Goal: Task Accomplishment & Management: Use online tool/utility

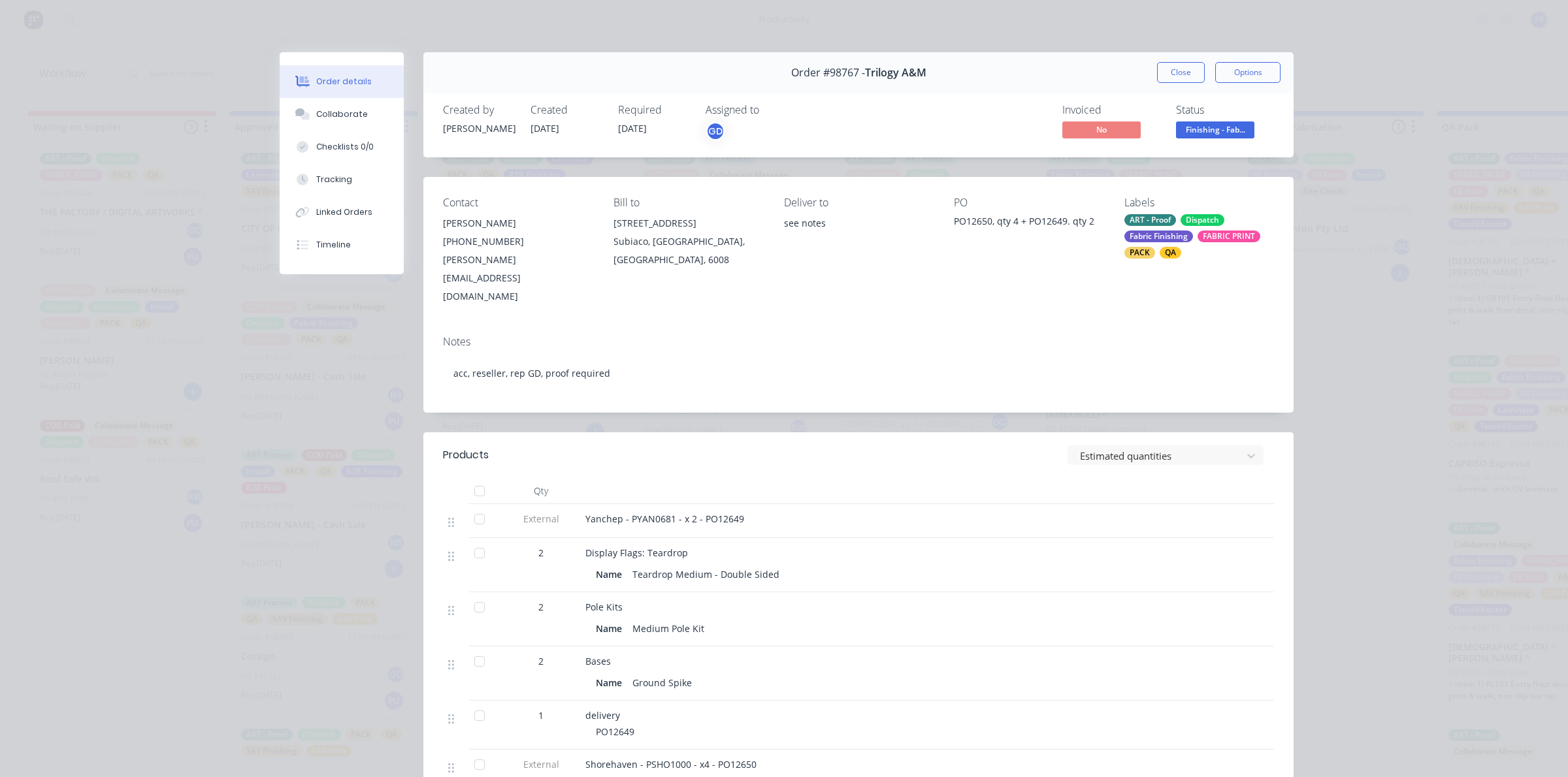
click at [1170, 72] on button "Close" at bounding box center [1181, 72] width 48 height 21
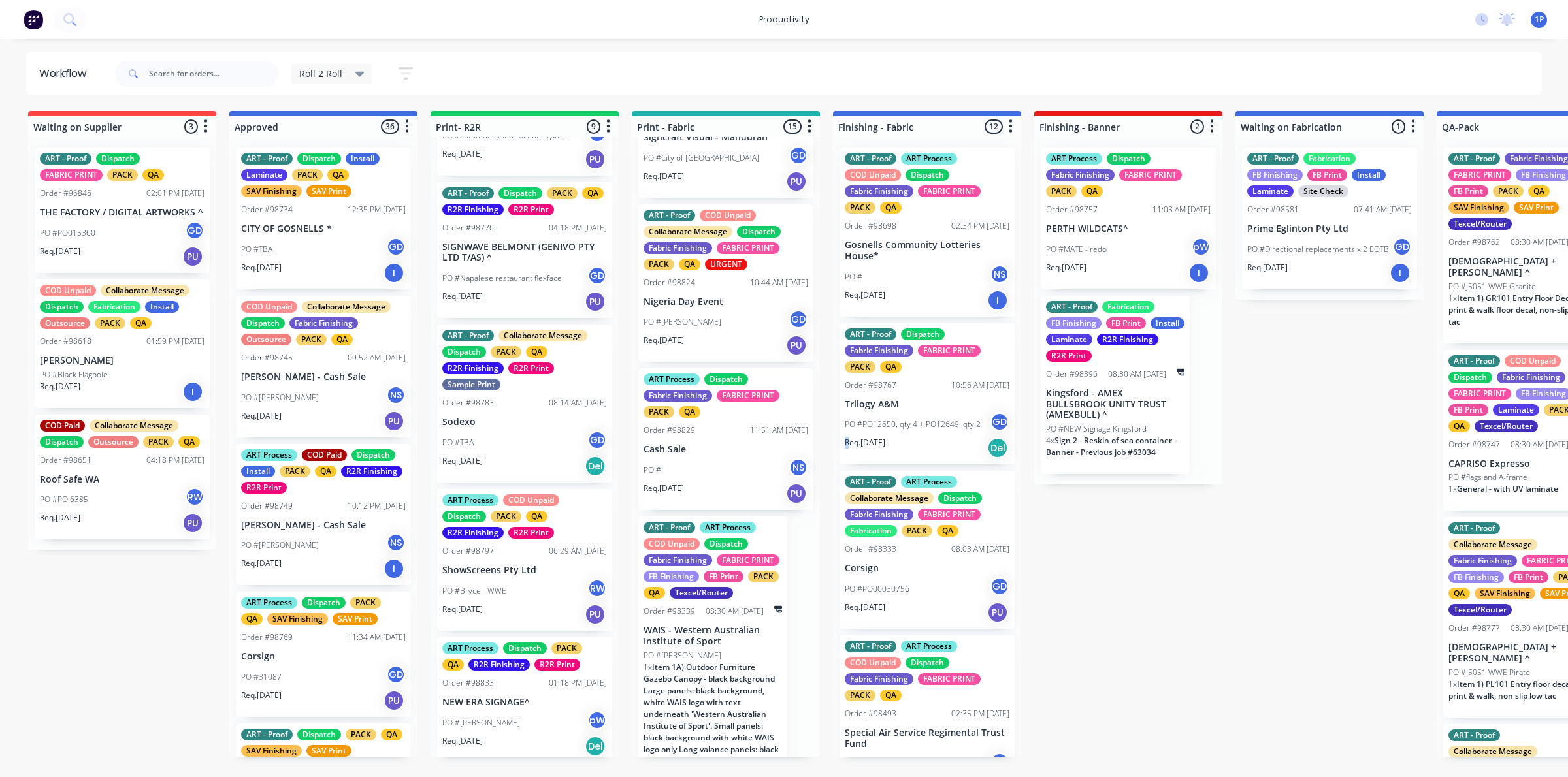
scroll to position [1811, 0]
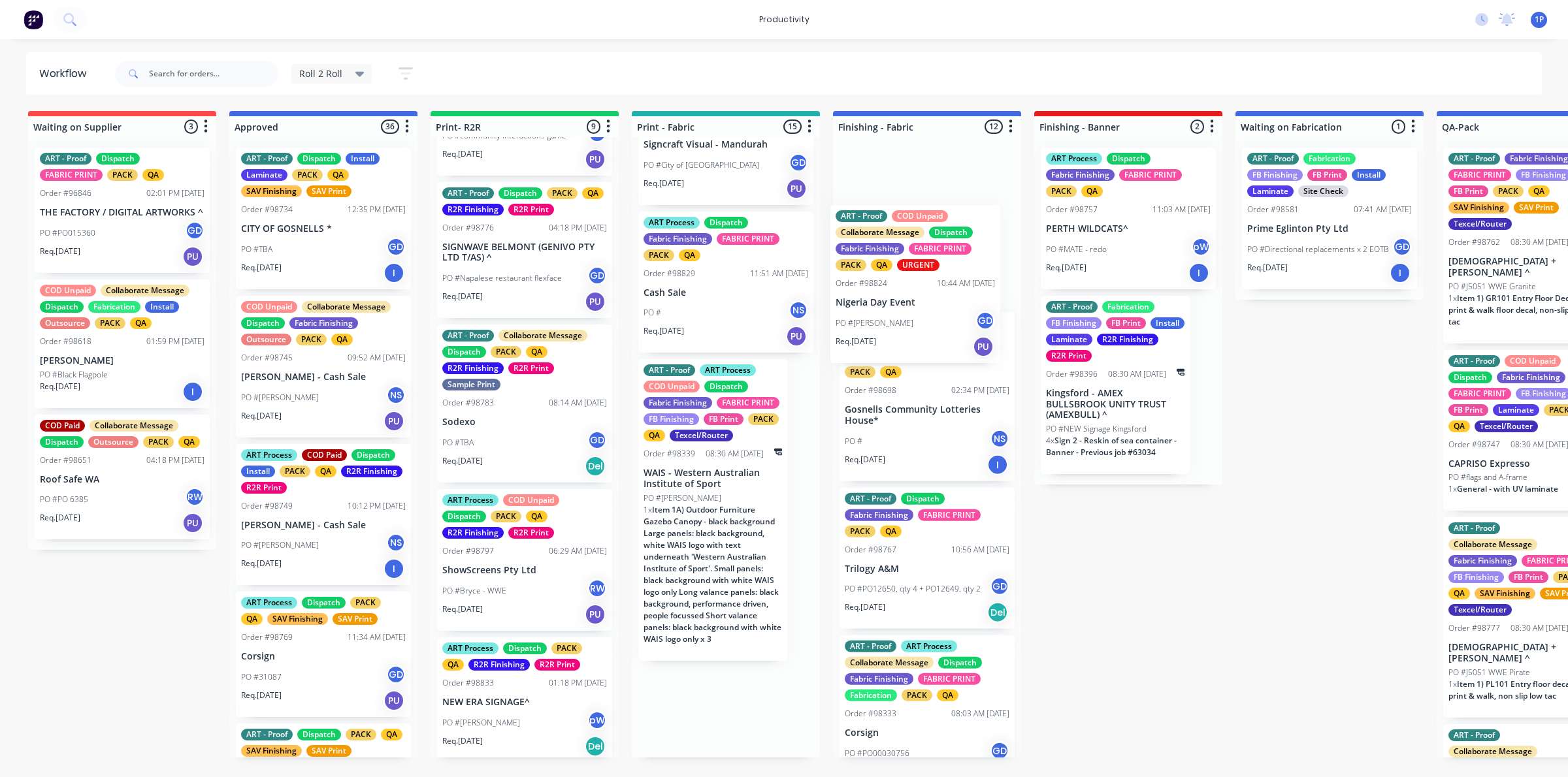
drag, startPoint x: 692, startPoint y: 363, endPoint x: 889, endPoint y: 341, distance: 198.2
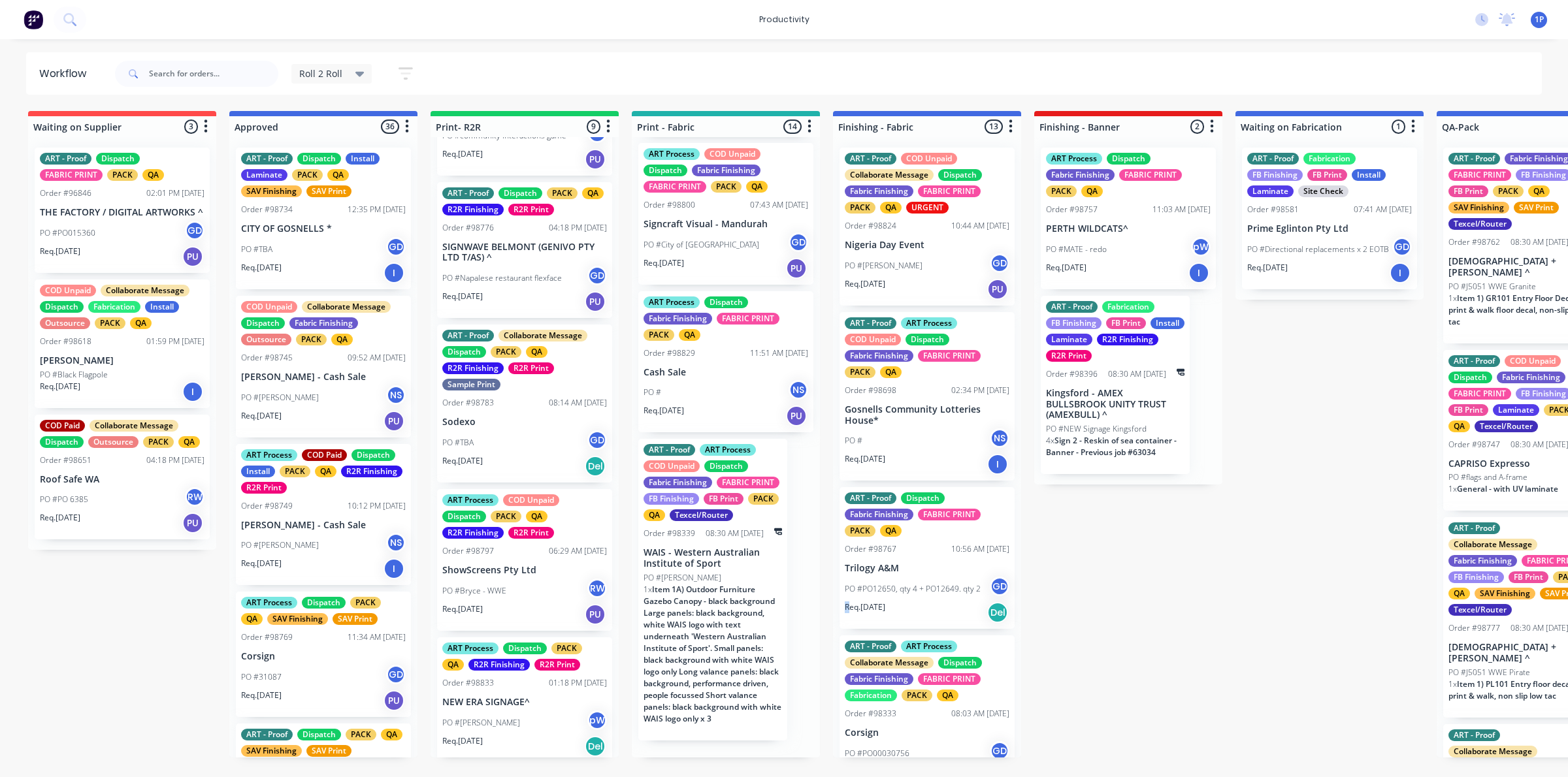
scroll to position [1742, 0]
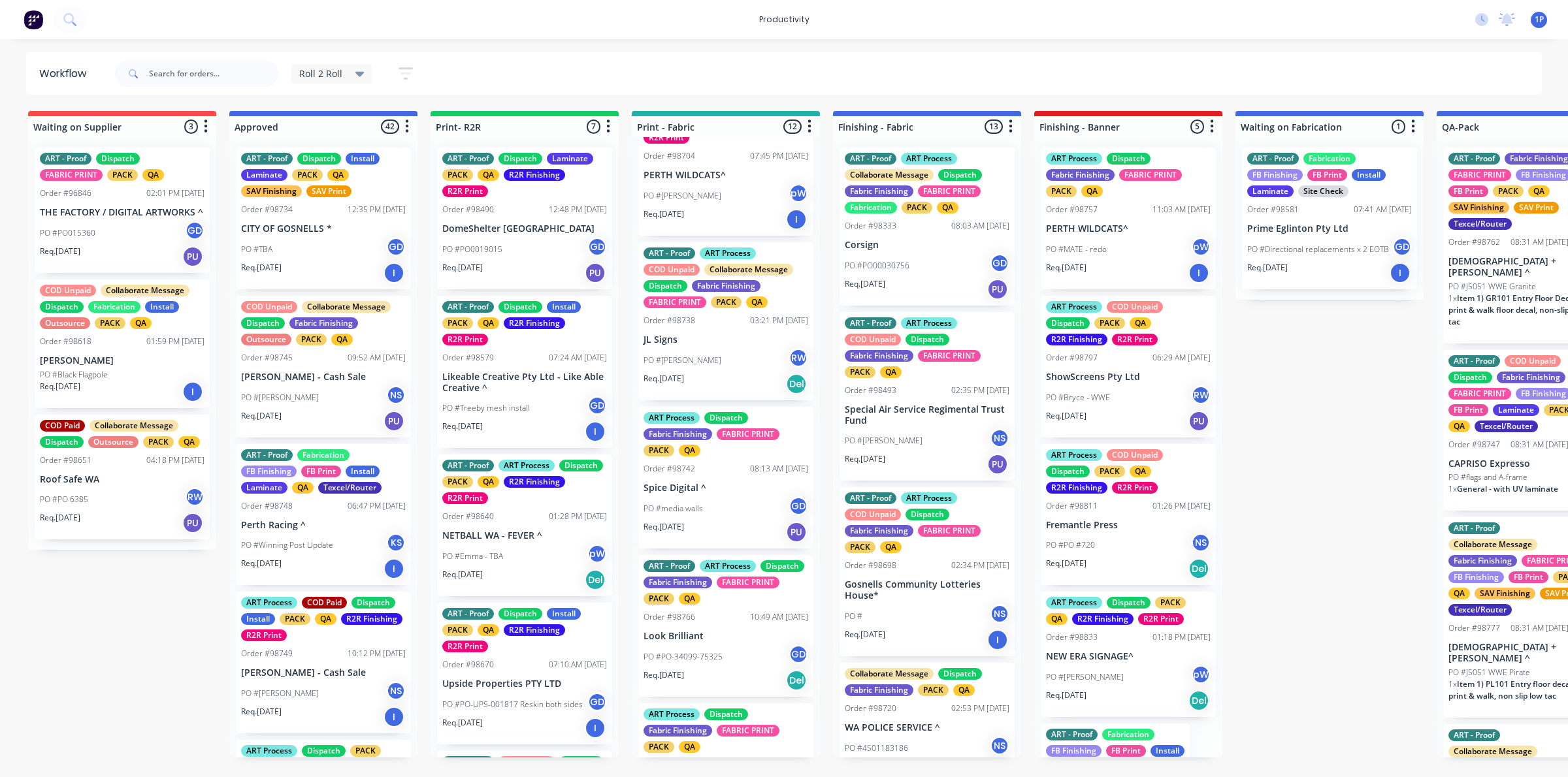
scroll to position [571, 0]
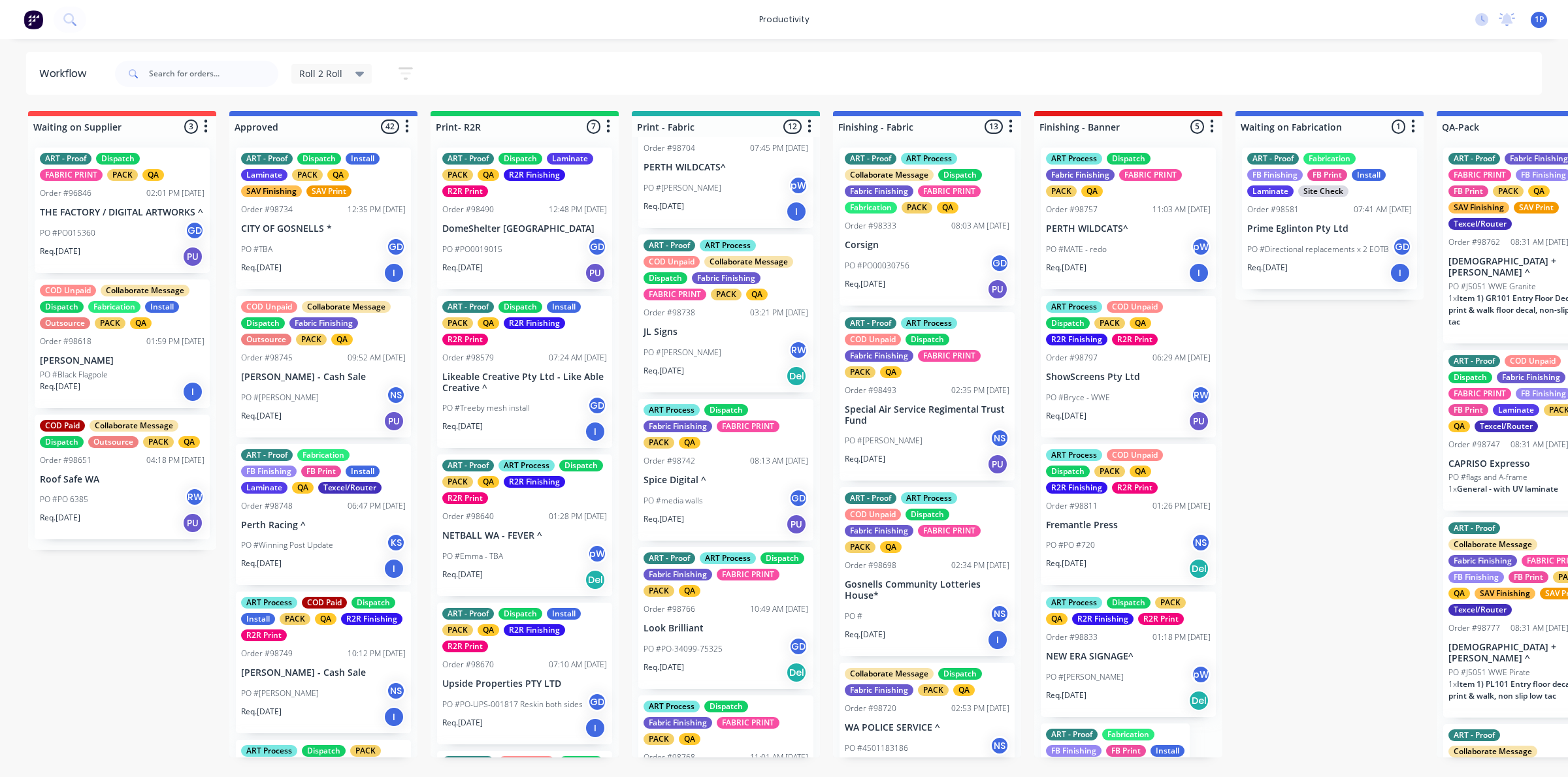
click at [748, 335] on div "ART - Proof ART Process COD Unpaid Collaborate Message Dispatch Fabric Finishin…" at bounding box center [725, 313] width 175 height 158
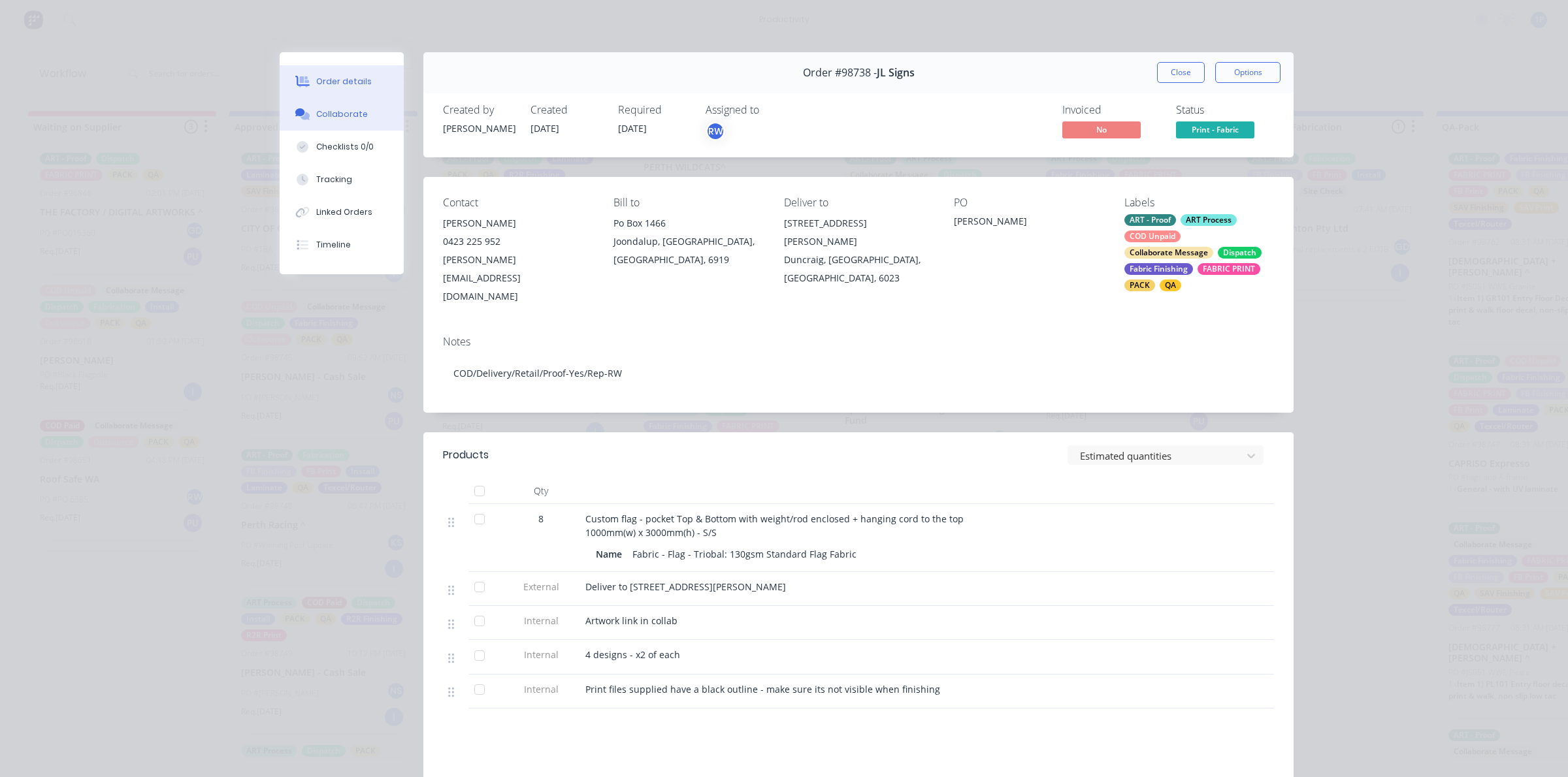
click at [316, 118] on div "Collaborate" at bounding box center [341, 115] width 52 height 12
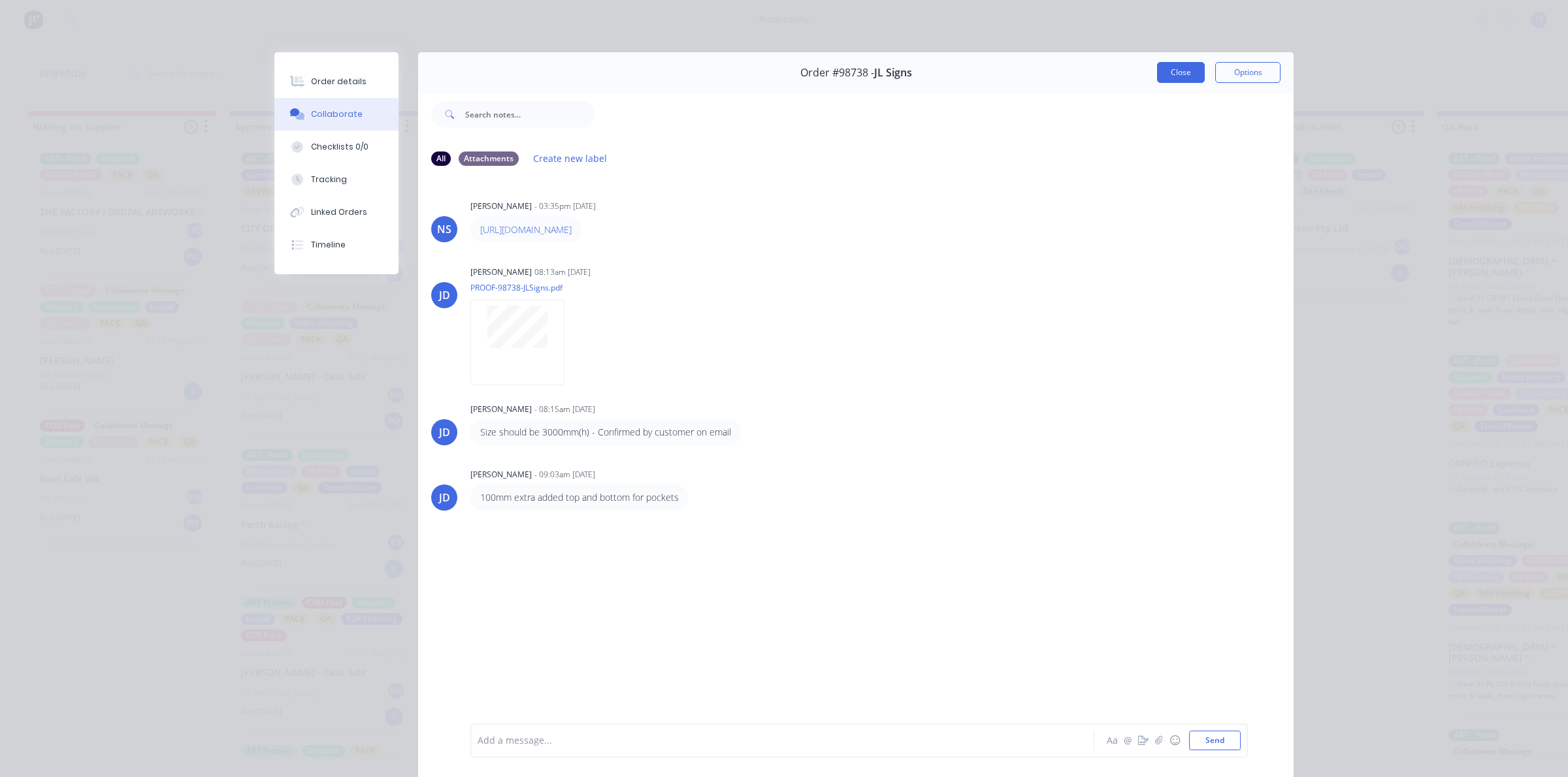
click at [1176, 75] on button "Close" at bounding box center [1181, 72] width 48 height 21
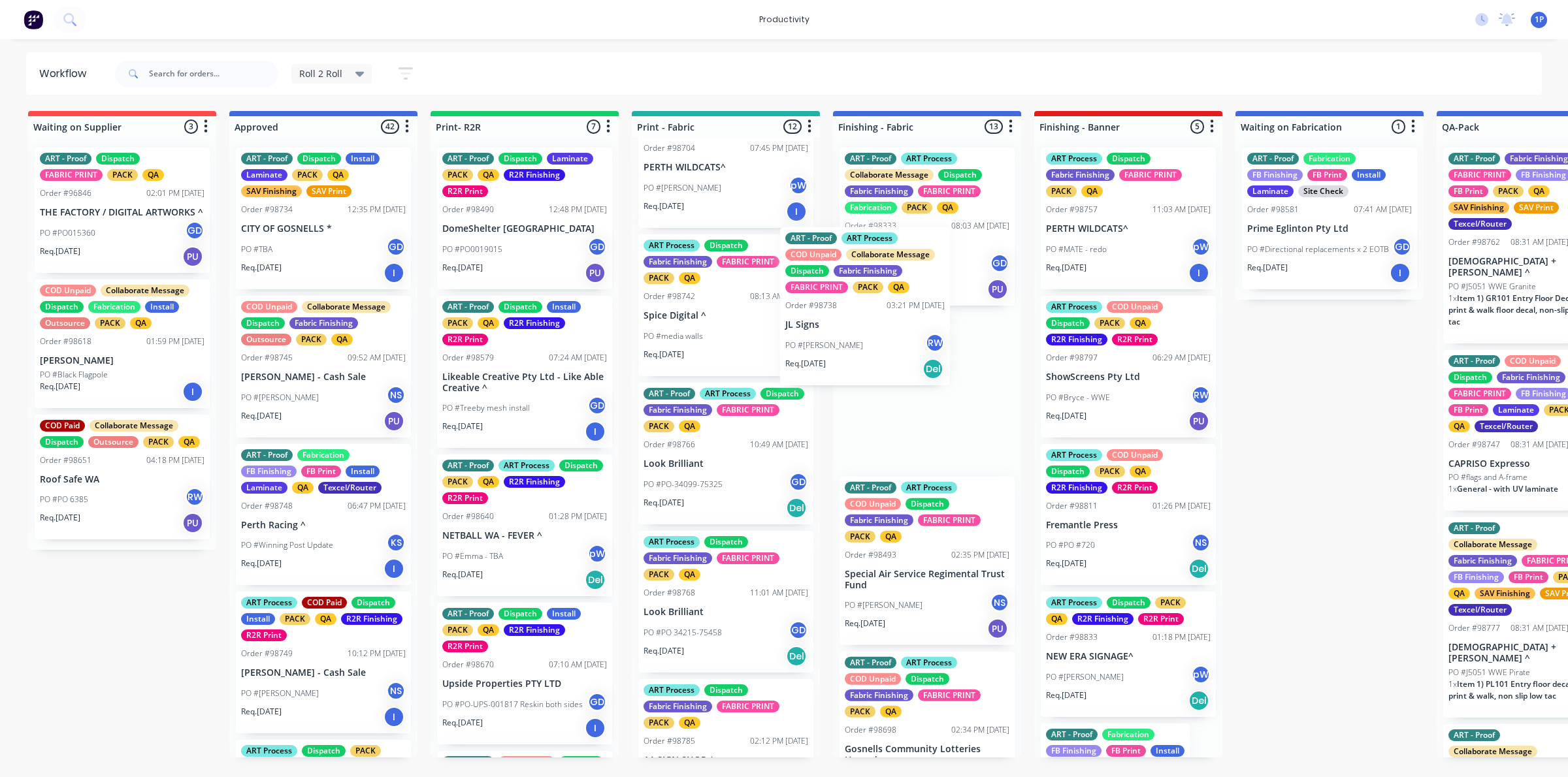
drag, startPoint x: 719, startPoint y: 380, endPoint x: 866, endPoint y: 354, distance: 149.3
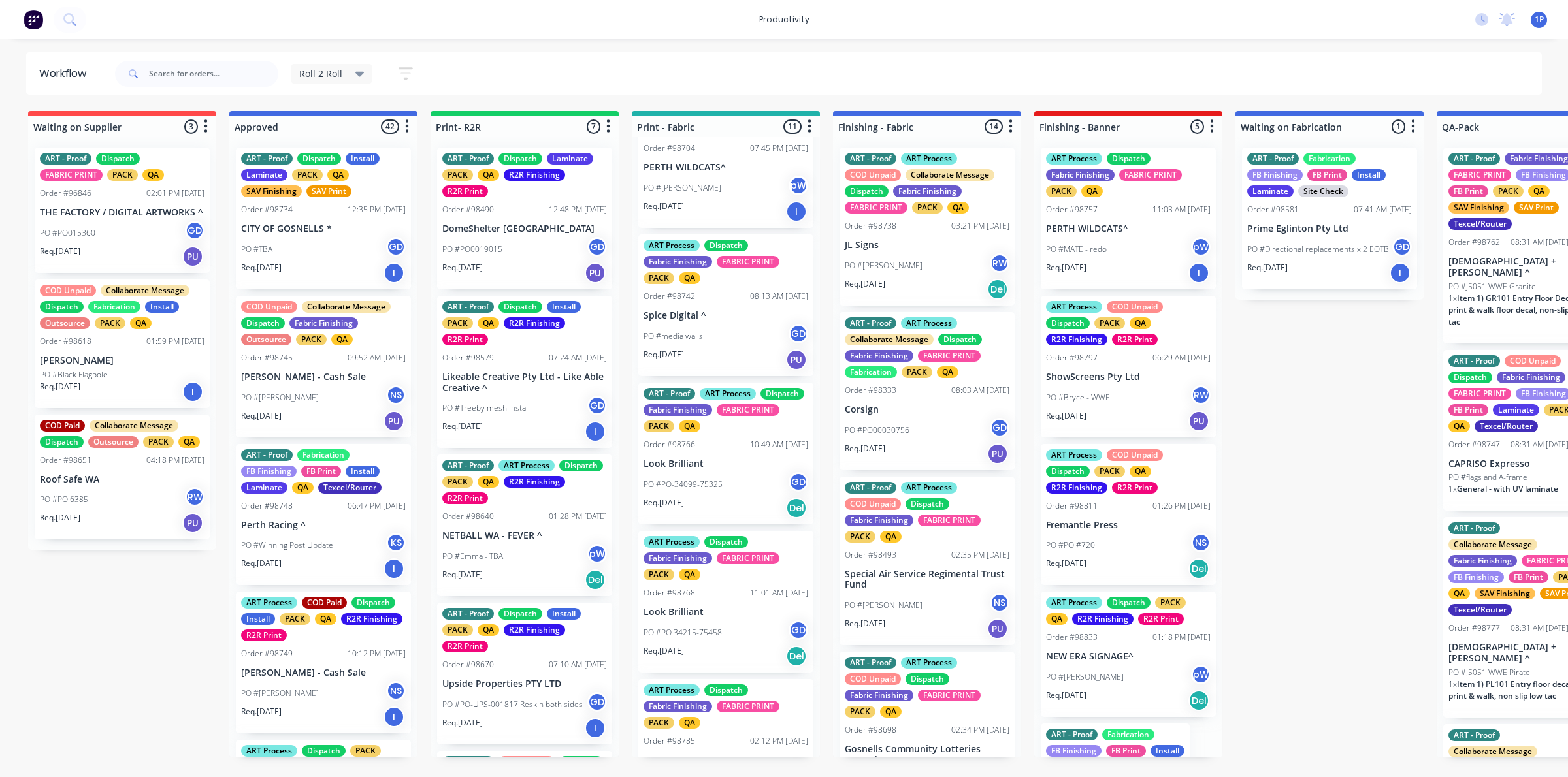
click at [764, 371] on div "Req. 02/10/25 PU" at bounding box center [725, 360] width 165 height 22
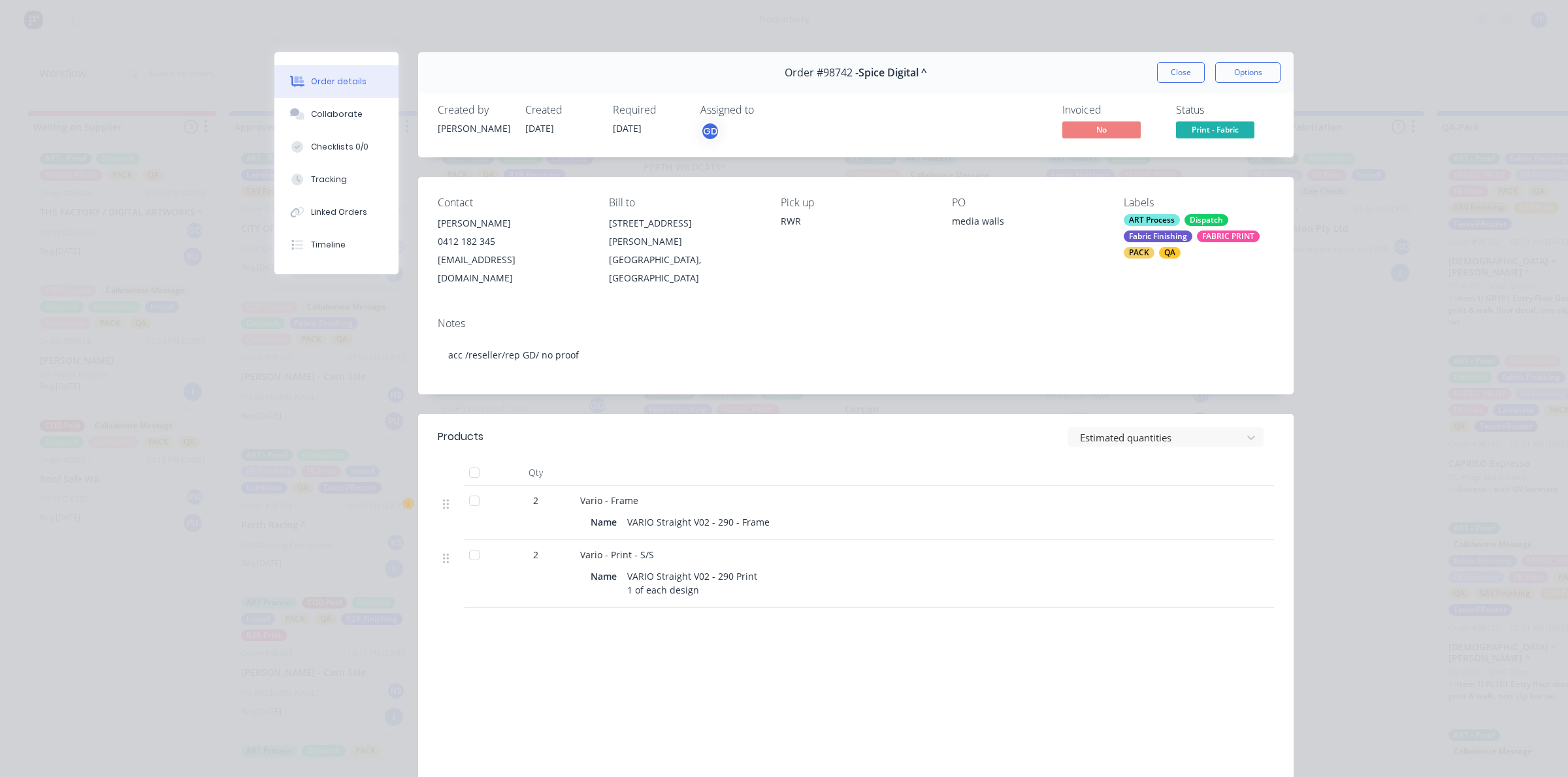
click at [304, 96] on button "Order details" at bounding box center [336, 82] width 124 height 32
click at [302, 101] on button "Collaborate" at bounding box center [336, 114] width 124 height 32
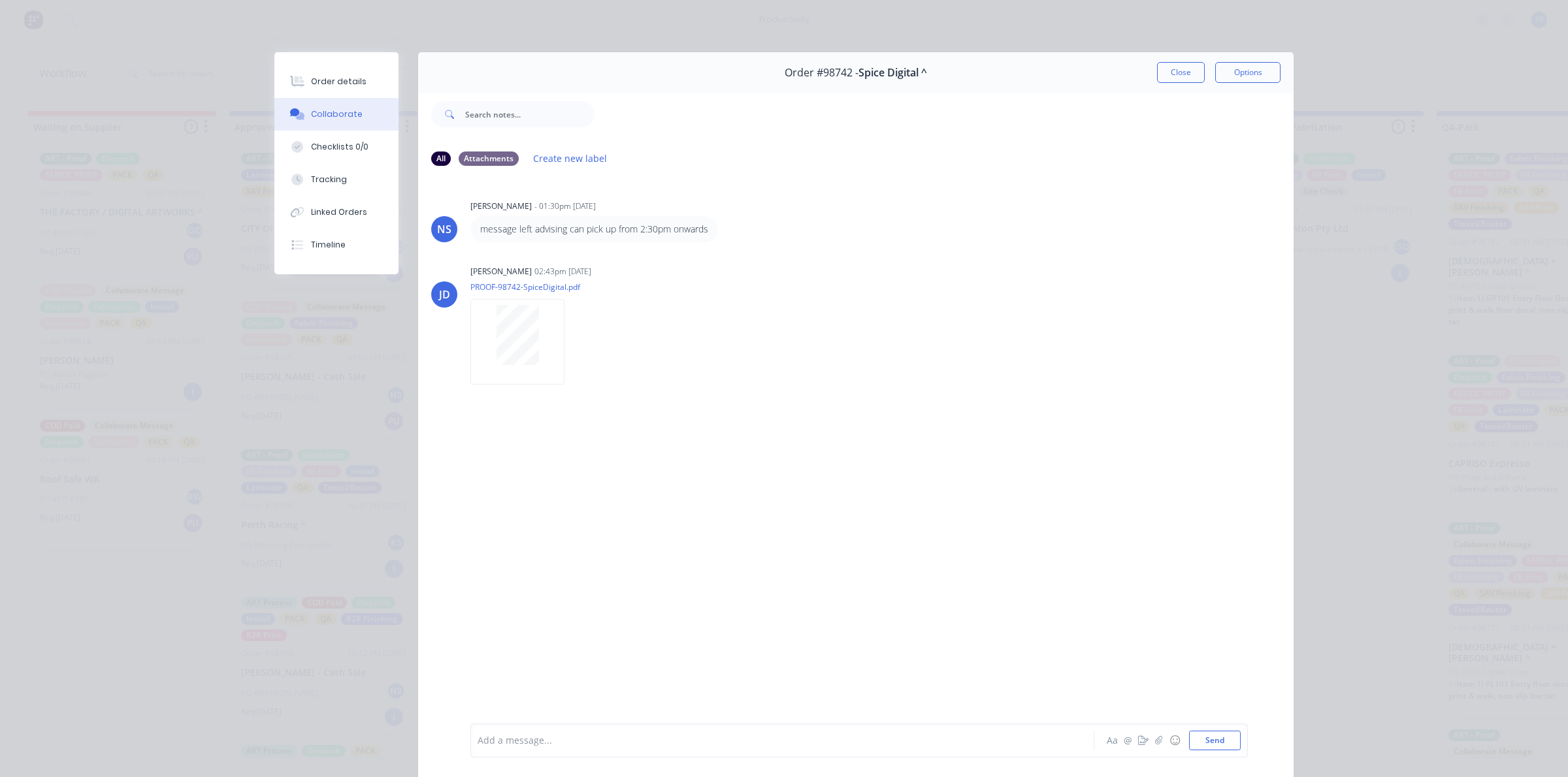
click at [1170, 83] on div "Order #98742 - Spice Digital ^ Close Options" at bounding box center [855, 73] width 875 height 41
click at [1166, 76] on button "Close" at bounding box center [1181, 72] width 48 height 21
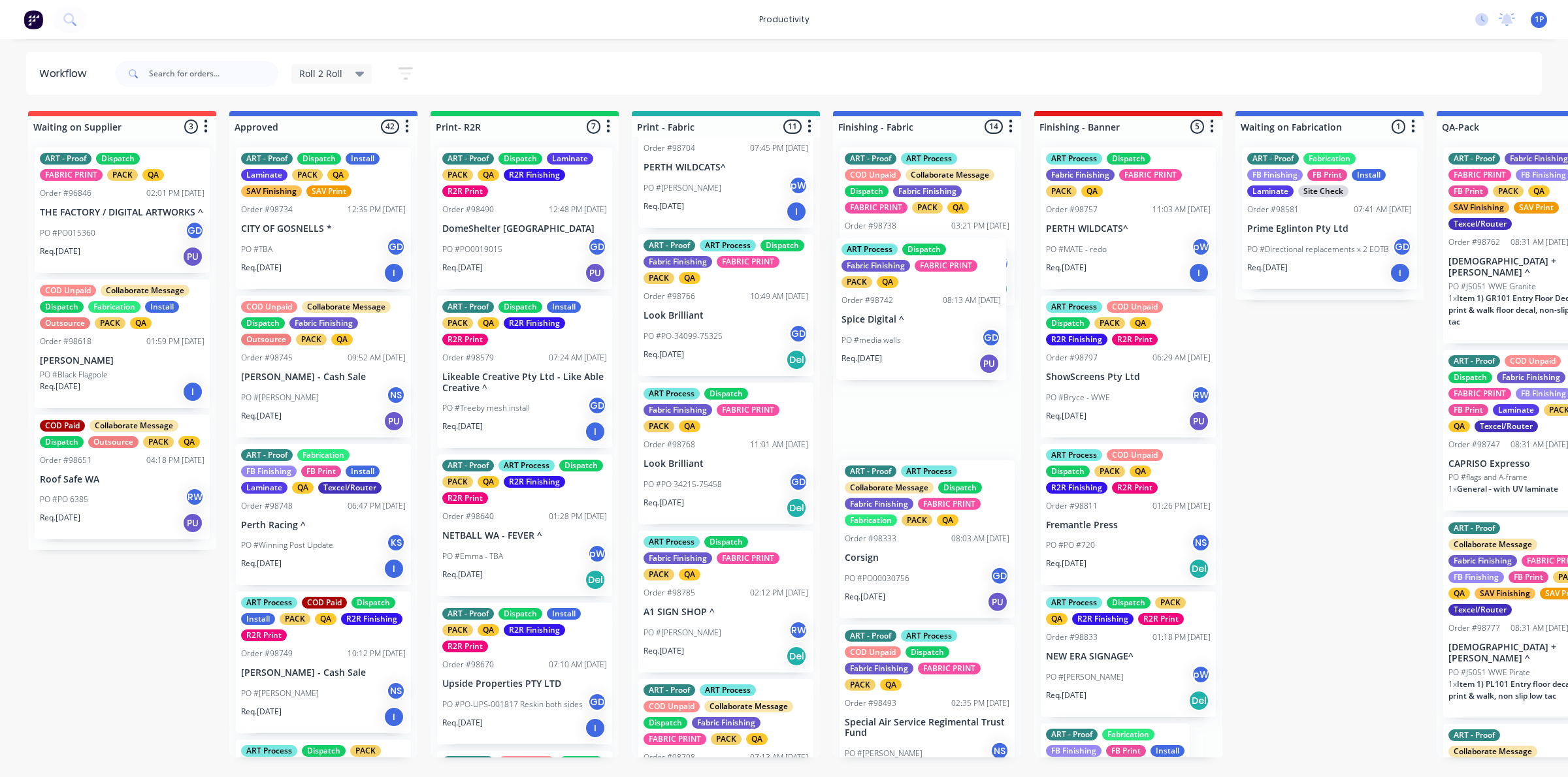
drag, startPoint x: 717, startPoint y: 376, endPoint x: 918, endPoint y: 364, distance: 201.4
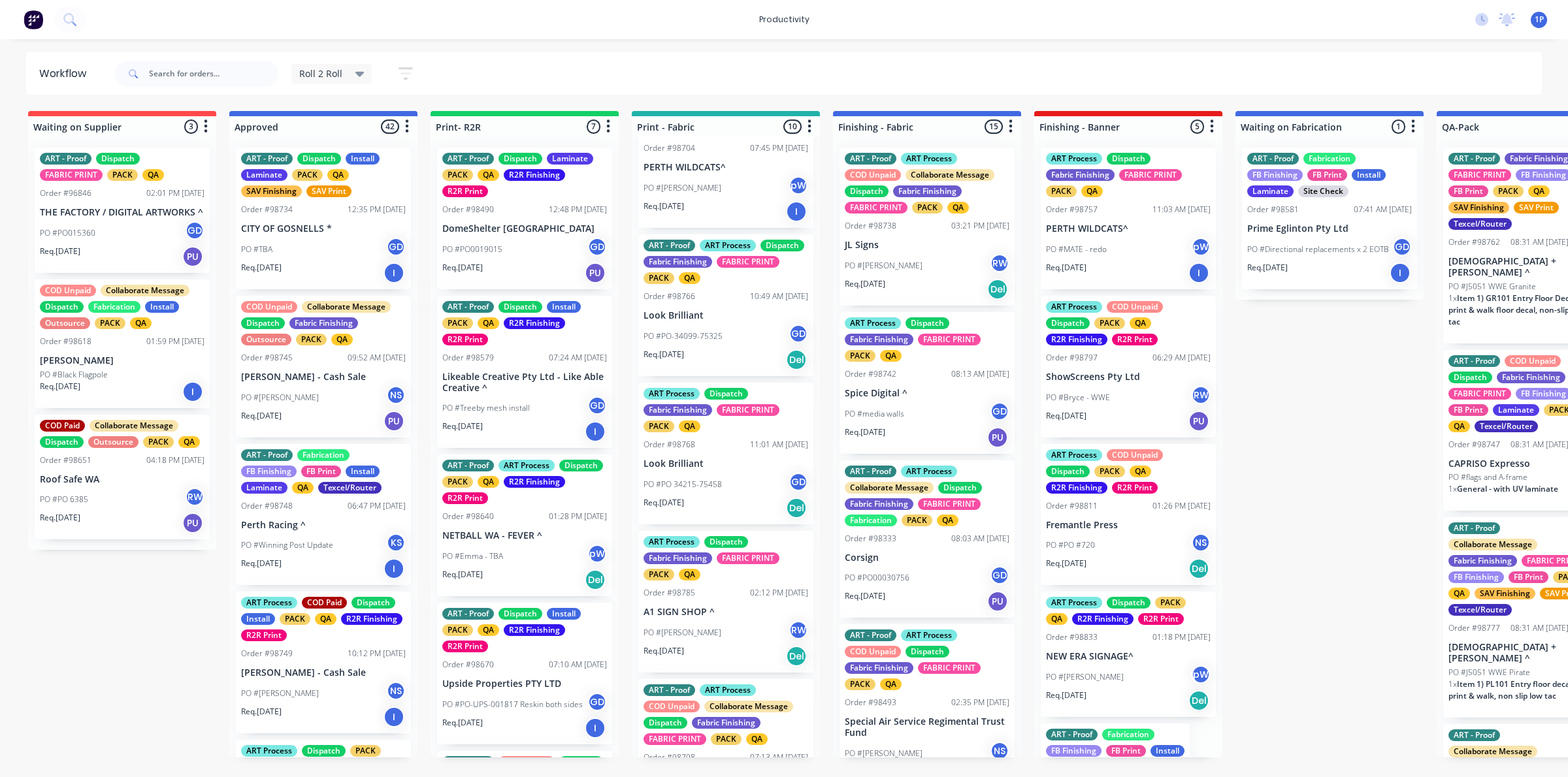
click at [725, 495] on div "PO #PO 34215-75458 GD" at bounding box center [725, 484] width 165 height 25
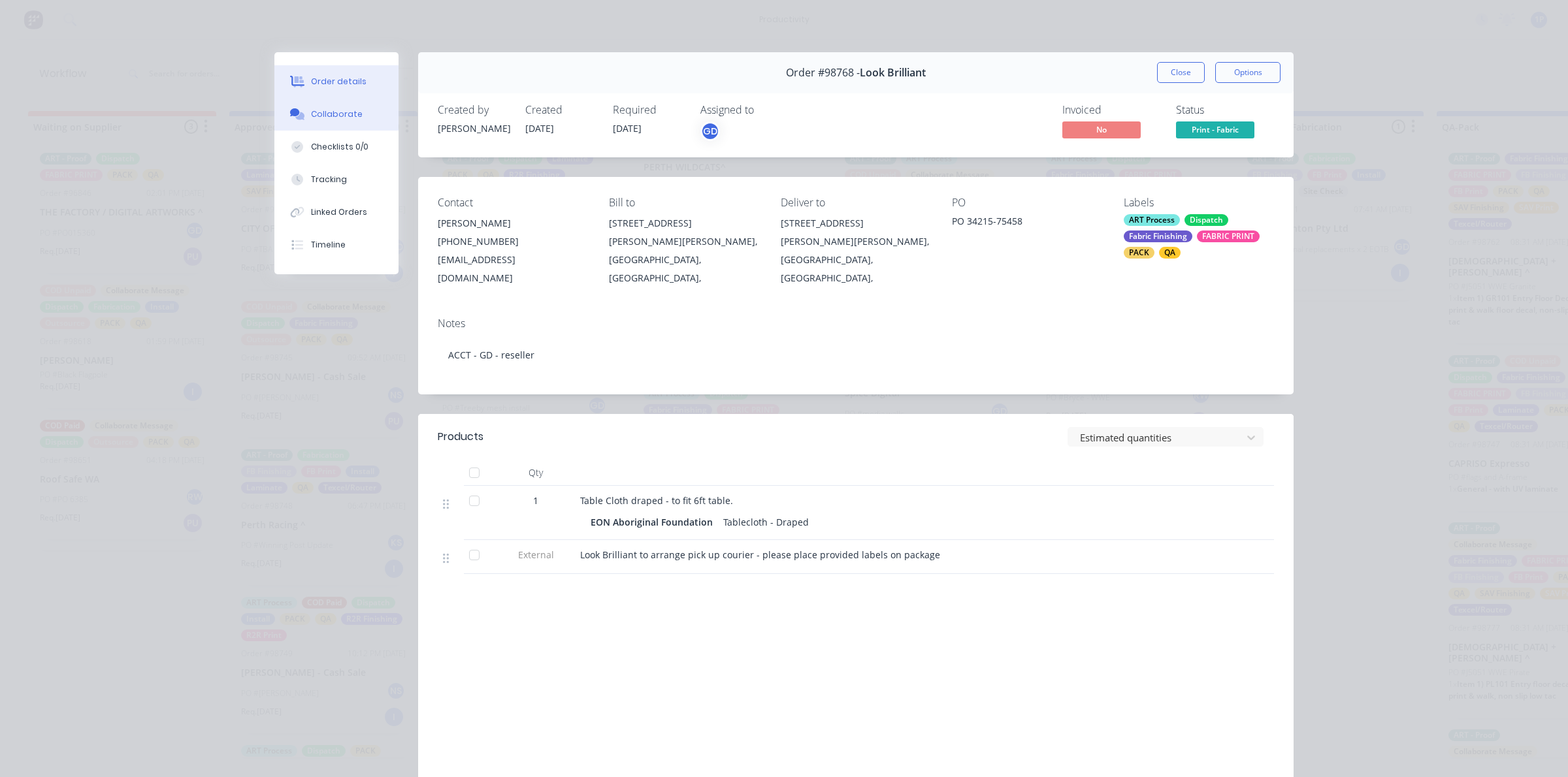
click at [348, 126] on button "Collaborate" at bounding box center [336, 114] width 124 height 32
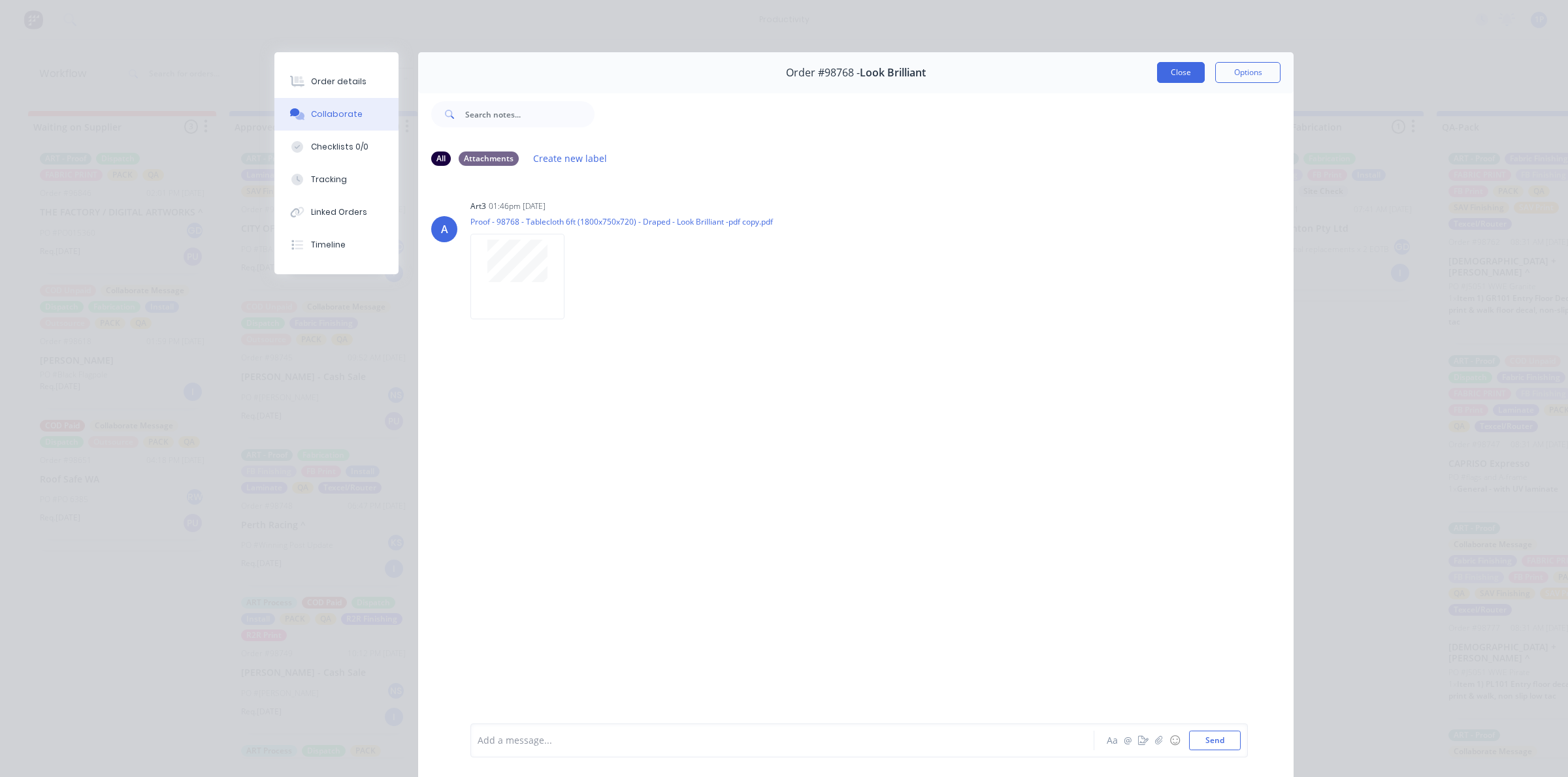
click at [1157, 72] on button "Close" at bounding box center [1181, 72] width 48 height 21
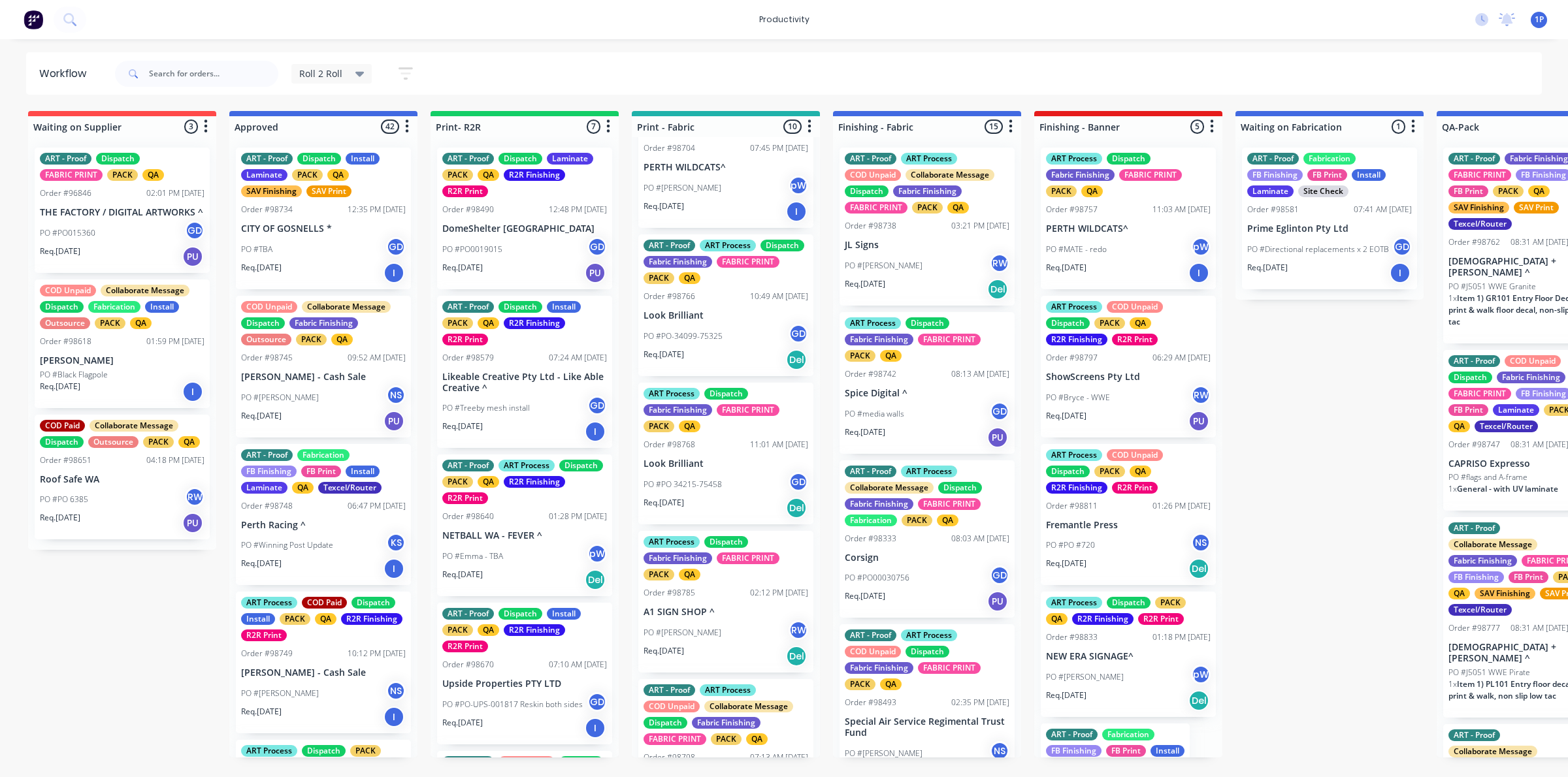
scroll to position [570, 0]
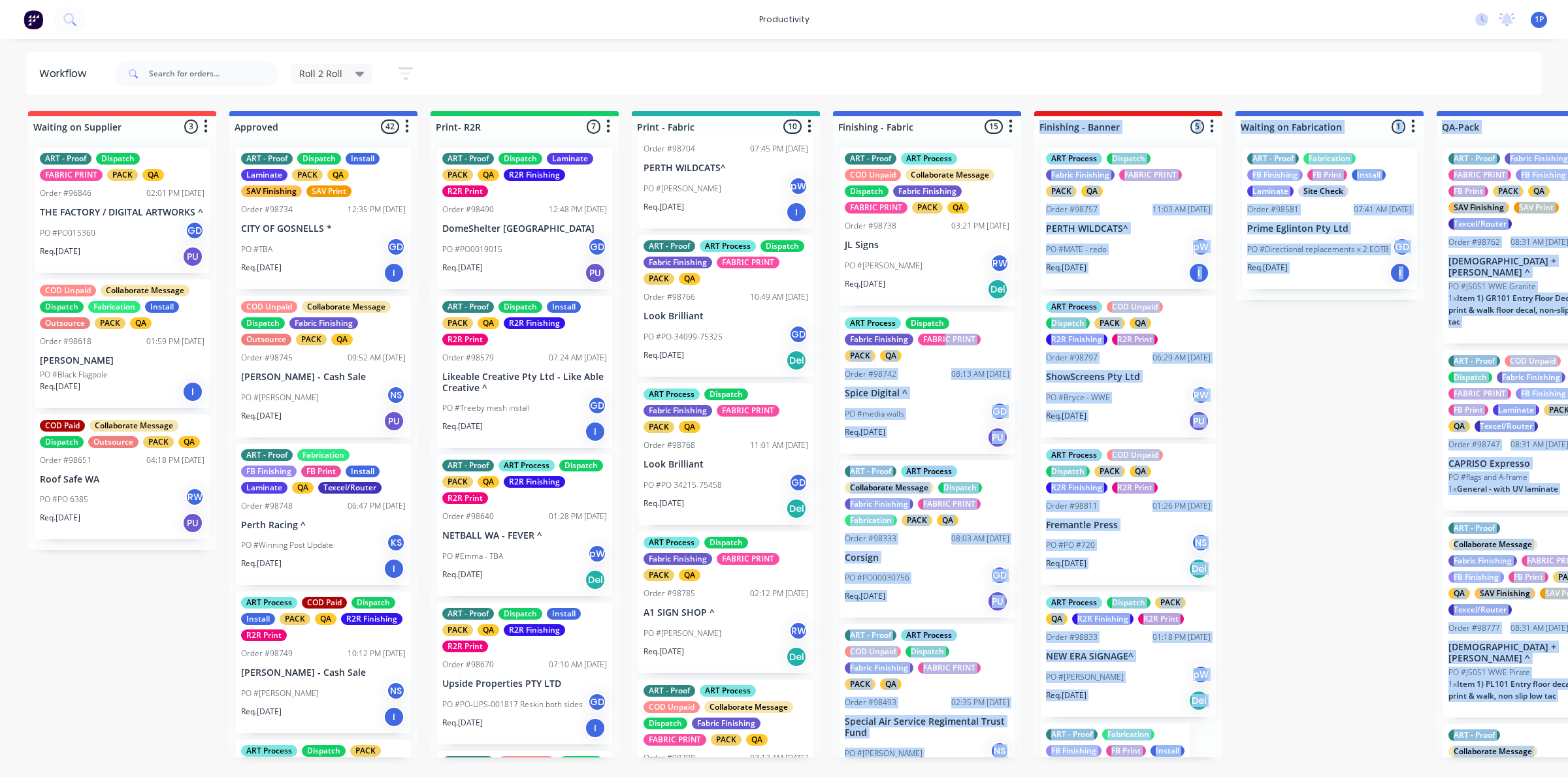
drag, startPoint x: 726, startPoint y: 368, endPoint x: 945, endPoint y: 337, distance: 221.2
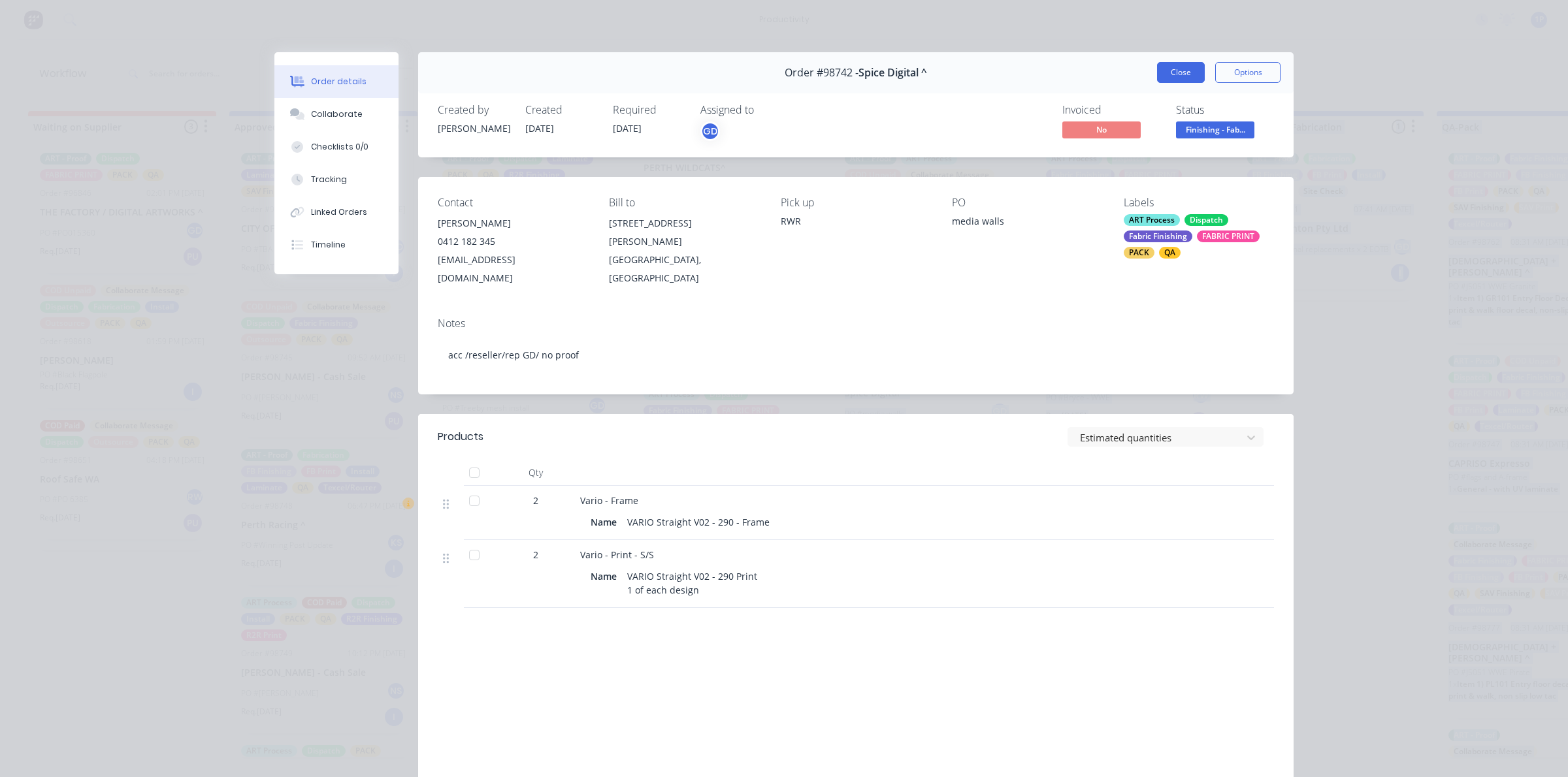
click at [1158, 72] on button "Close" at bounding box center [1181, 72] width 48 height 21
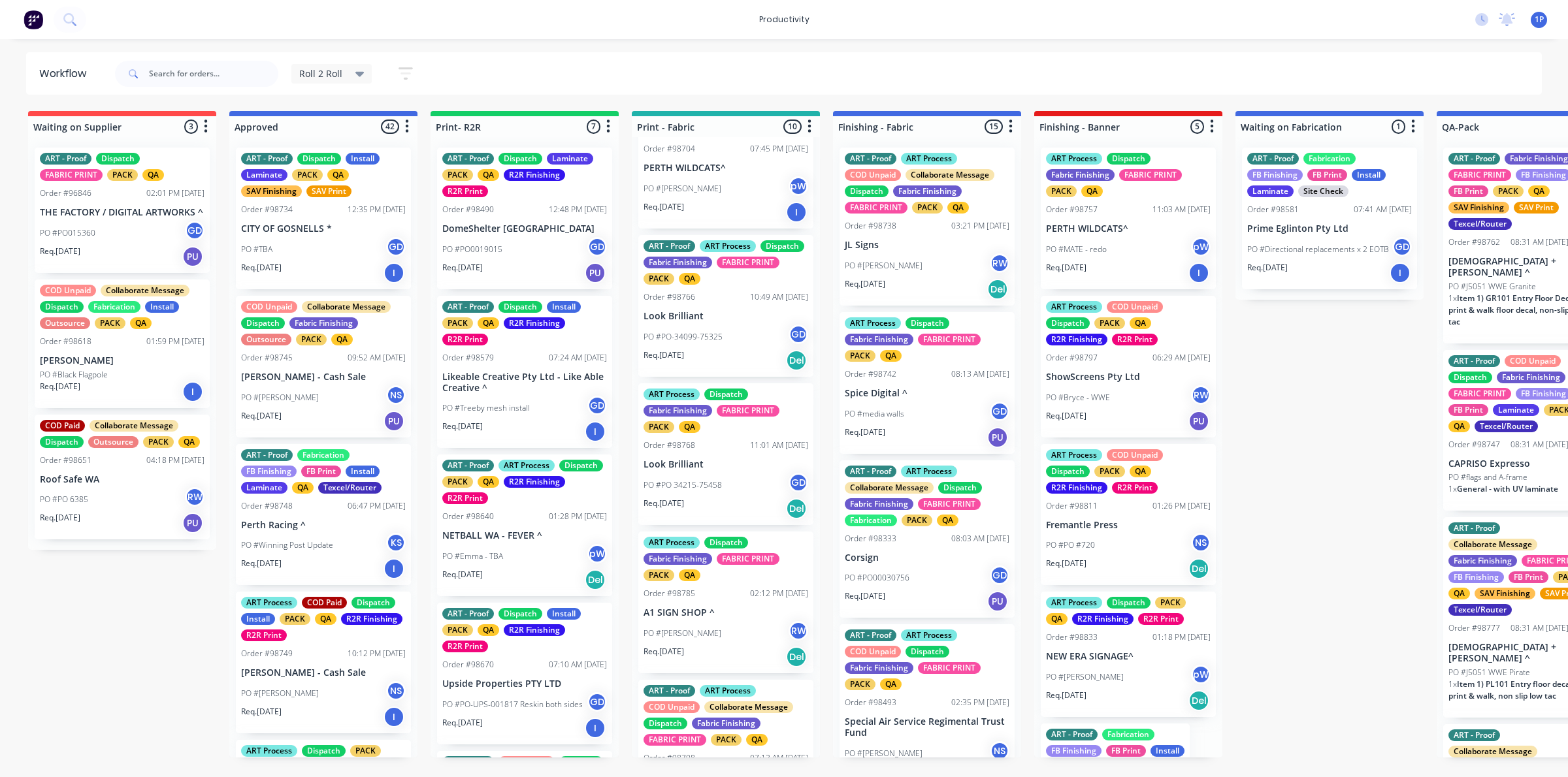
click at [880, 54] on div "Roll 2 Roll Save new view None edit Roll 2 Roll (Default) edit ART DEPT edit Ba…" at bounding box center [826, 74] width 1430 height 39
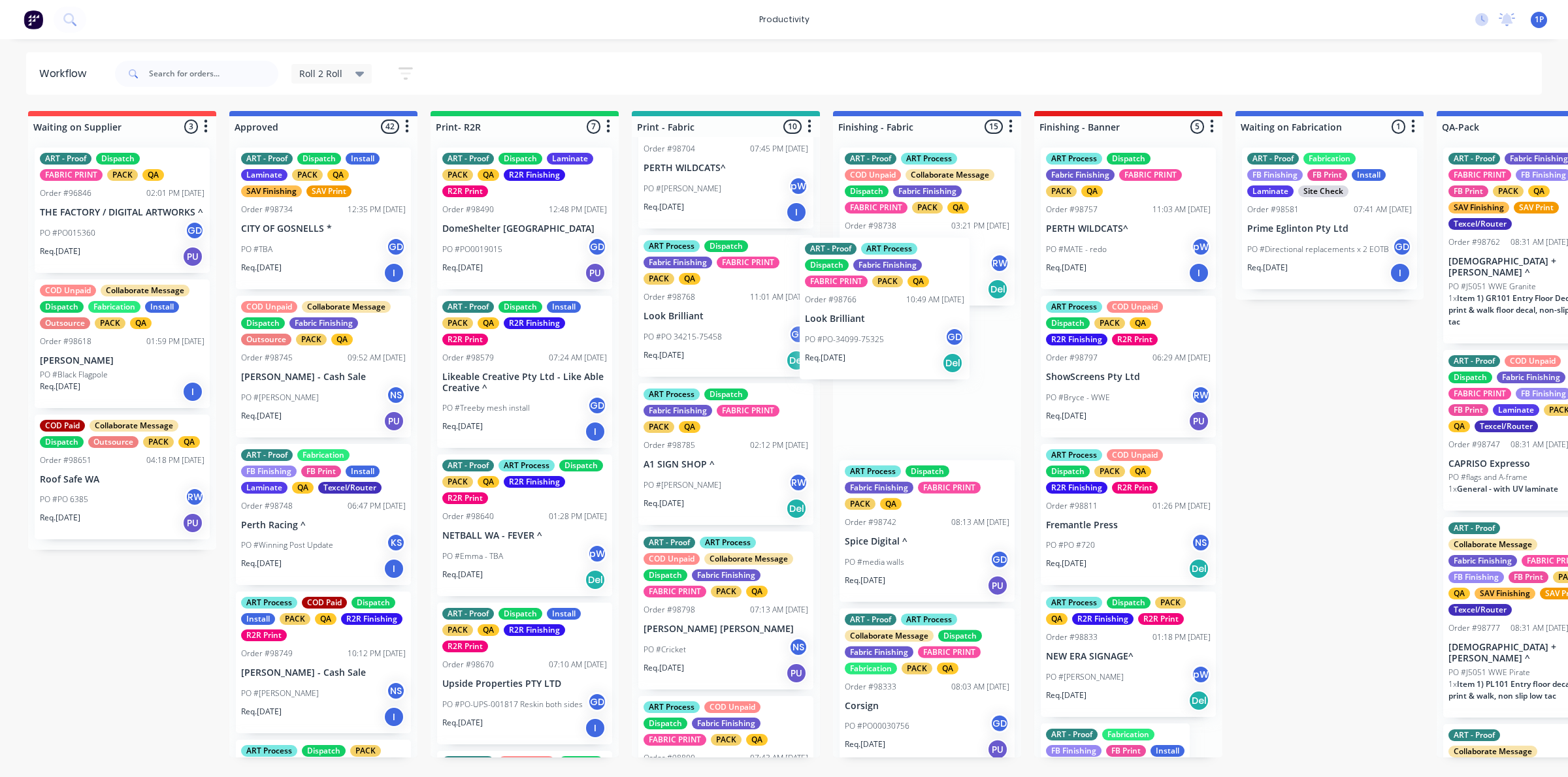
drag, startPoint x: 748, startPoint y: 356, endPoint x: 922, endPoint y: 343, distance: 174.5
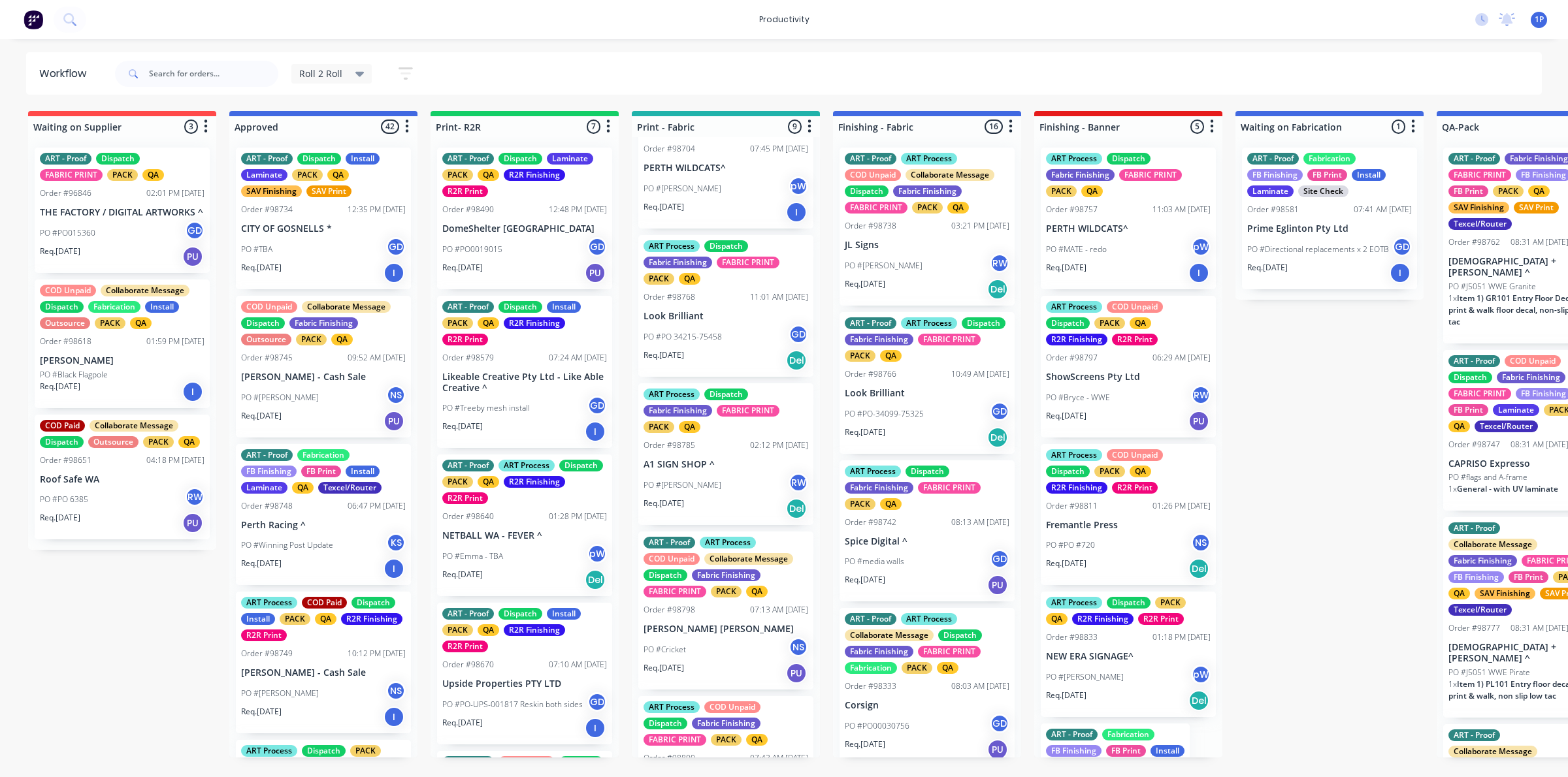
click at [756, 349] on div "PO #PO 34215-75458 GD" at bounding box center [725, 336] width 165 height 25
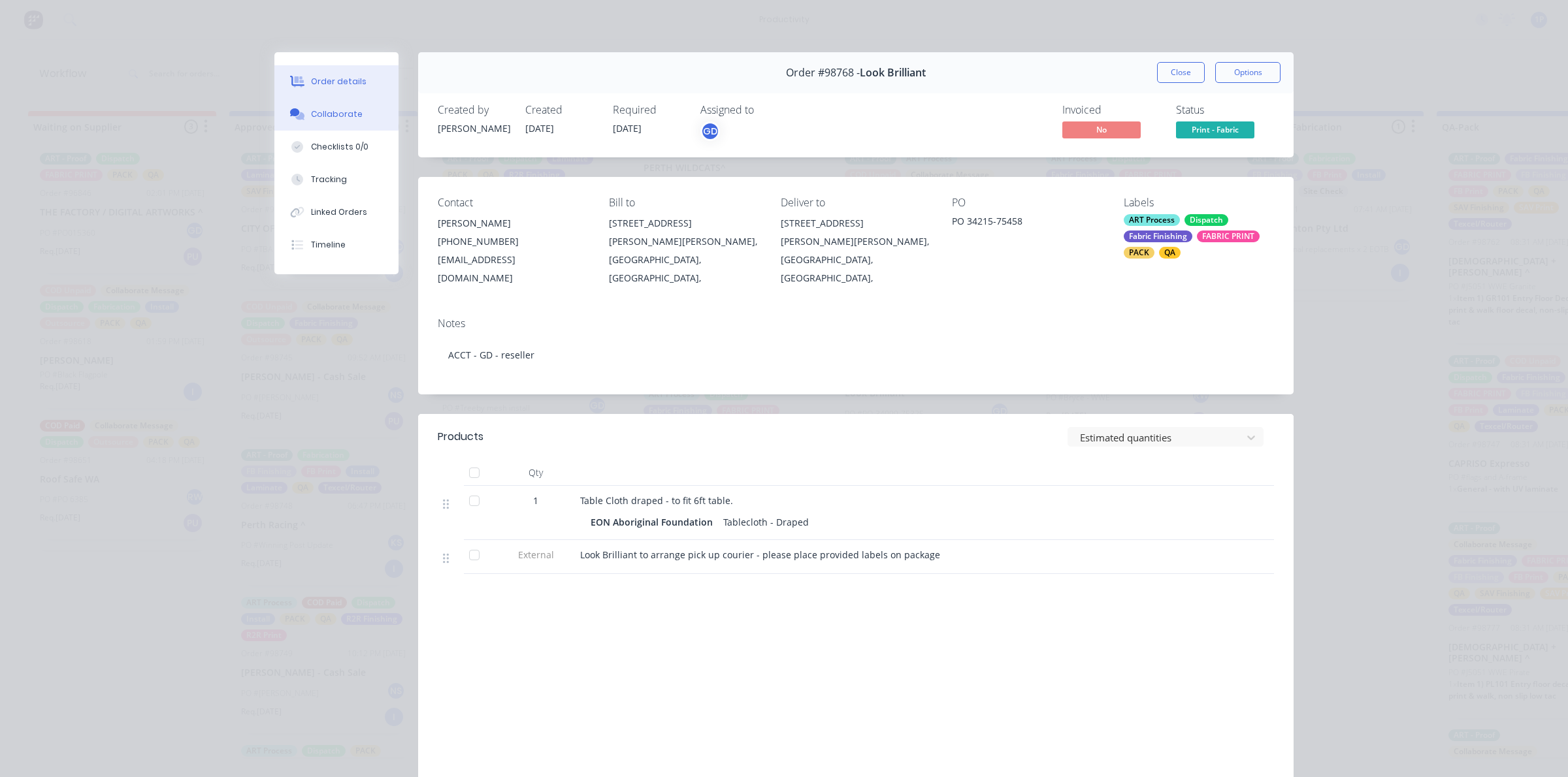
click at [350, 120] on button "Collaborate" at bounding box center [336, 114] width 124 height 32
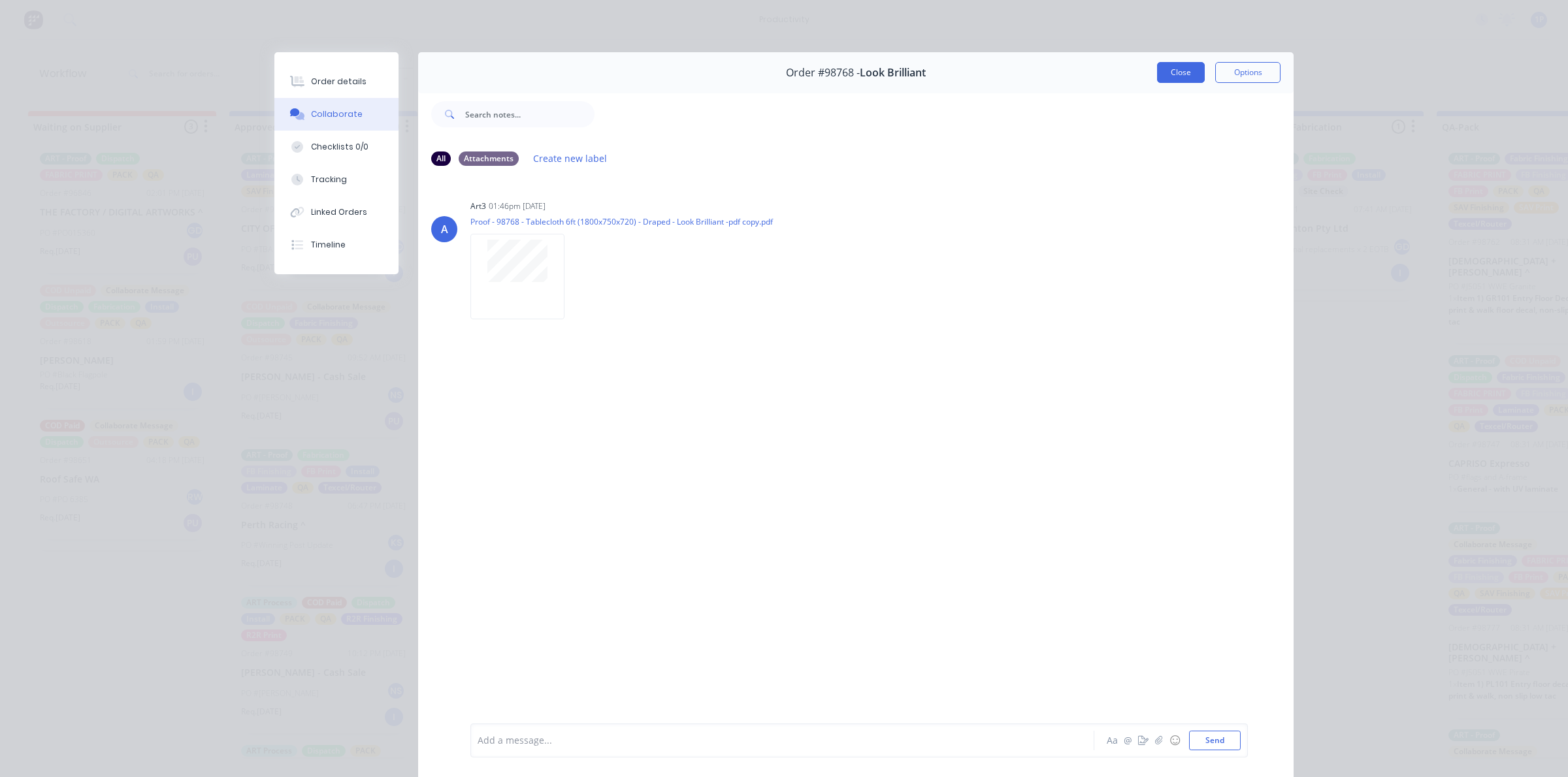
click at [1165, 67] on button "Close" at bounding box center [1181, 72] width 48 height 21
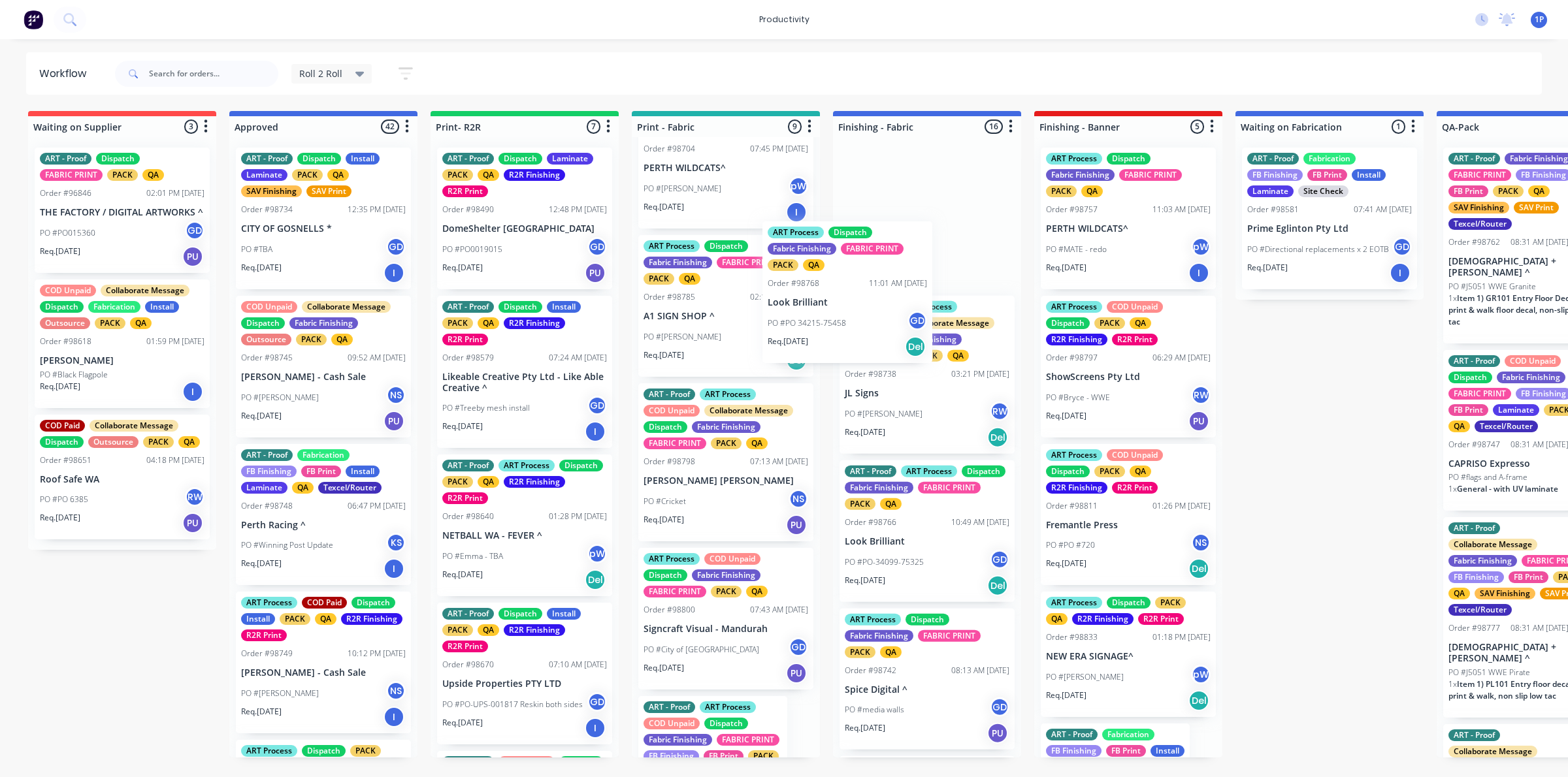
drag, startPoint x: 742, startPoint y: 328, endPoint x: 876, endPoint y: 298, distance: 137.3
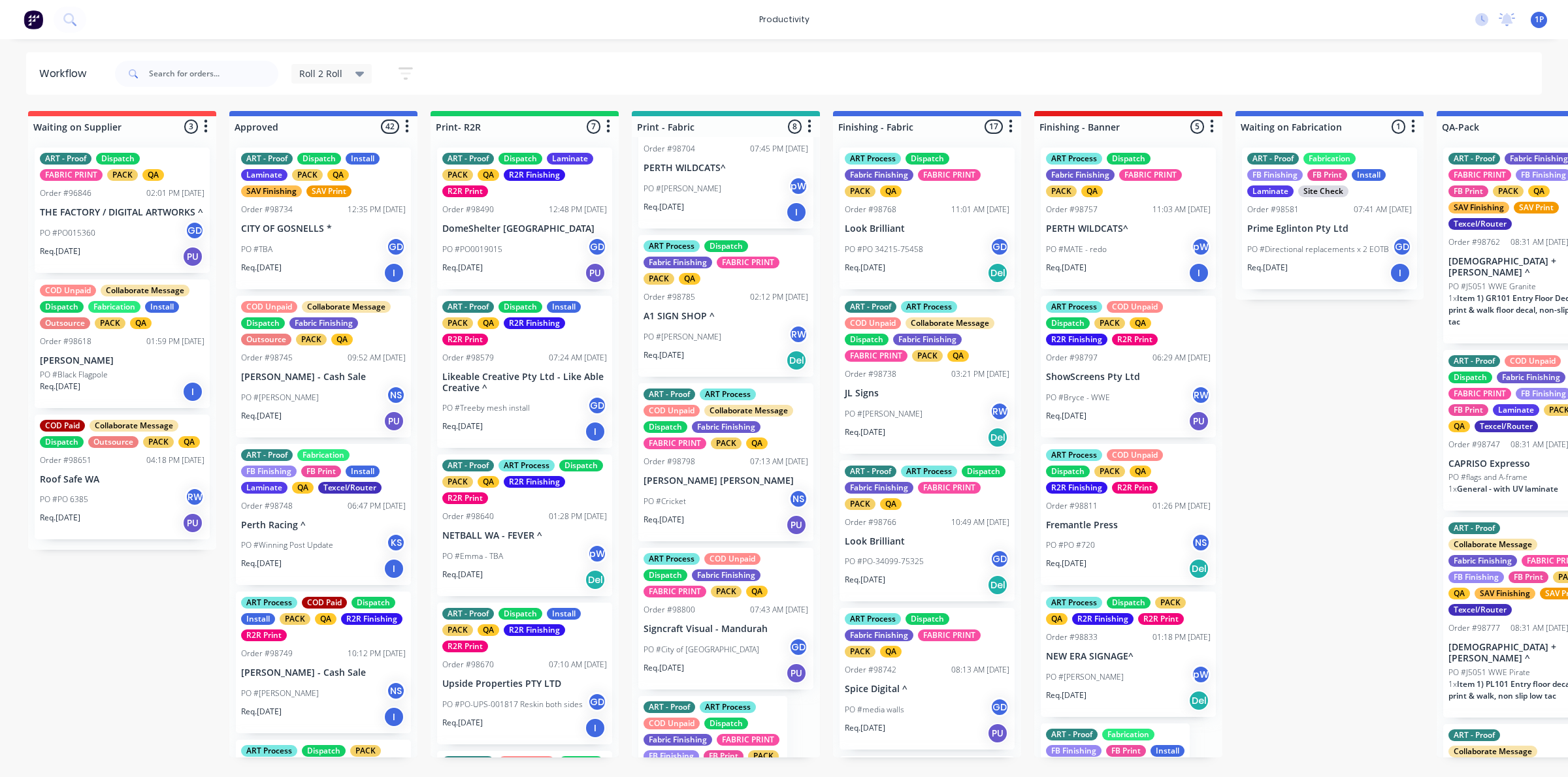
click at [730, 349] on div "PO #Jaymie RW" at bounding box center [725, 336] width 165 height 25
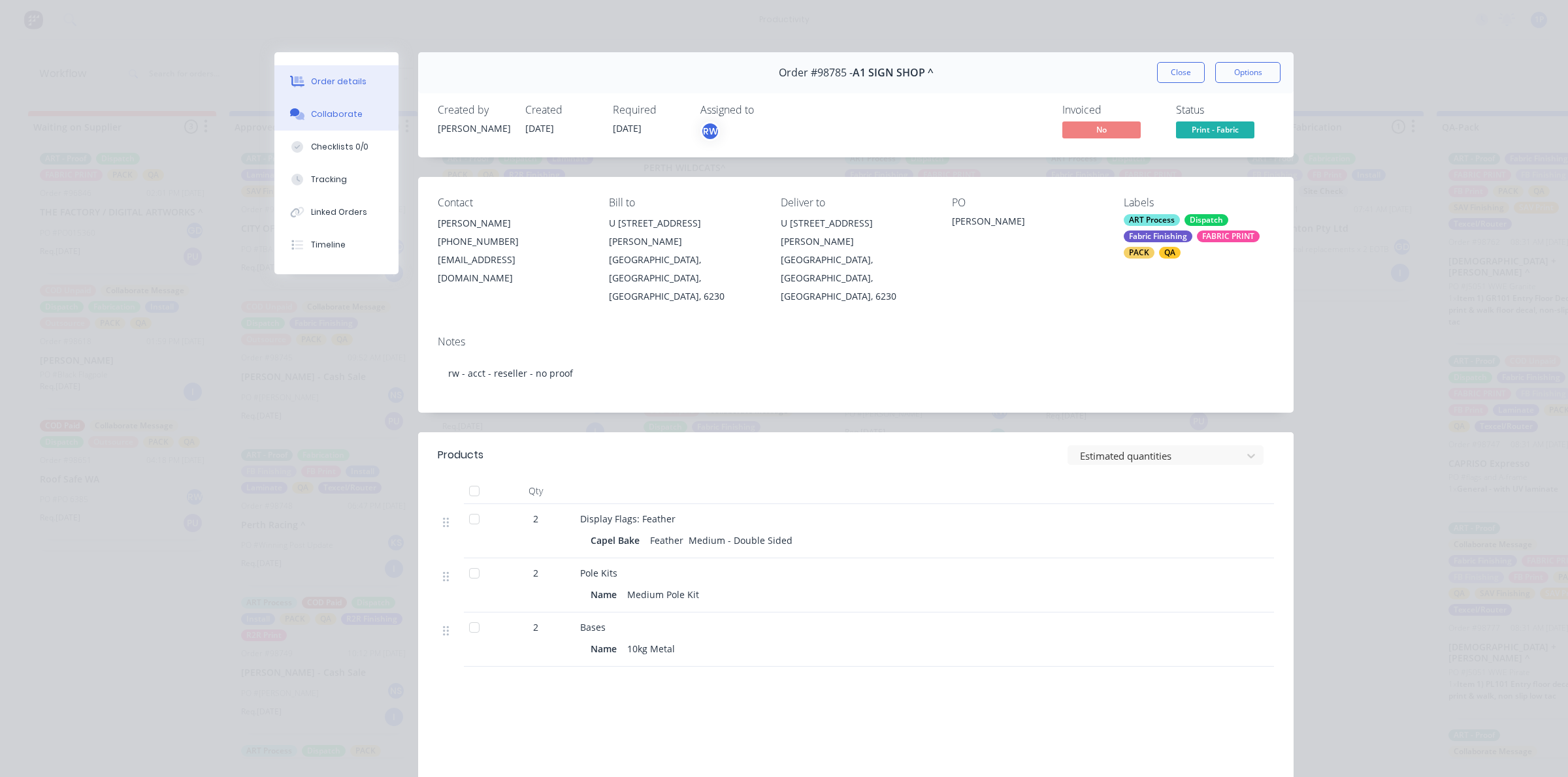
click at [330, 117] on div "Collaborate" at bounding box center [336, 115] width 52 height 12
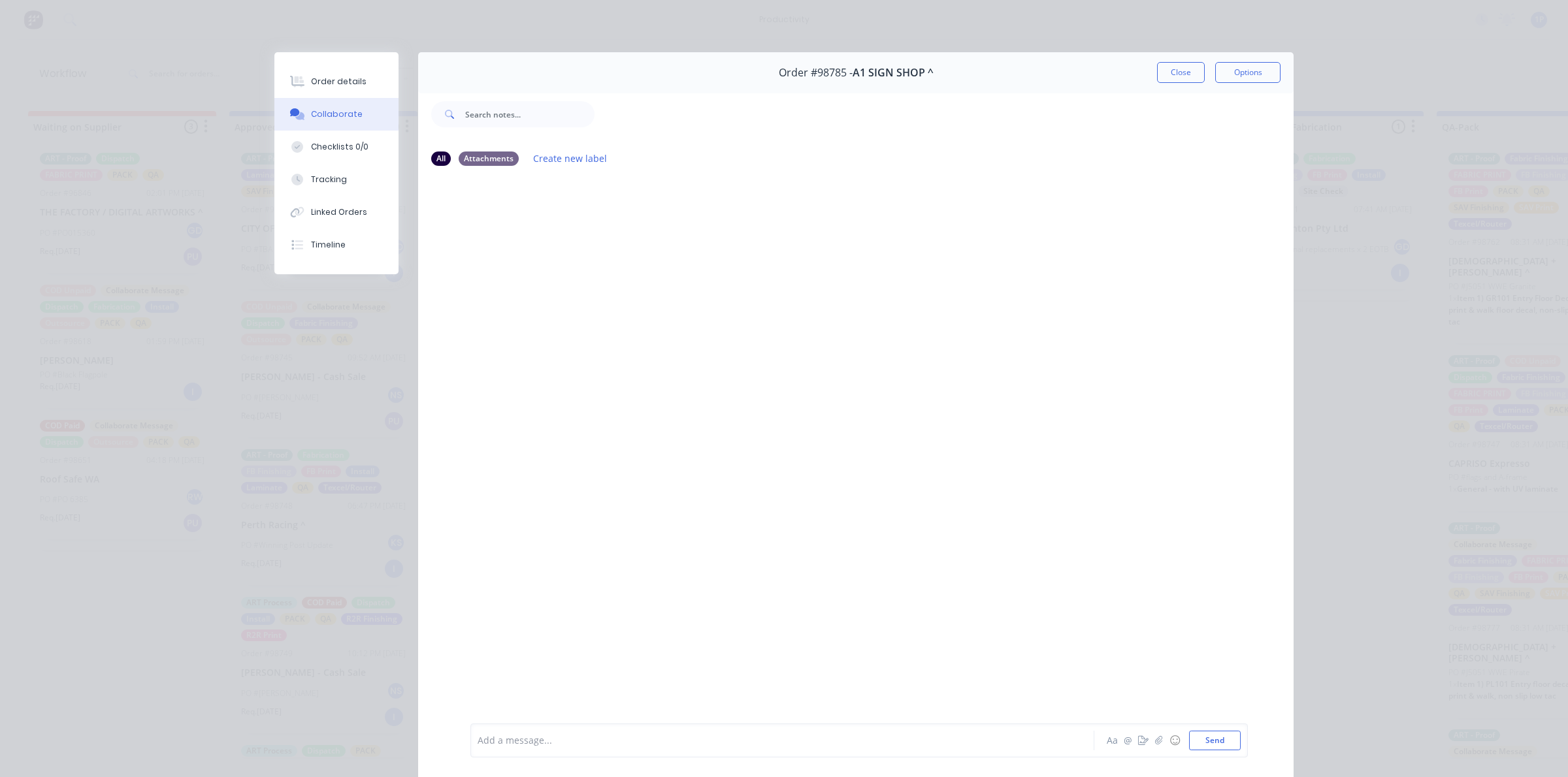
click at [1130, 88] on div at bounding box center [944, 115] width 699 height 53
click at [1157, 66] on button "Close" at bounding box center [1181, 72] width 48 height 21
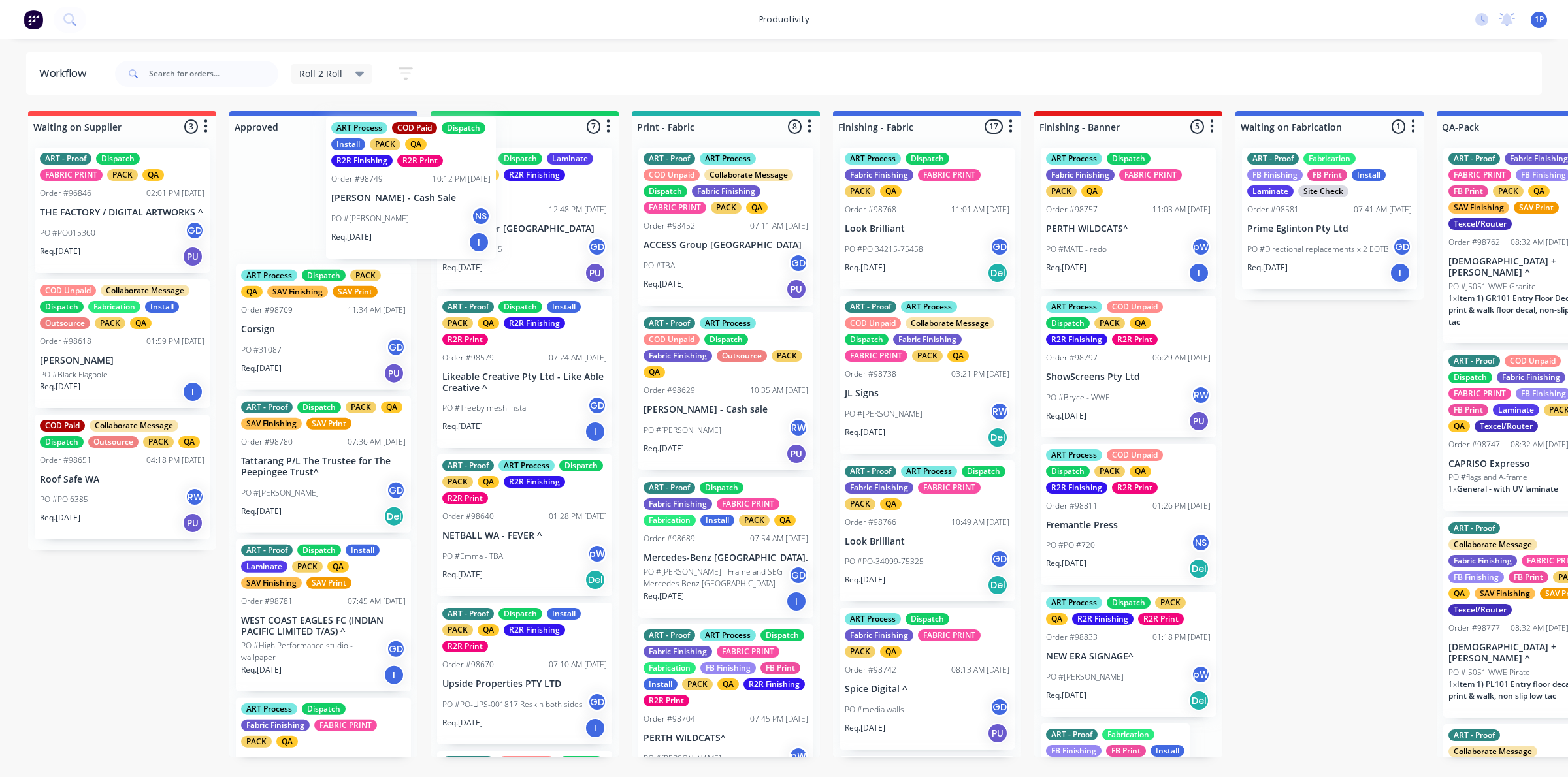
scroll to position [473, 0]
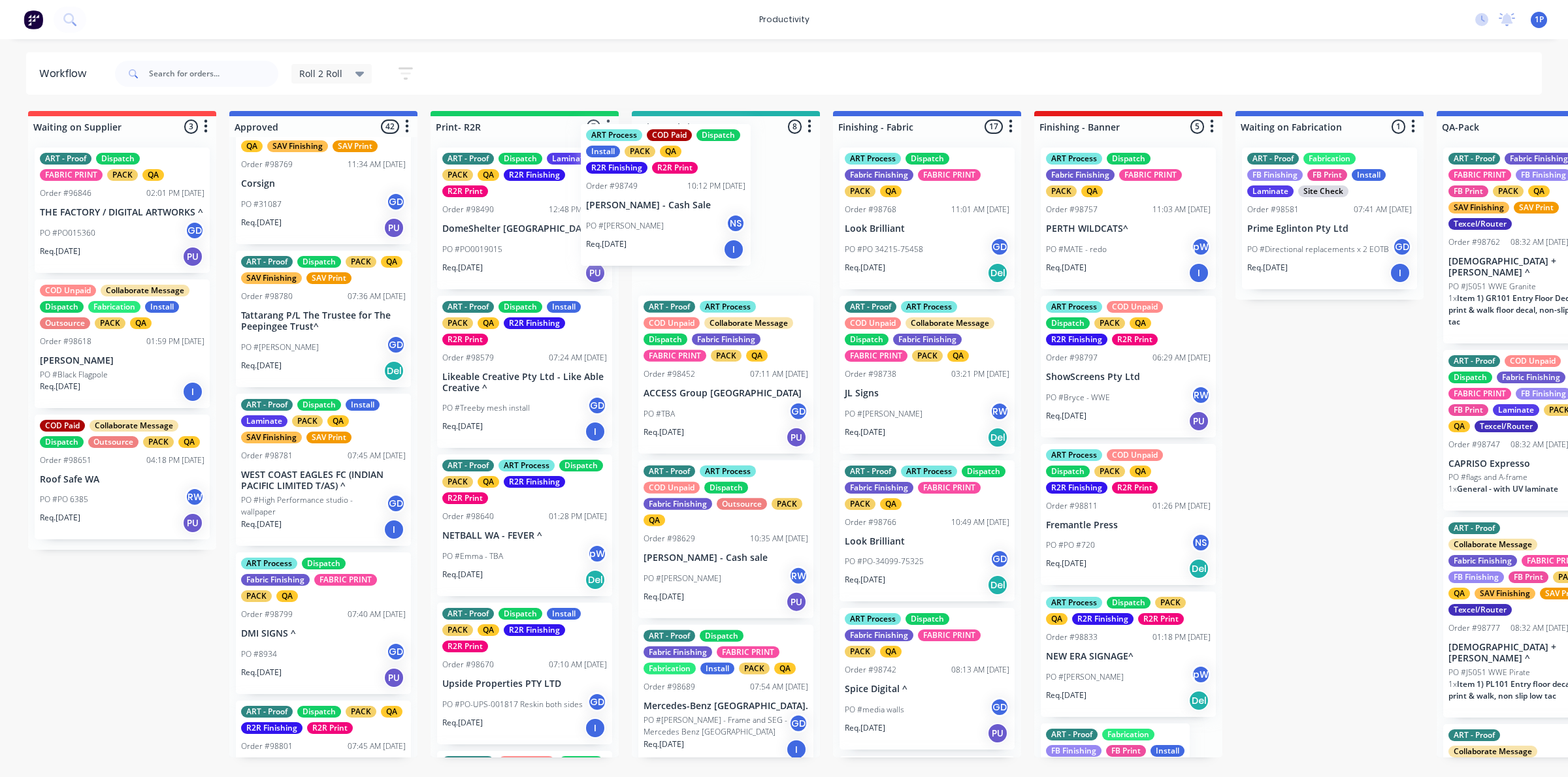
drag, startPoint x: 313, startPoint y: 242, endPoint x: 662, endPoint y: 249, distance: 349.1
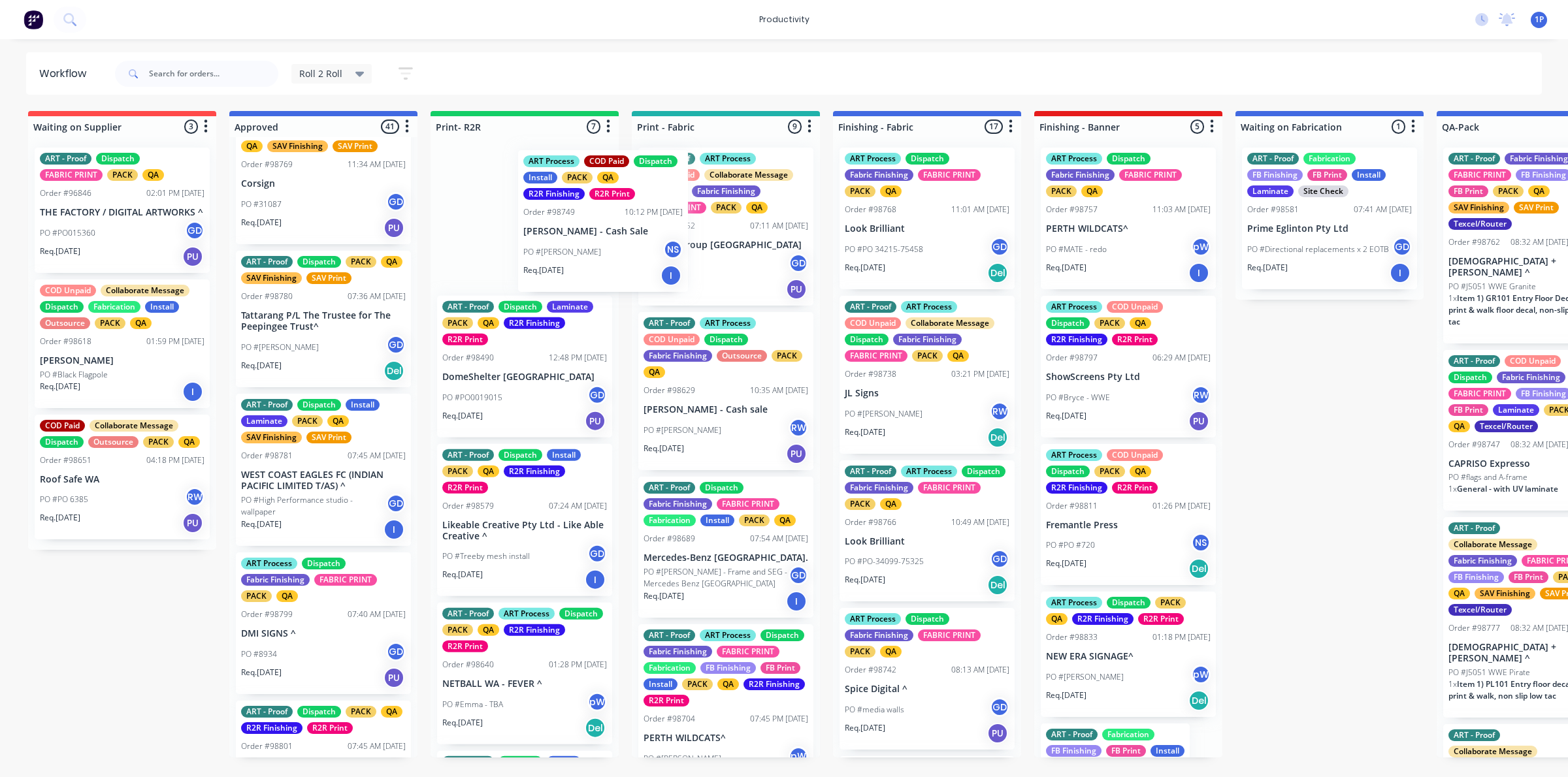
drag, startPoint x: 685, startPoint y: 240, endPoint x: 550, endPoint y: 246, distance: 135.1
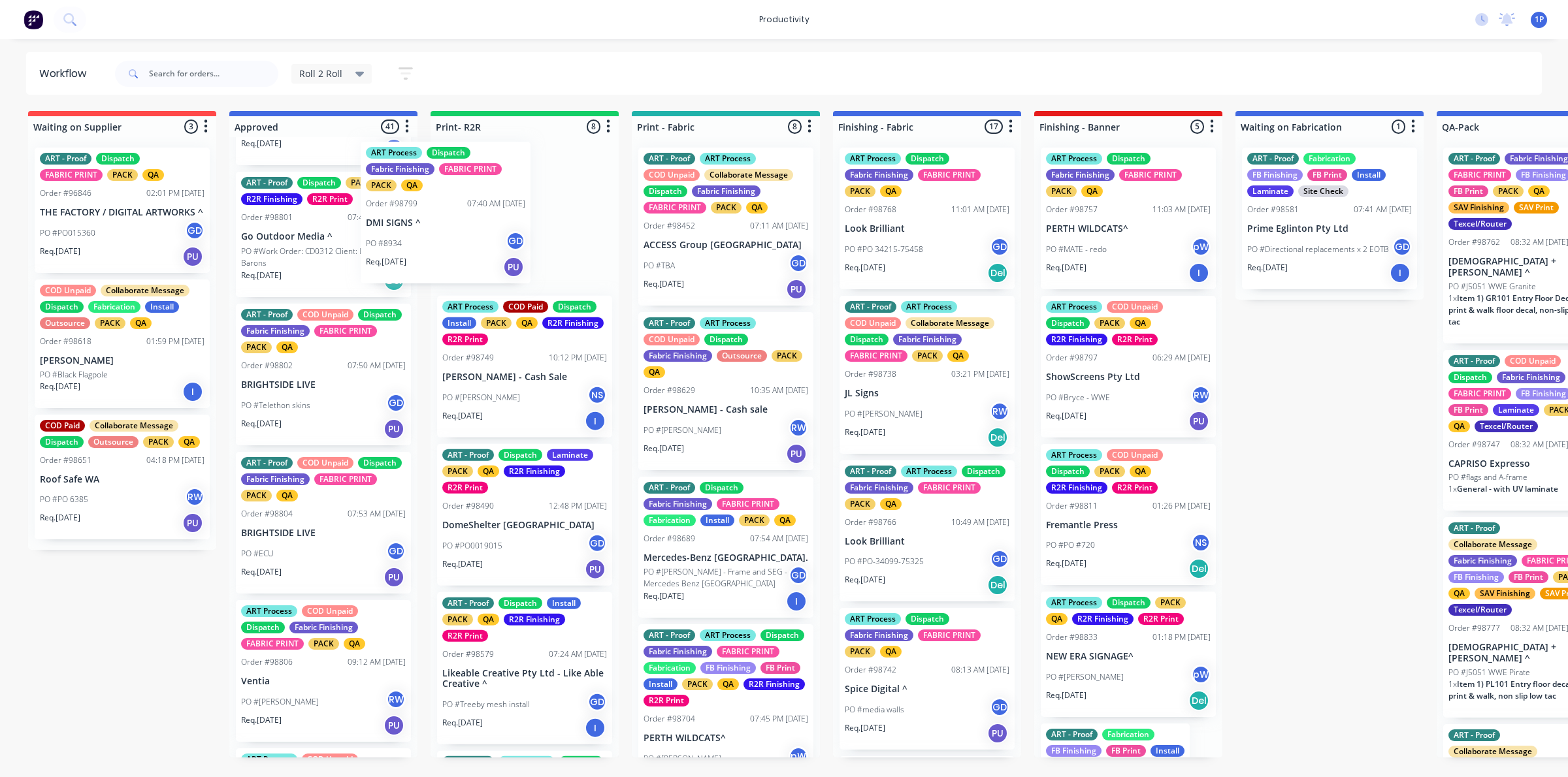
scroll to position [853, 0]
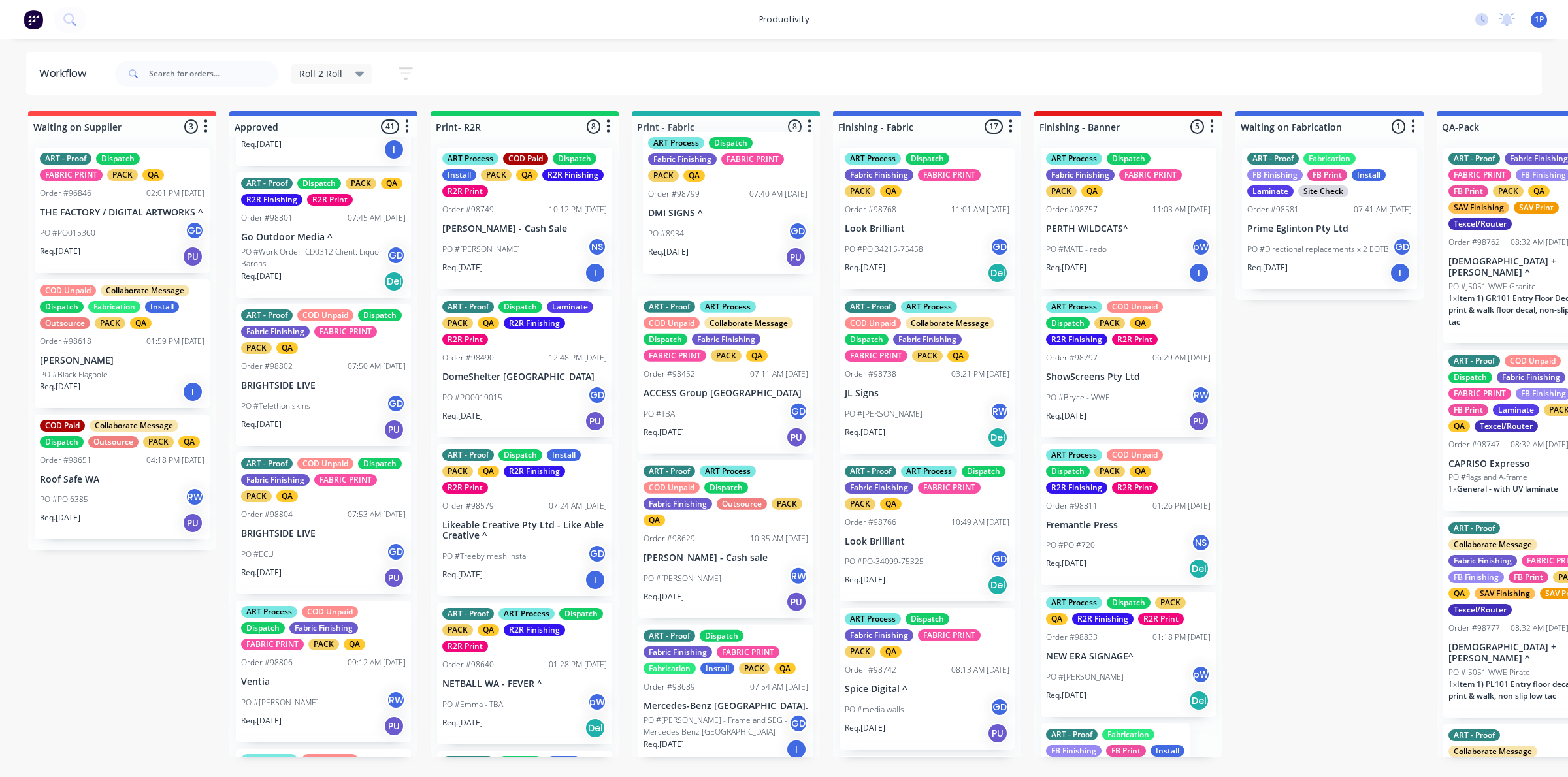
drag, startPoint x: 324, startPoint y: 279, endPoint x: 734, endPoint y: 239, distance: 411.9
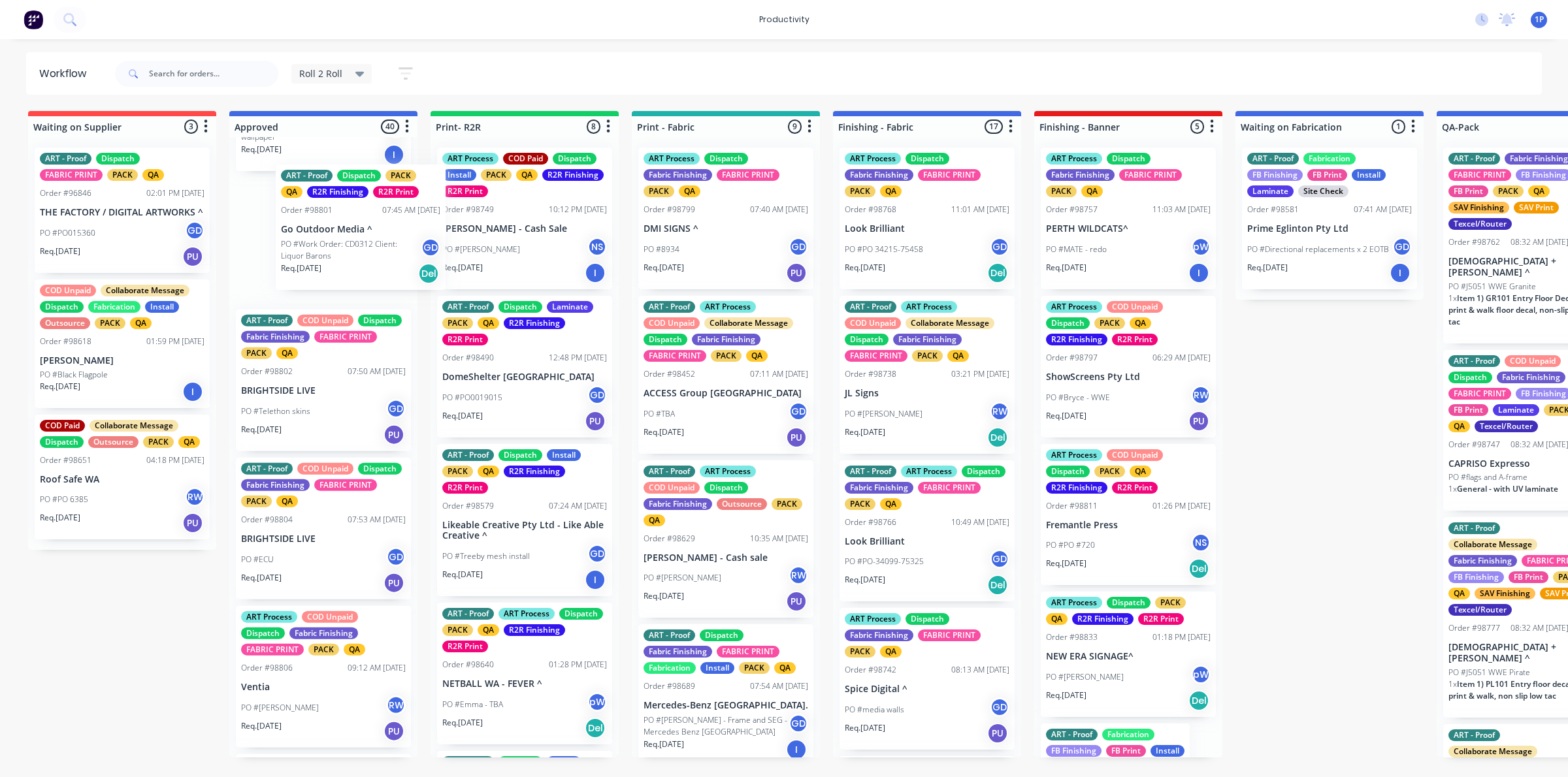
scroll to position [847, 0]
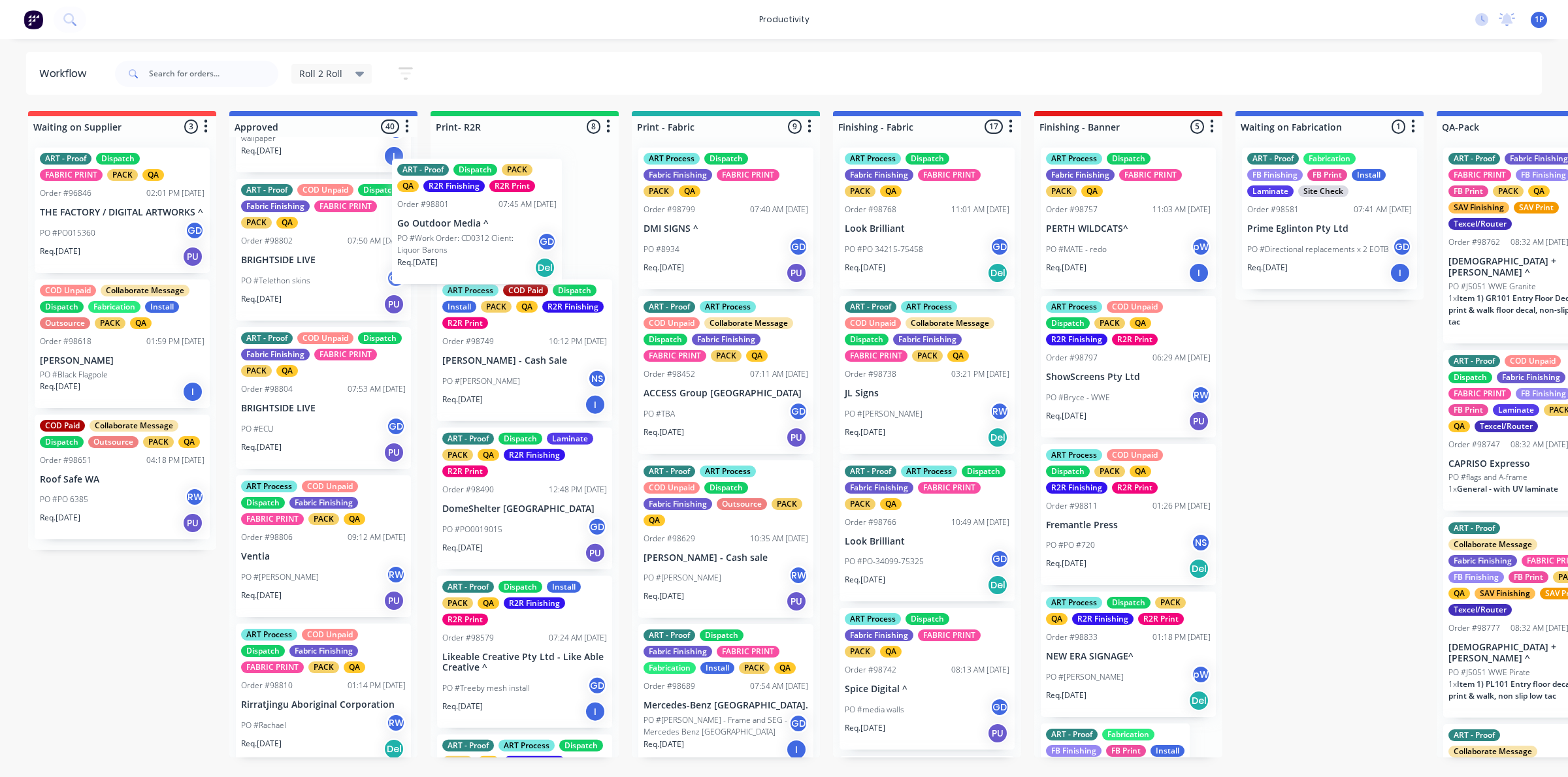
drag, startPoint x: 314, startPoint y: 284, endPoint x: 481, endPoint y: 269, distance: 167.7
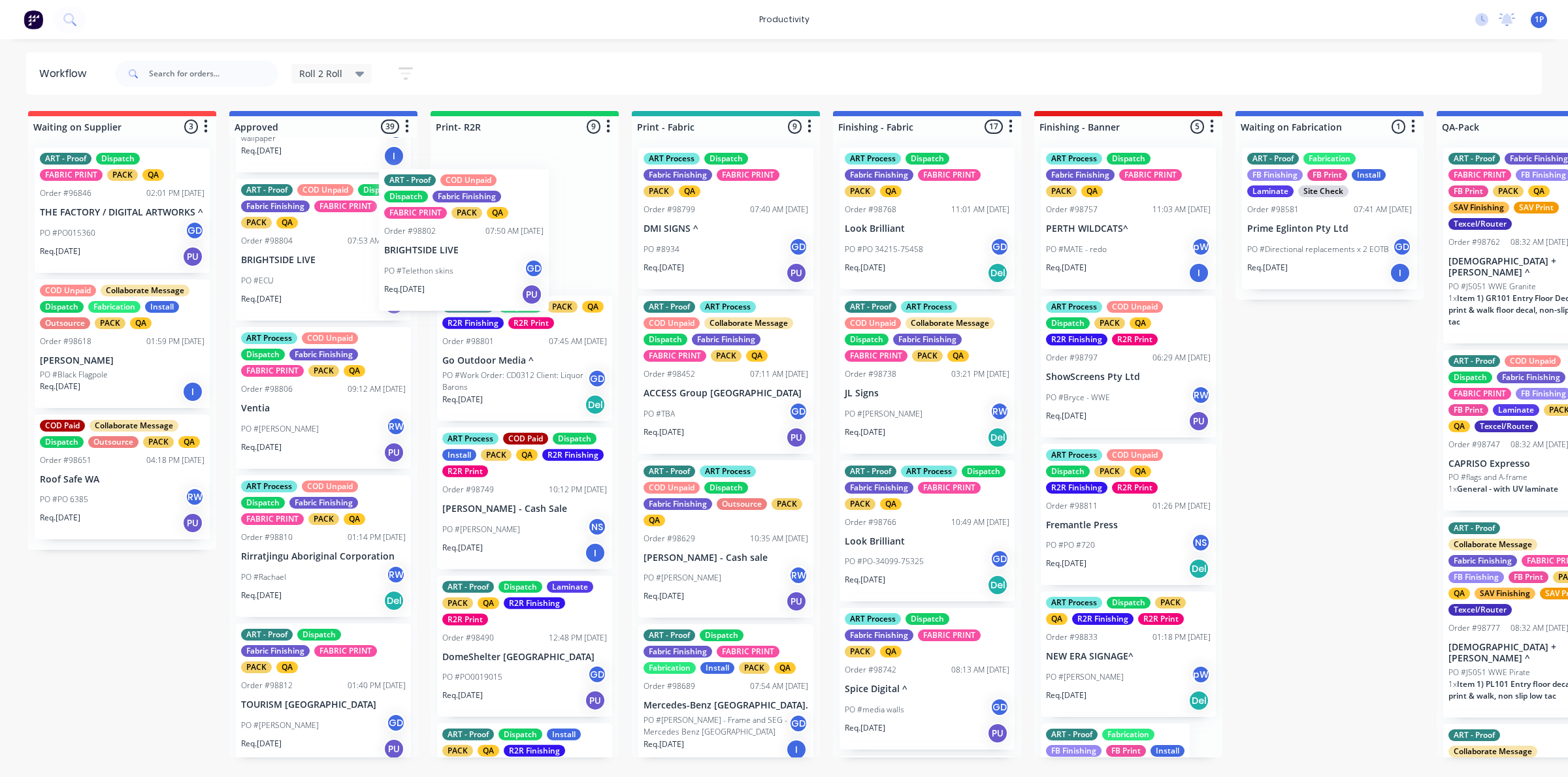
scroll to position [846, 0]
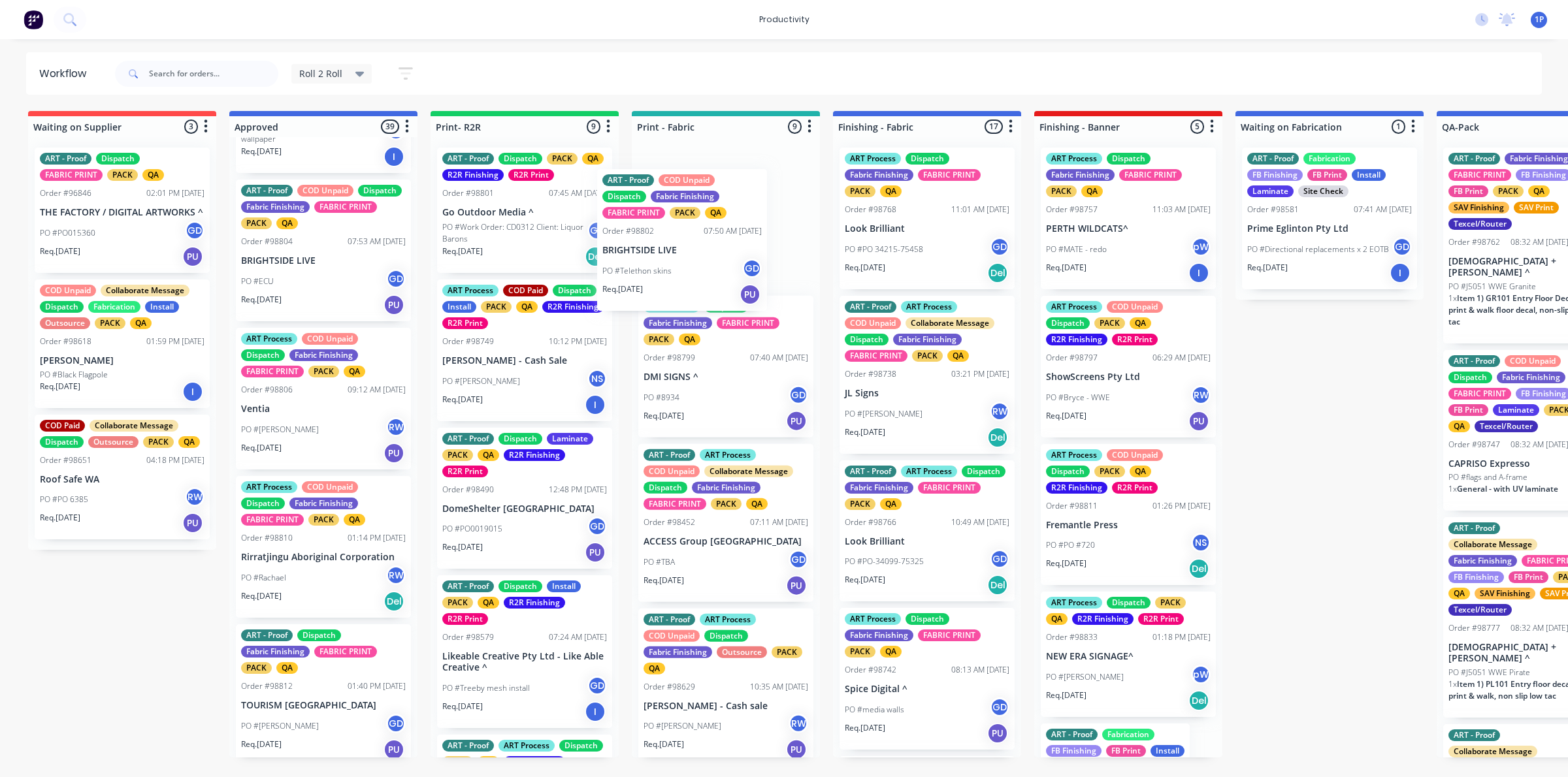
drag, startPoint x: 338, startPoint y: 279, endPoint x: 583, endPoint y: 272, distance: 245.1
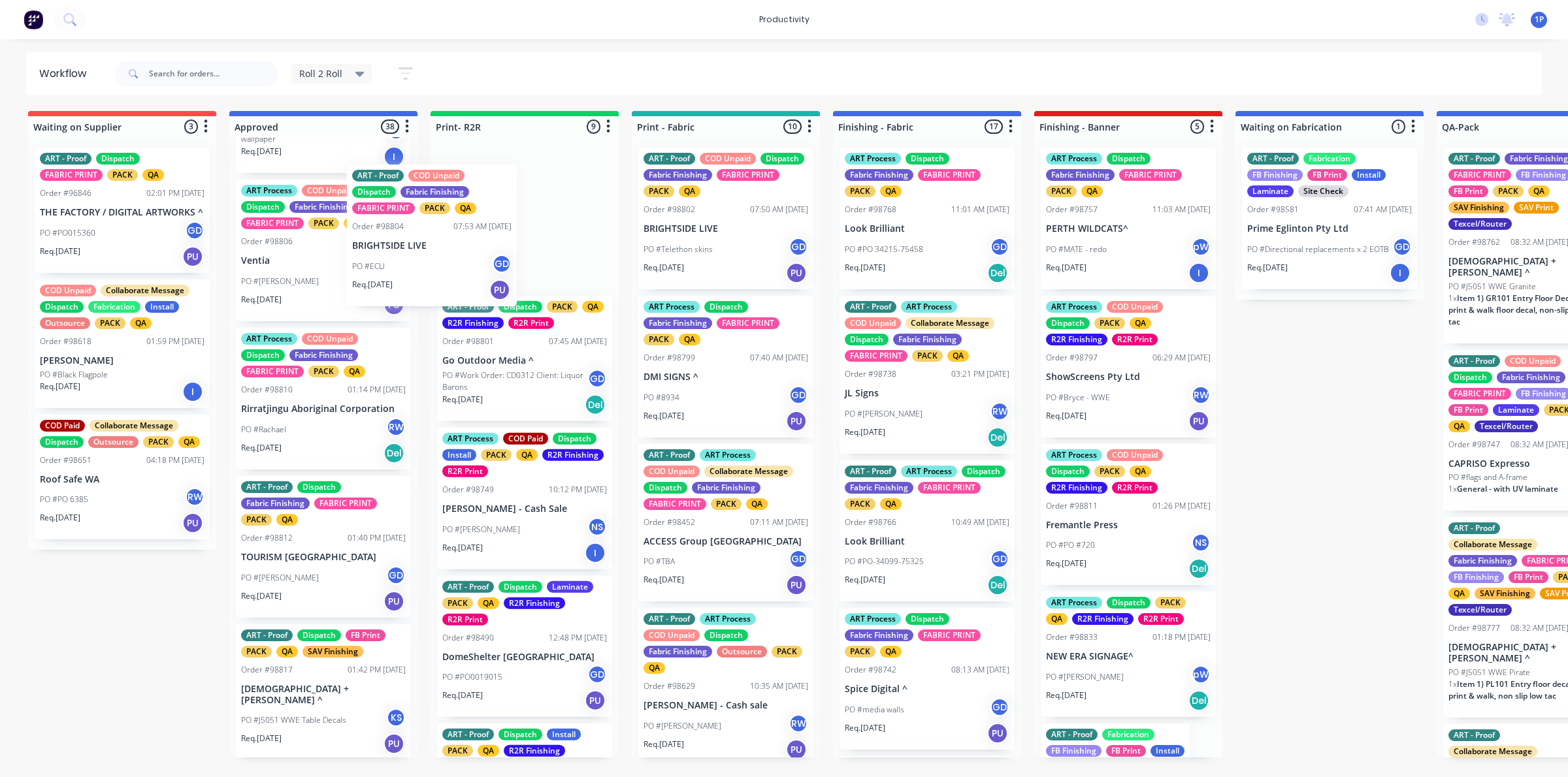
scroll to position [845, 0]
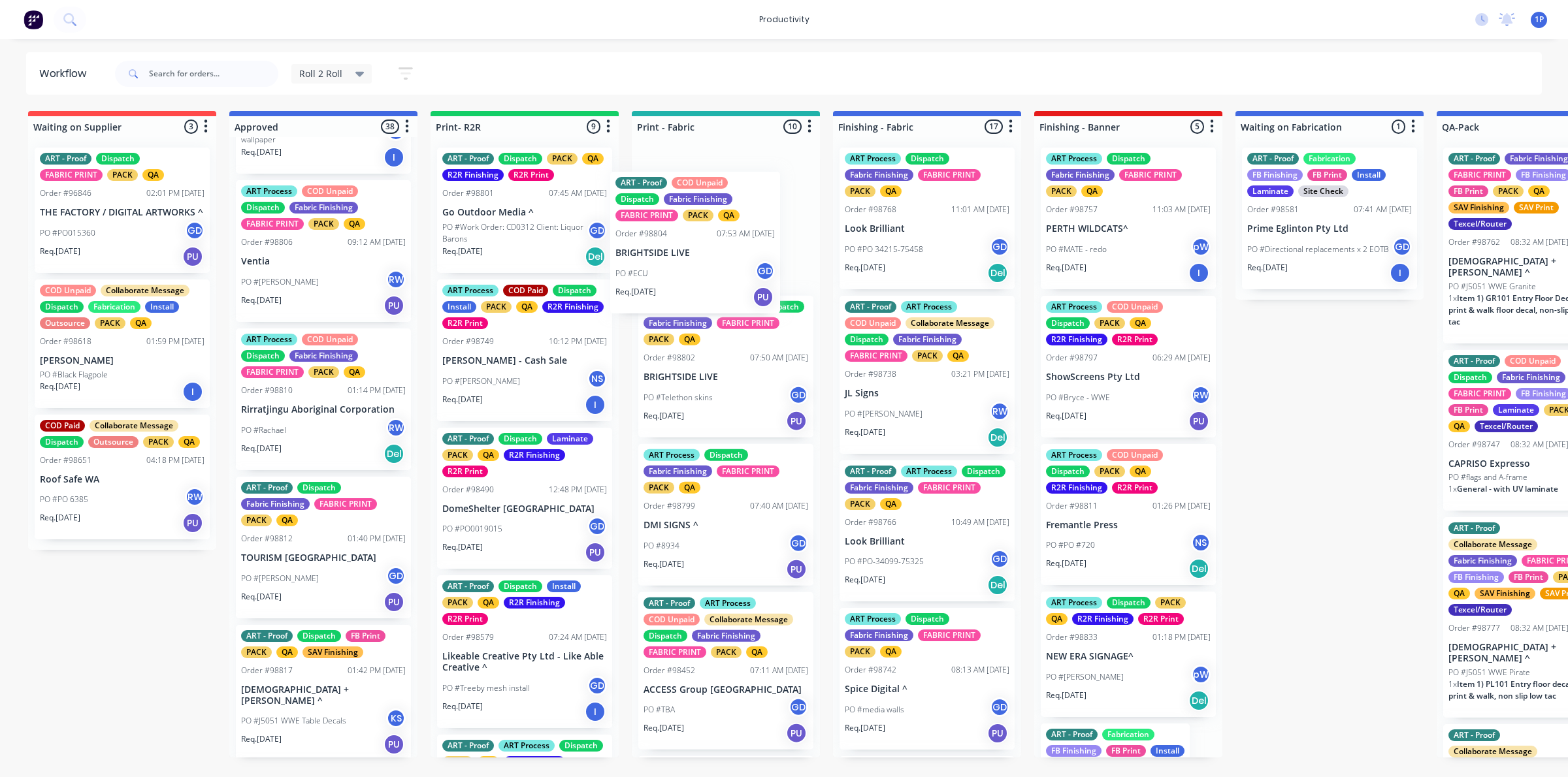
drag, startPoint x: 301, startPoint y: 298, endPoint x: 723, endPoint y: 298, distance: 422.0
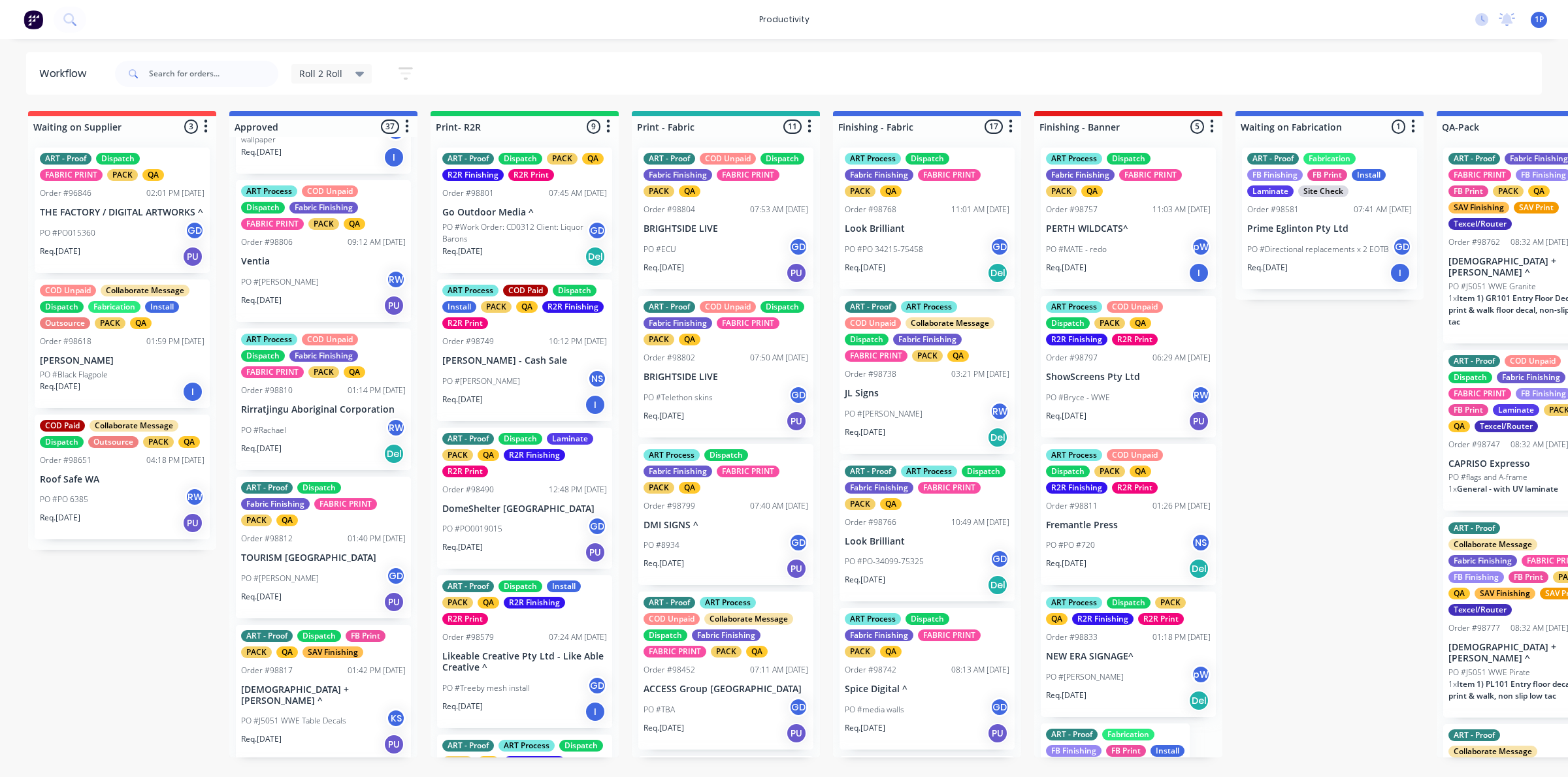
click at [752, 265] on div "Req. 10/10/25 PU" at bounding box center [725, 273] width 165 height 22
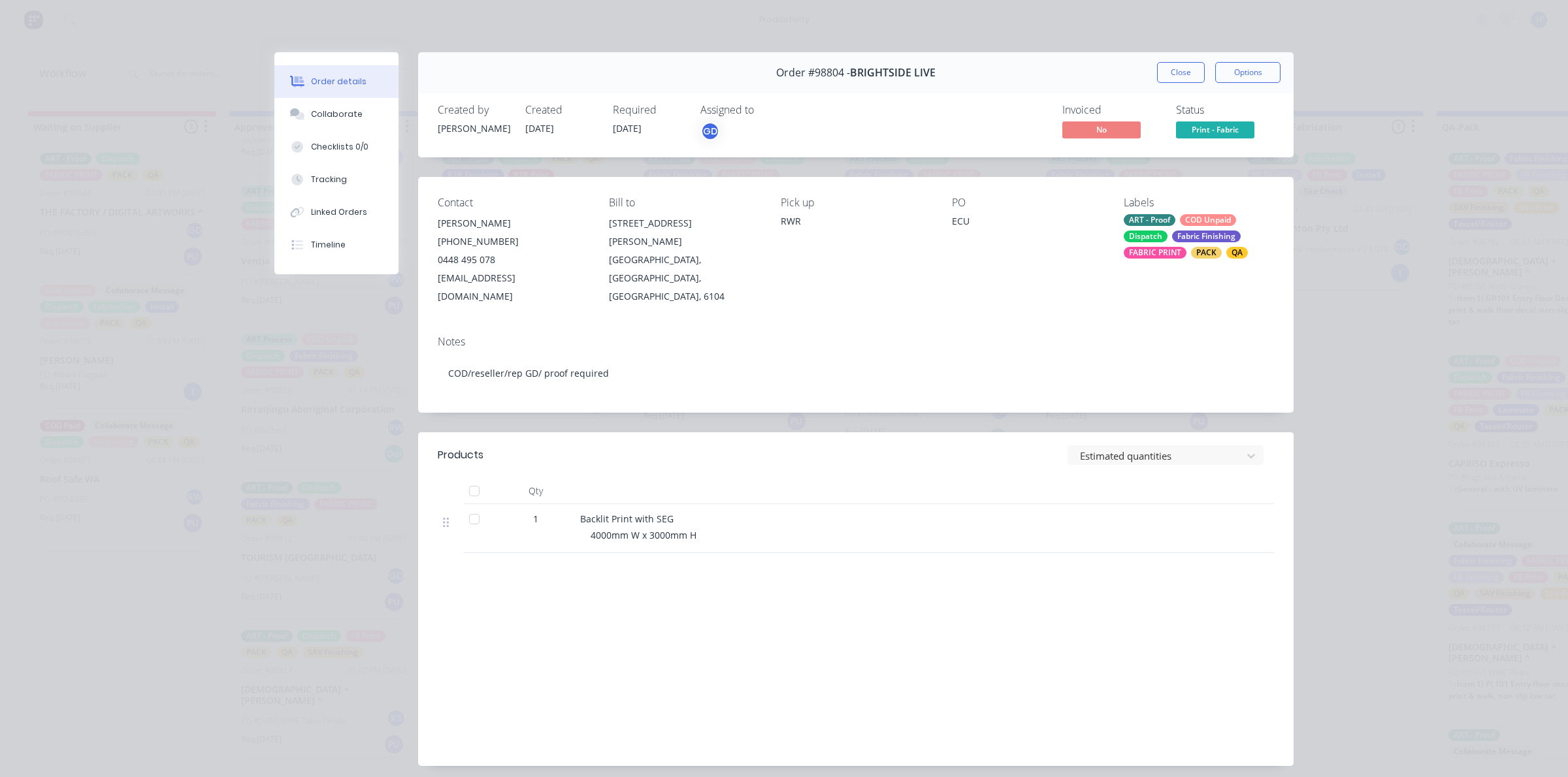
click at [1170, 86] on div "Order #98804 - BRIGHTSIDE LIVE Close Options" at bounding box center [855, 73] width 875 height 41
click at [1176, 72] on button "Close" at bounding box center [1181, 72] width 48 height 21
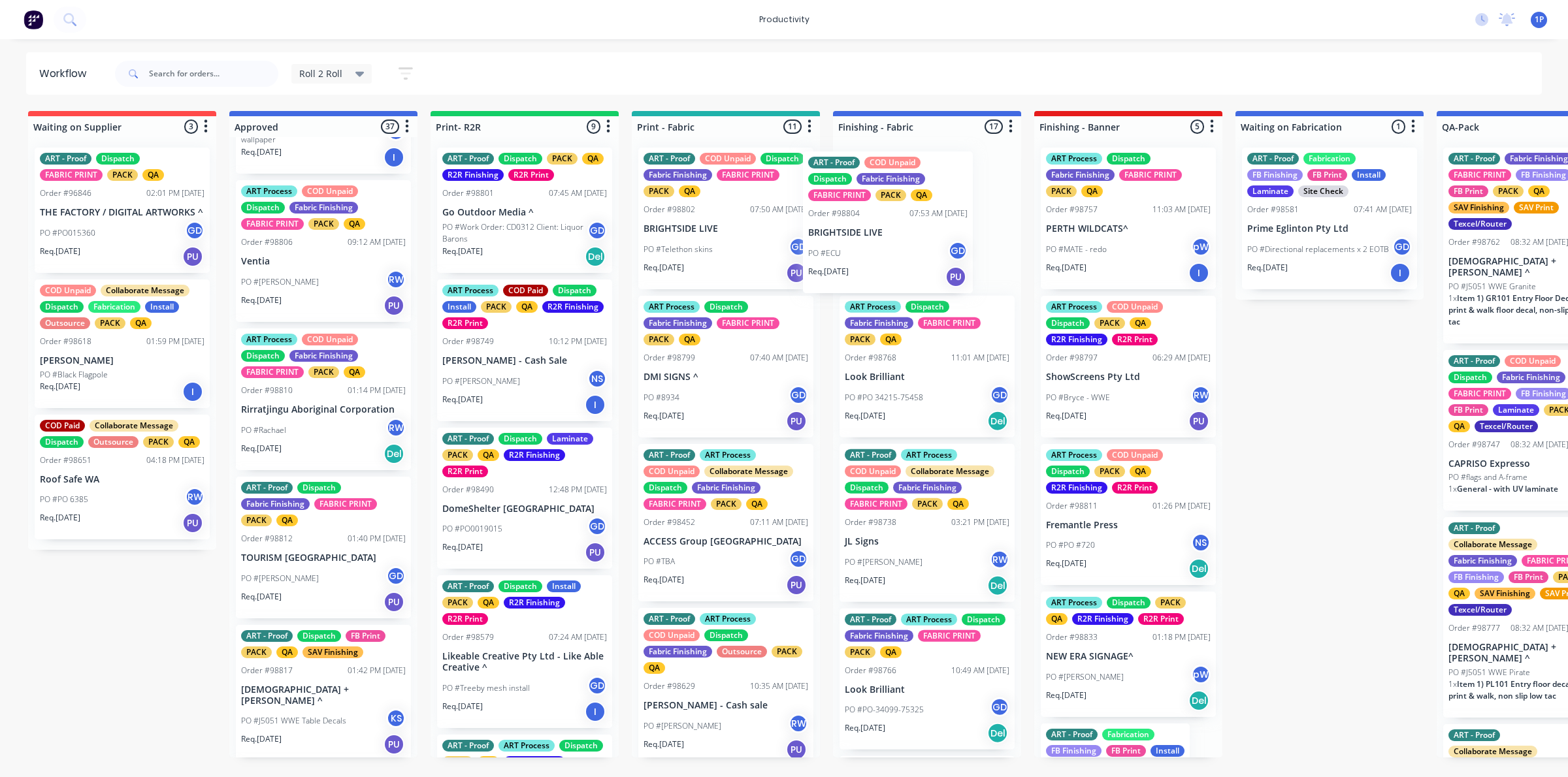
drag, startPoint x: 713, startPoint y: 245, endPoint x: 883, endPoint y: 250, distance: 170.1
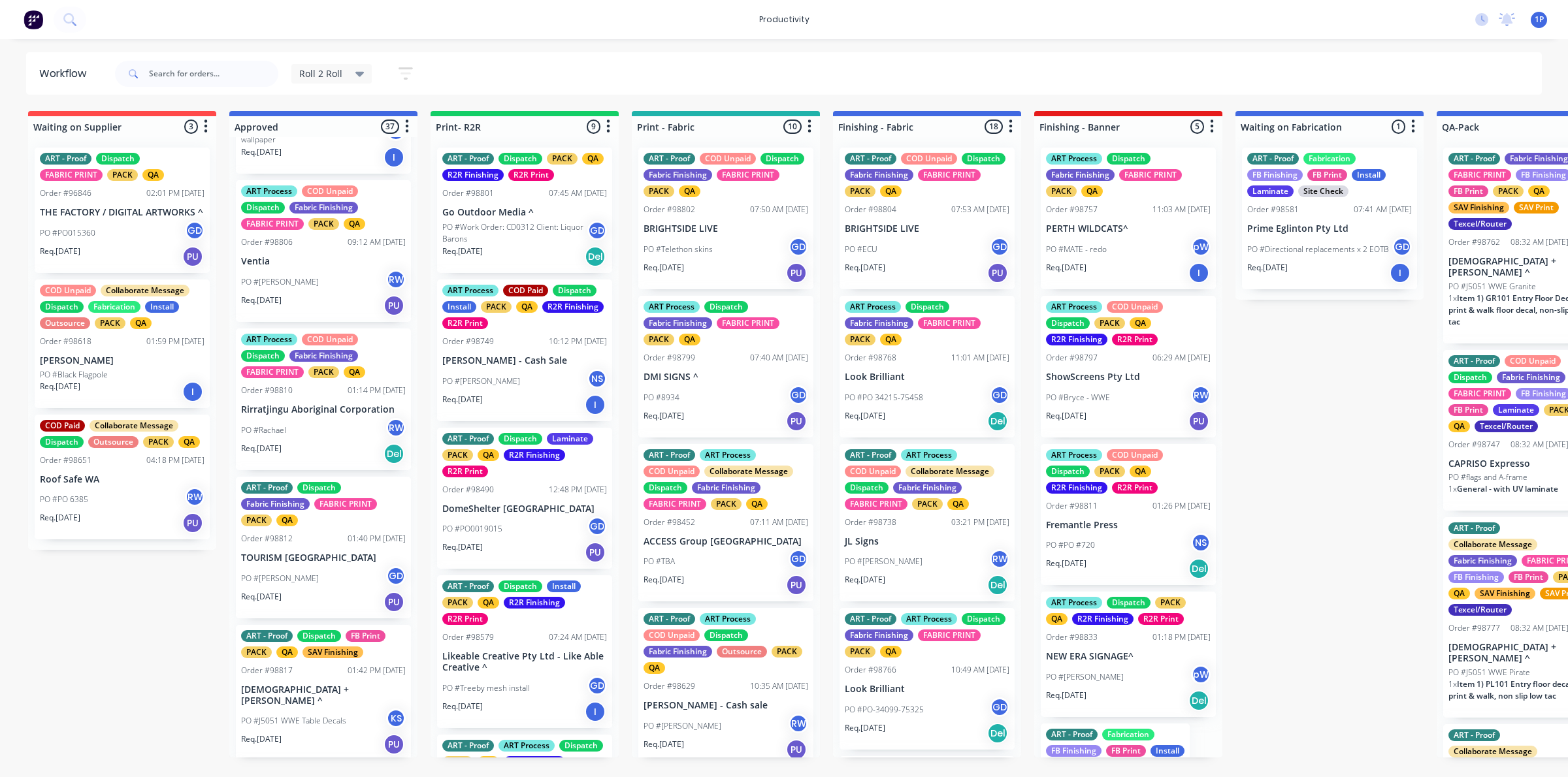
click at [756, 270] on div "Req. 10/10/25 PU" at bounding box center [725, 273] width 165 height 22
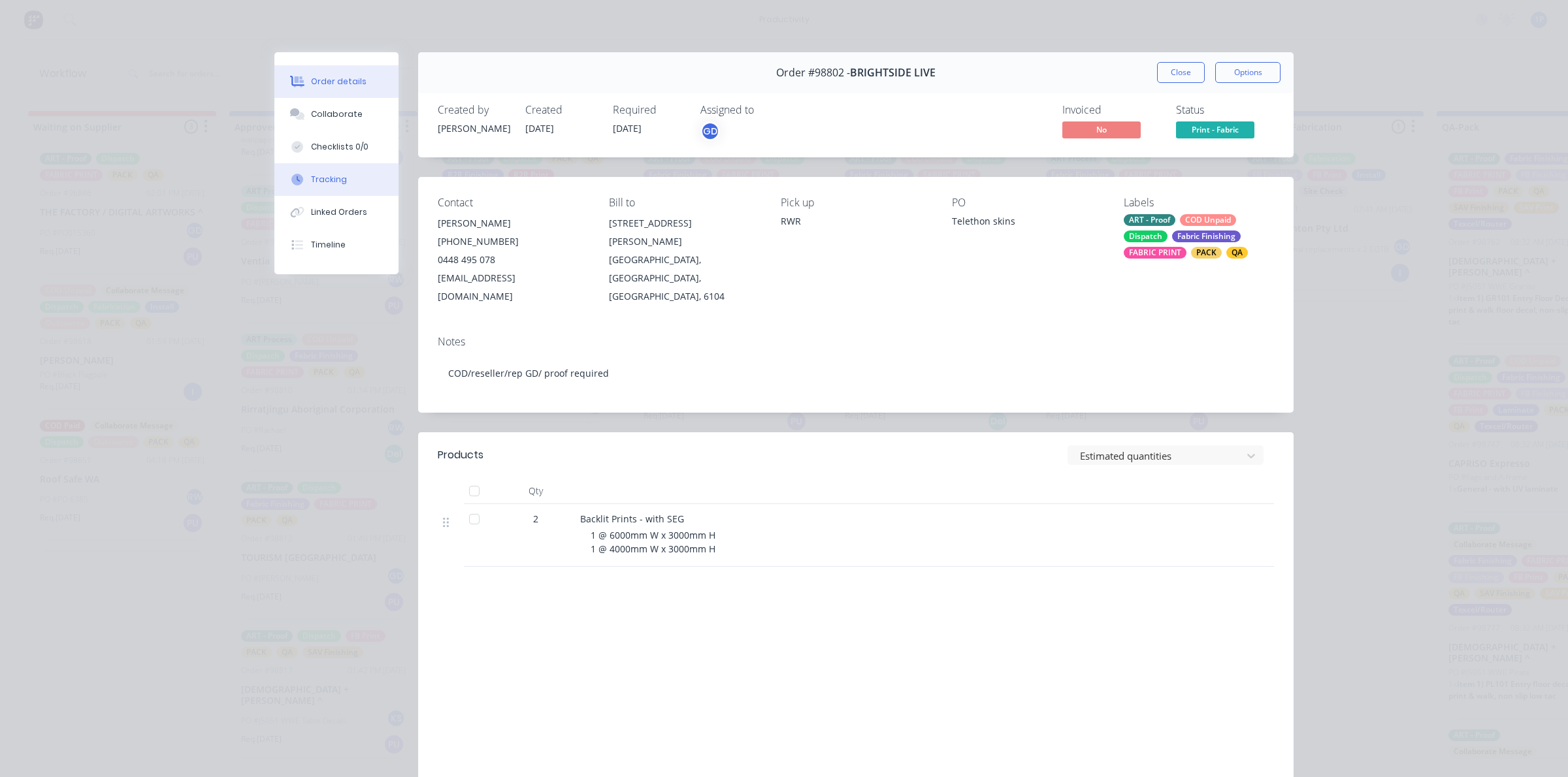
click at [358, 173] on button "Tracking" at bounding box center [336, 179] width 124 height 32
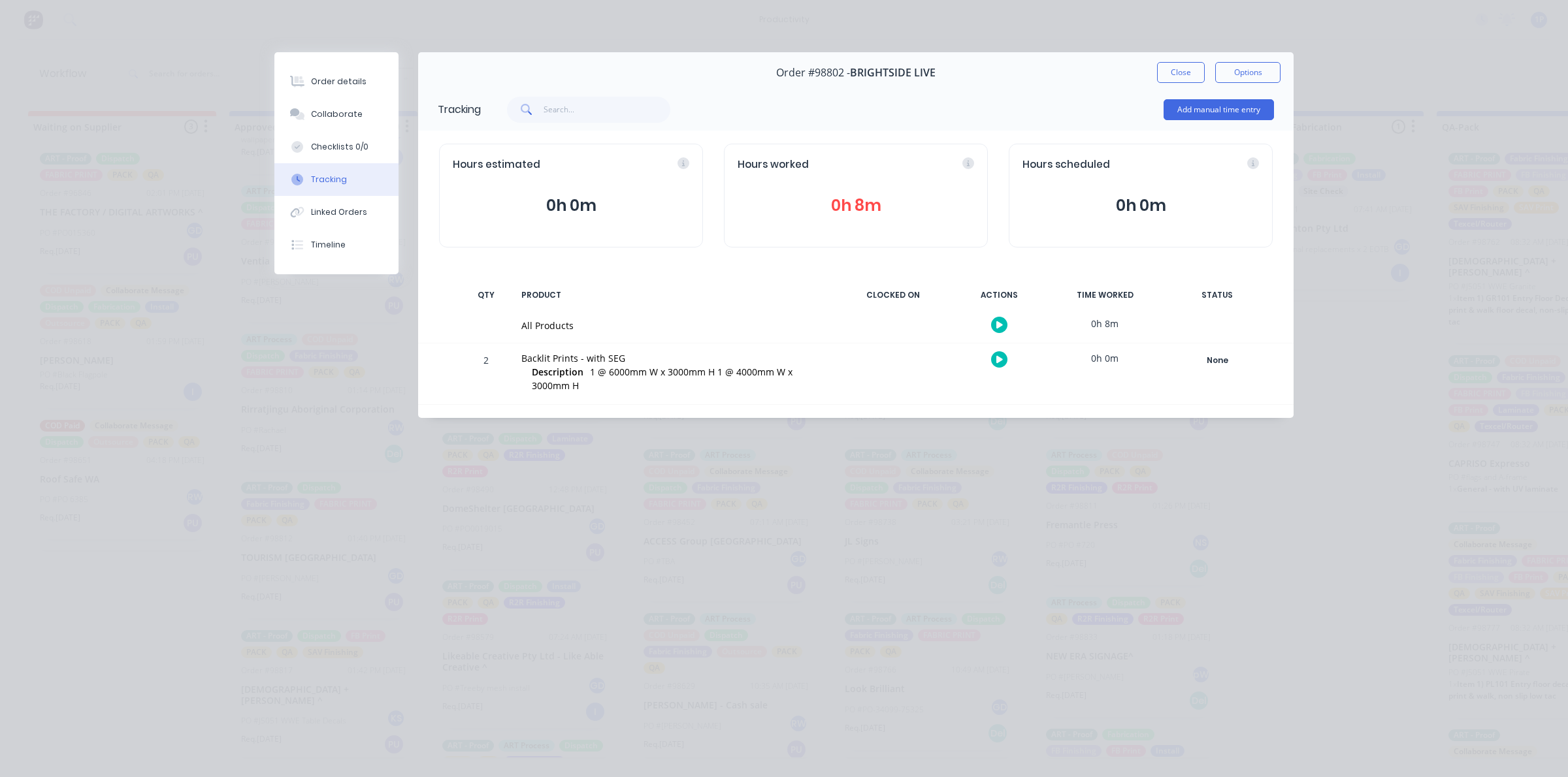
click at [995, 318] on button "button" at bounding box center [999, 324] width 16 height 16
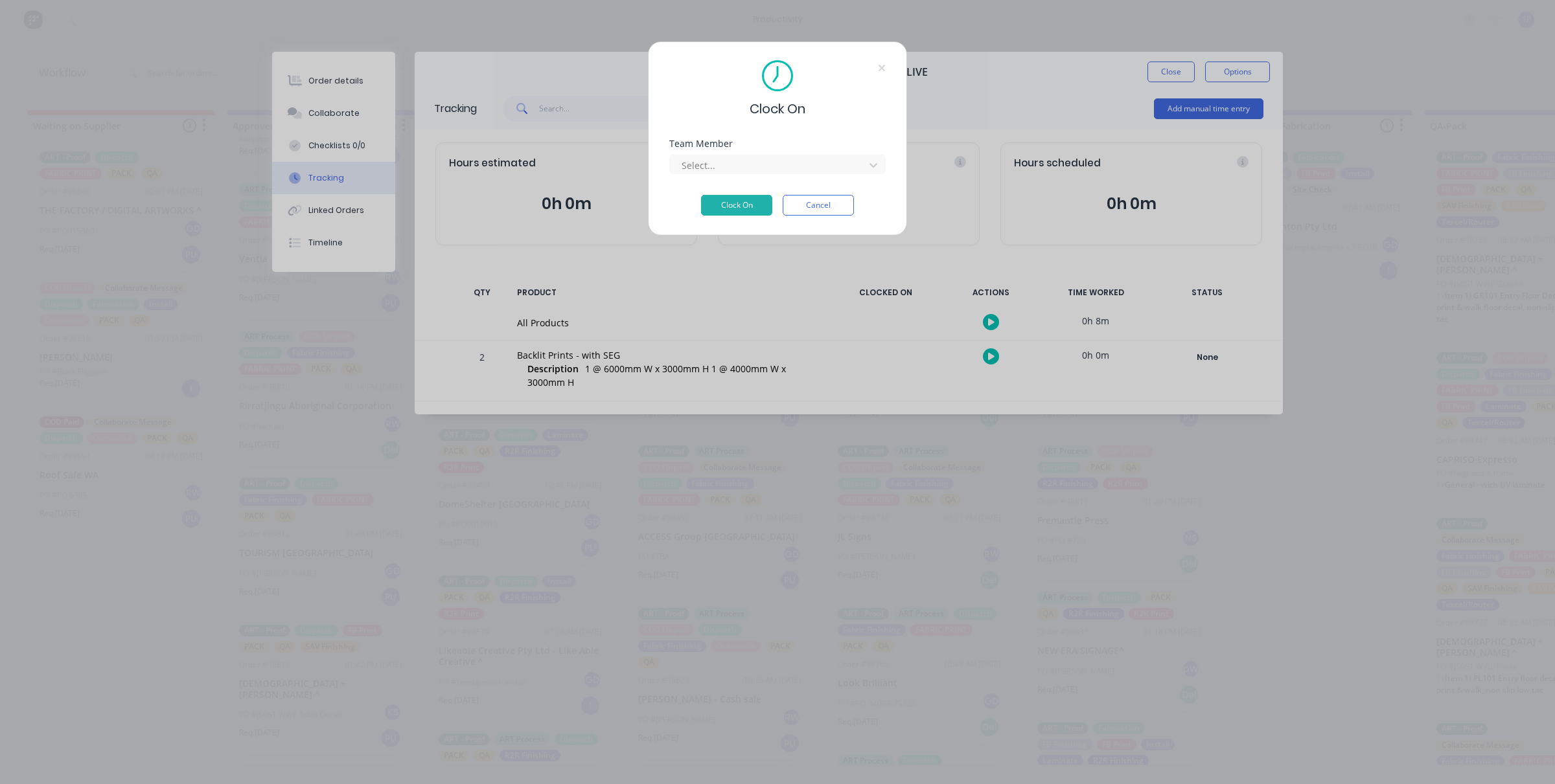
click at [698, 201] on div "Clock On Cancel" at bounding box center [777, 205] width 216 height 21
click at [713, 200] on button "Clock On" at bounding box center [736, 205] width 72 height 21
click at [856, 149] on div "Team Member Select... Required." at bounding box center [777, 161] width 216 height 45
click at [845, 157] on div at bounding box center [768, 165] width 178 height 16
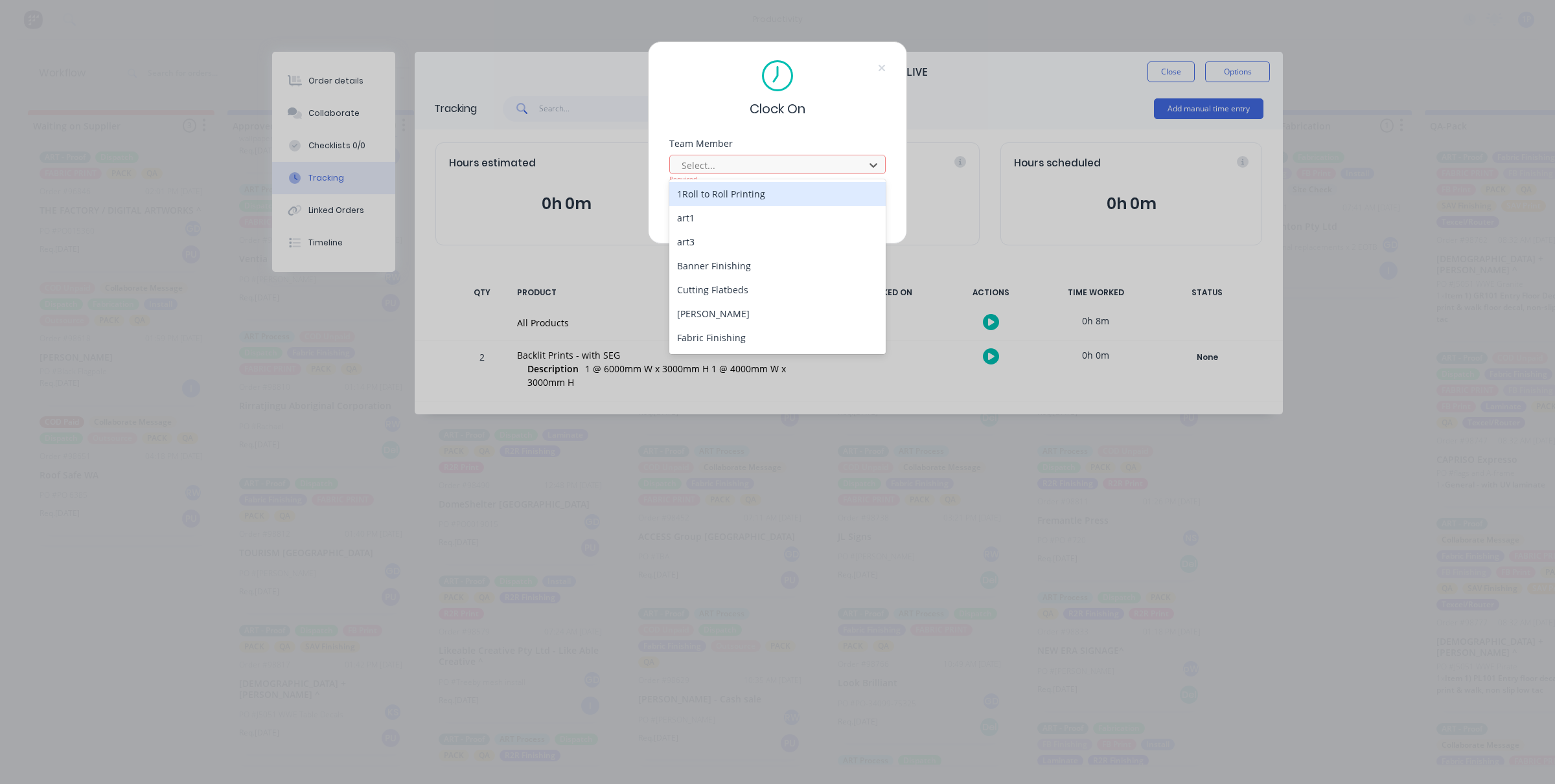
click at [794, 192] on div "1Roll to Roll Printing" at bounding box center [777, 194] width 216 height 24
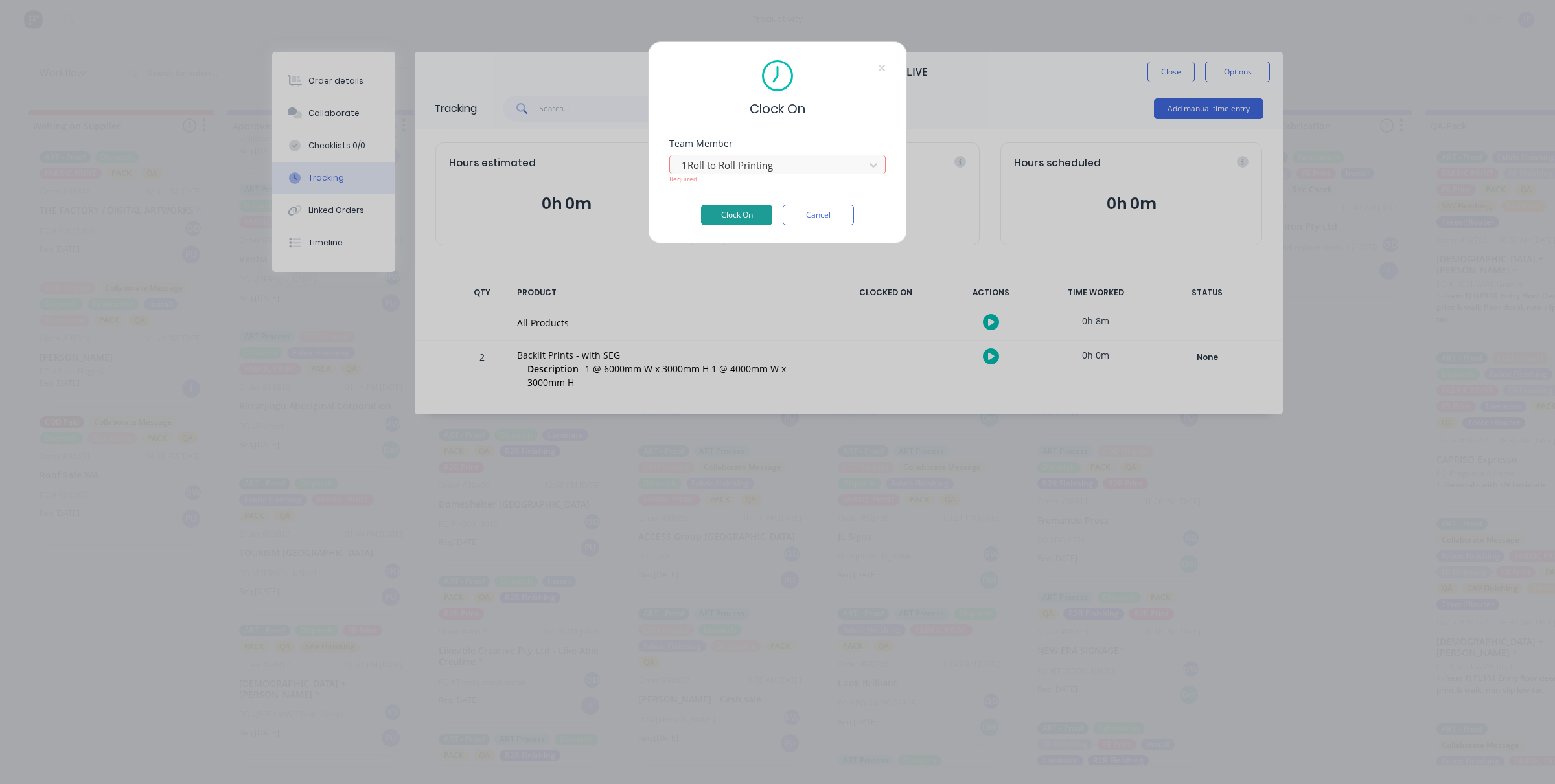
click at [750, 209] on button "Clock On" at bounding box center [736, 215] width 72 height 21
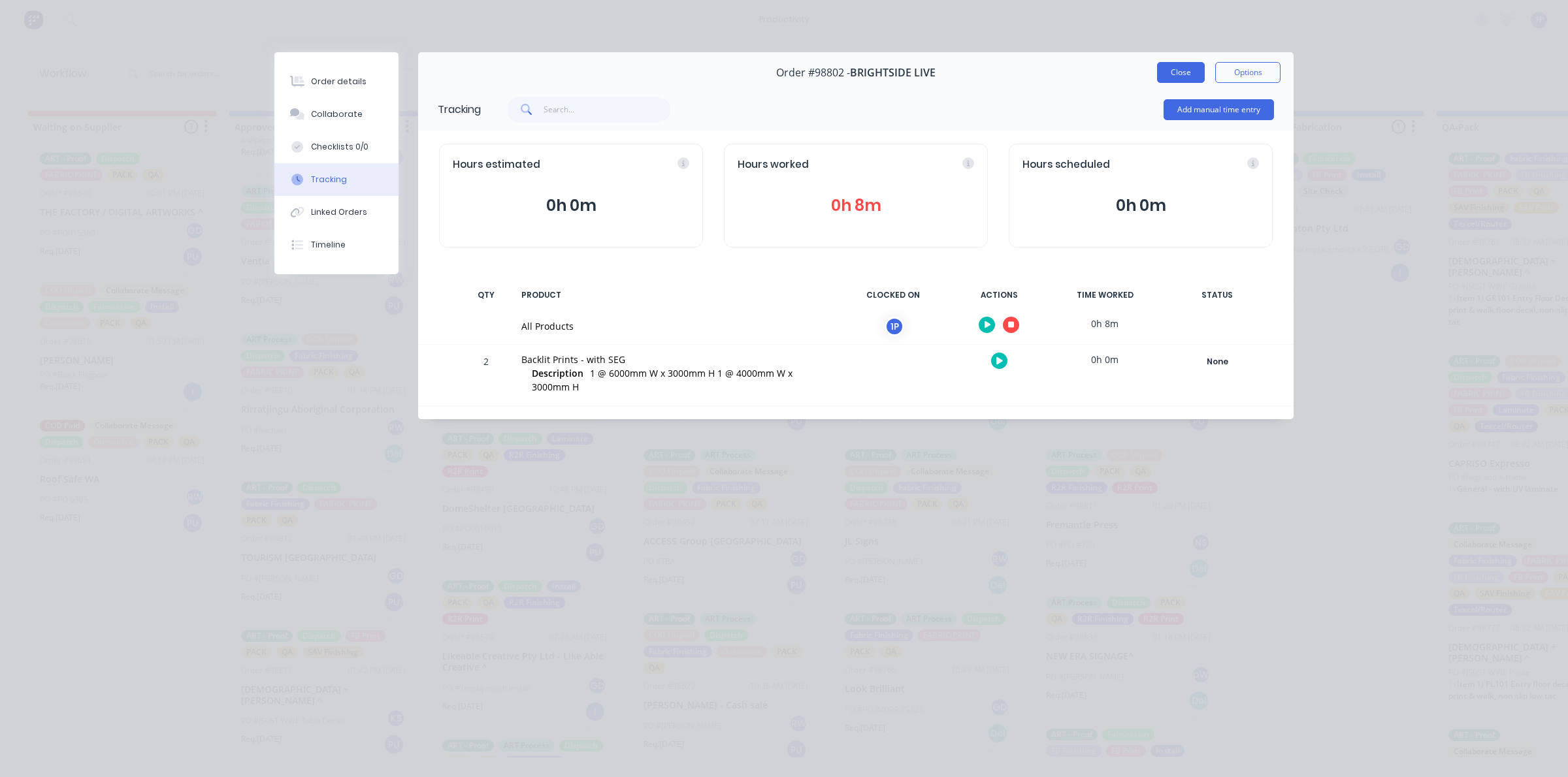
click at [1158, 76] on button "Close" at bounding box center [1181, 72] width 48 height 21
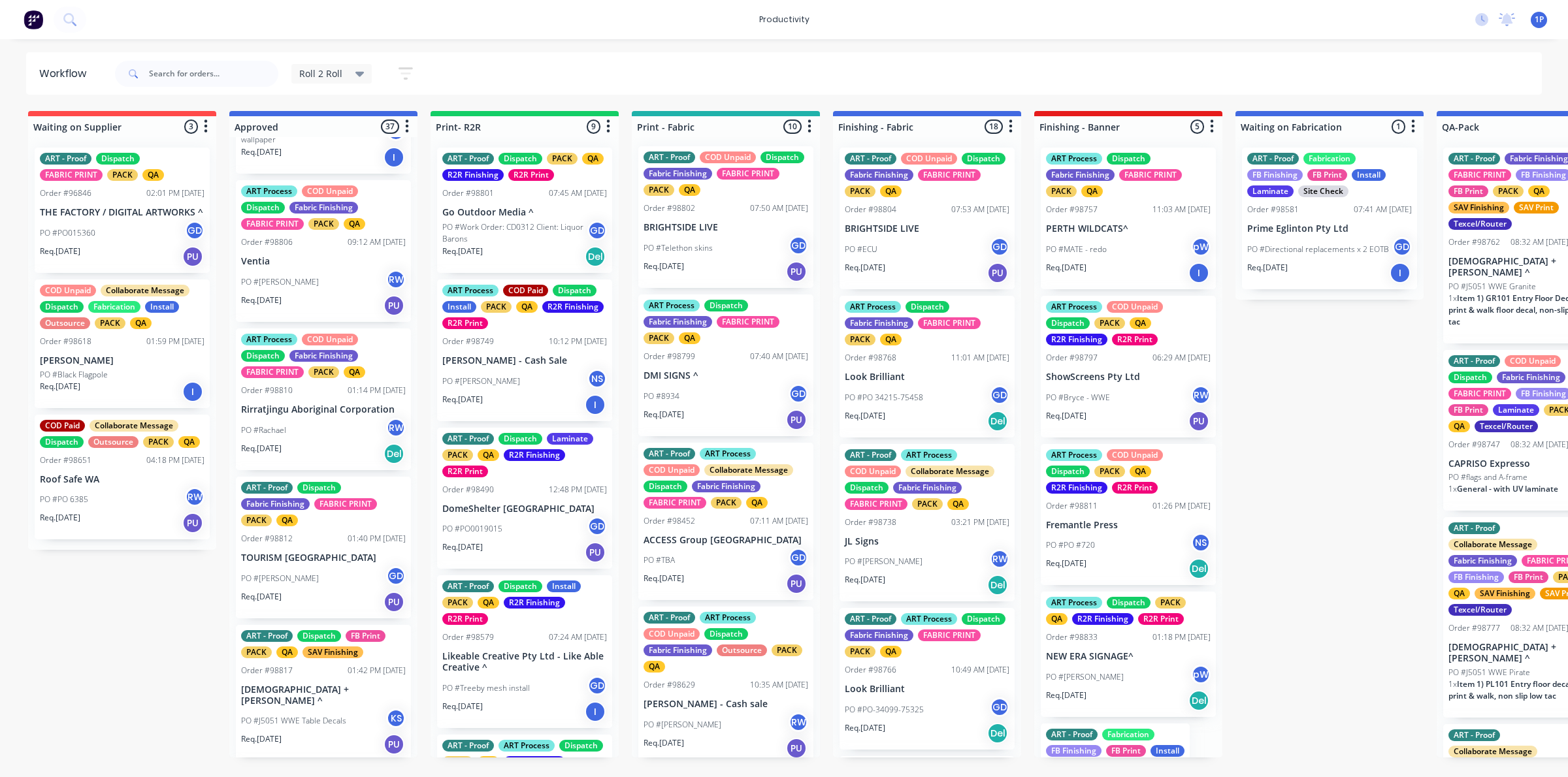
scroll to position [0, 0]
click at [702, 249] on p "PO #Telethon skins" at bounding box center [678, 250] width 70 height 12
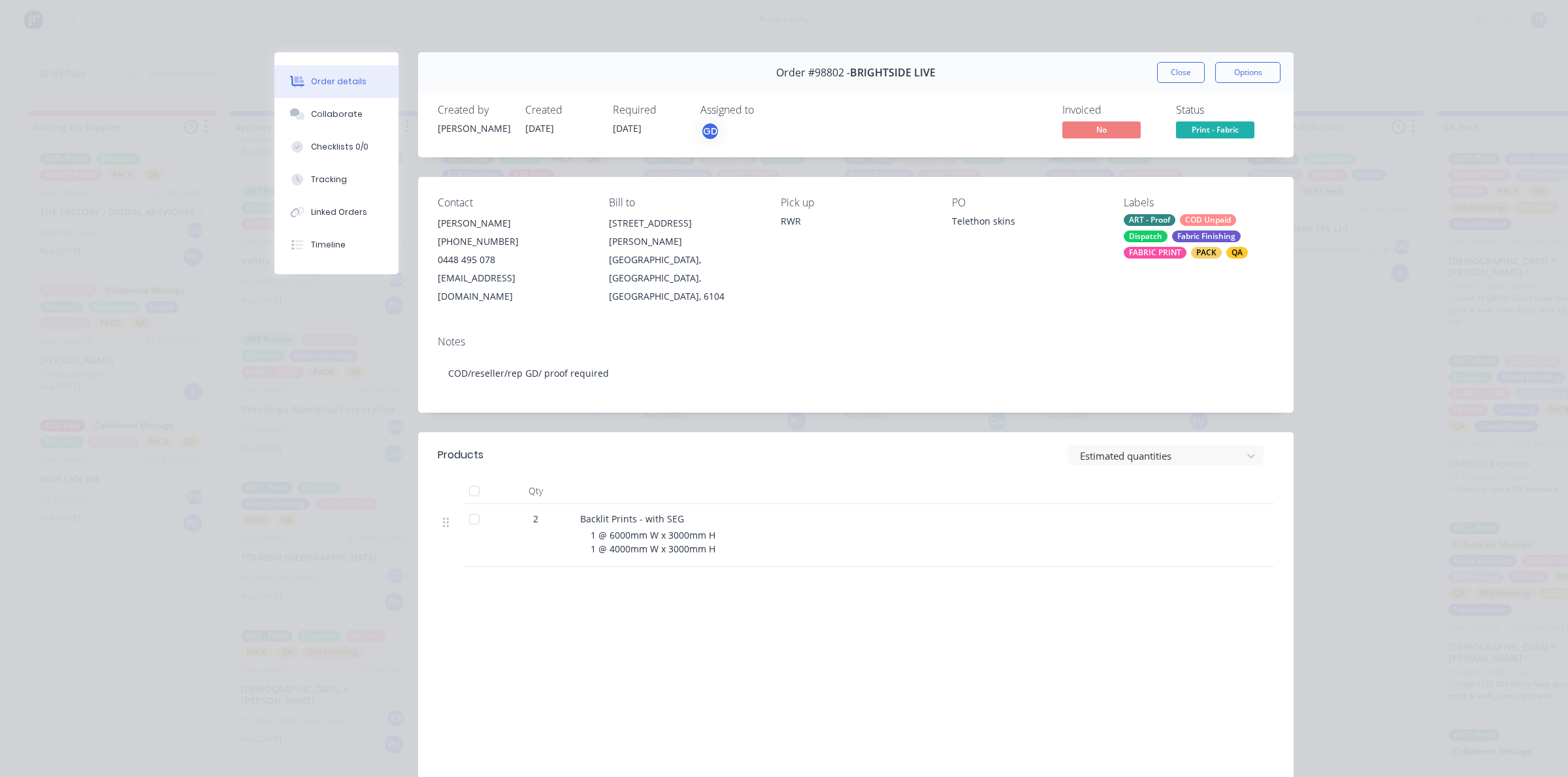
click at [1147, 61] on div "Order #98802 - BRIGHTSIDE LIVE Close Options" at bounding box center [855, 73] width 875 height 41
click at [1187, 82] on button "Close" at bounding box center [1181, 72] width 48 height 21
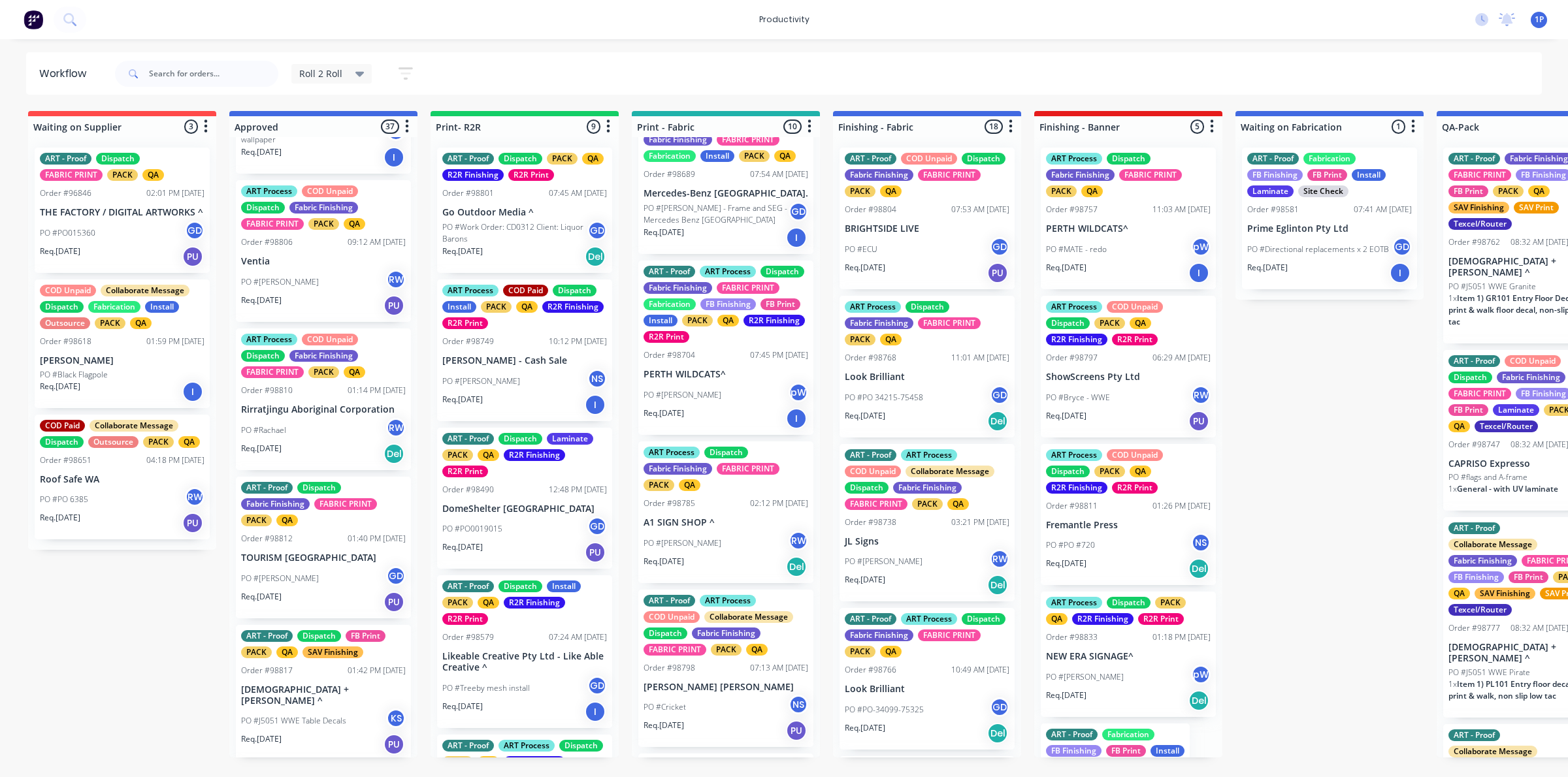
scroll to position [666, 0]
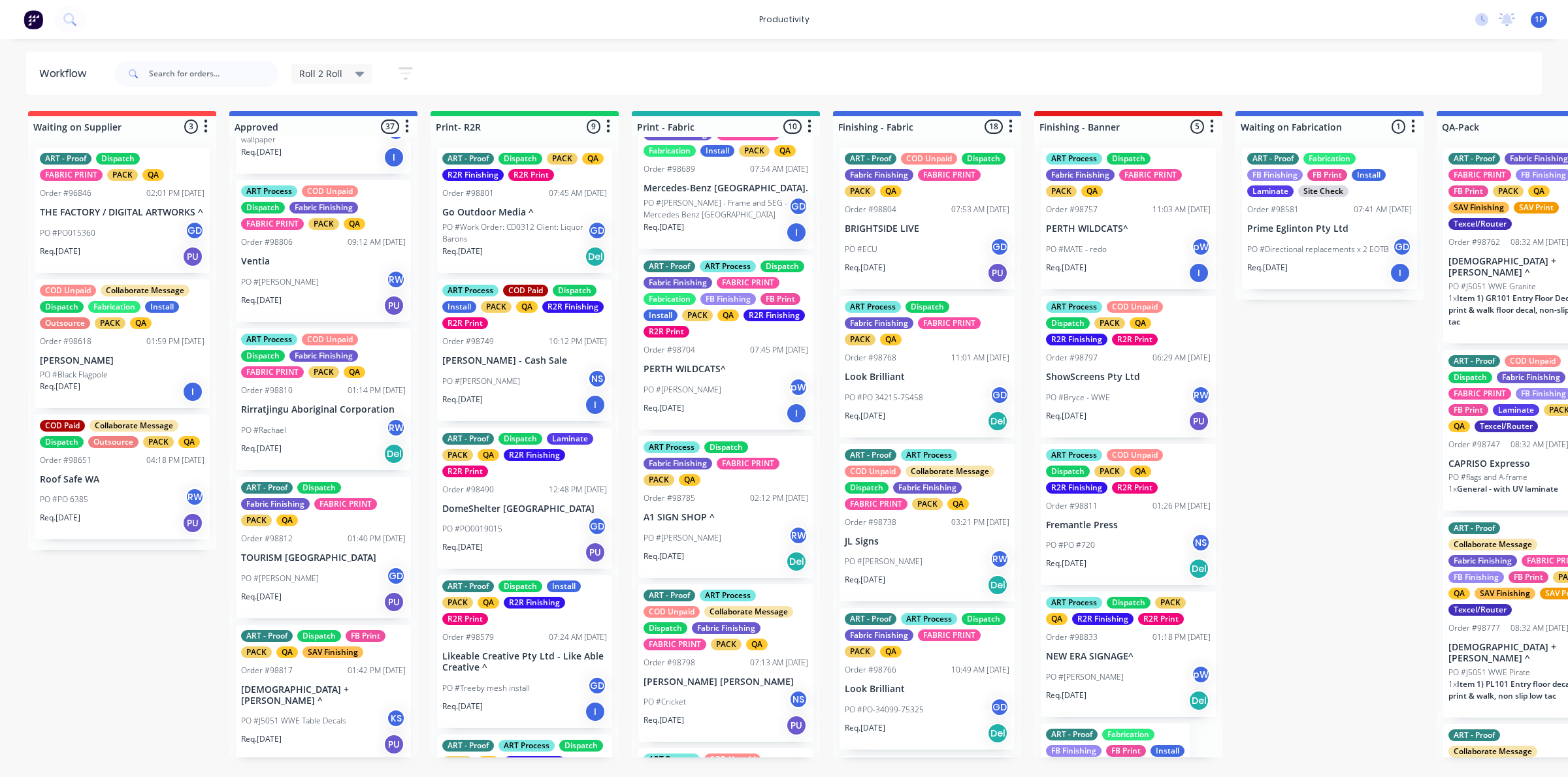
click at [739, 418] on div "Req. 01/10/25 I" at bounding box center [725, 414] width 165 height 22
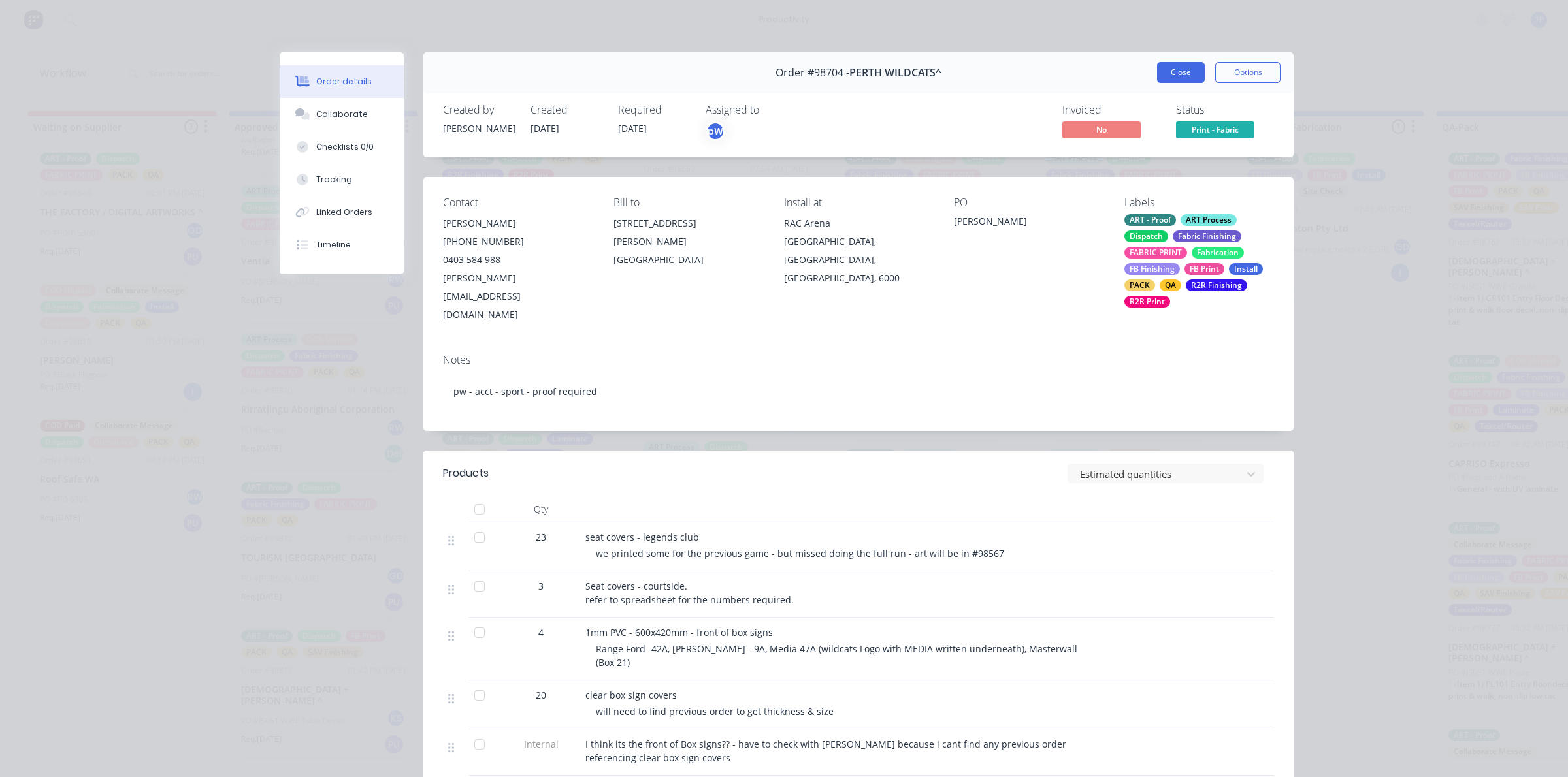
click at [1182, 78] on button "Close" at bounding box center [1181, 72] width 48 height 21
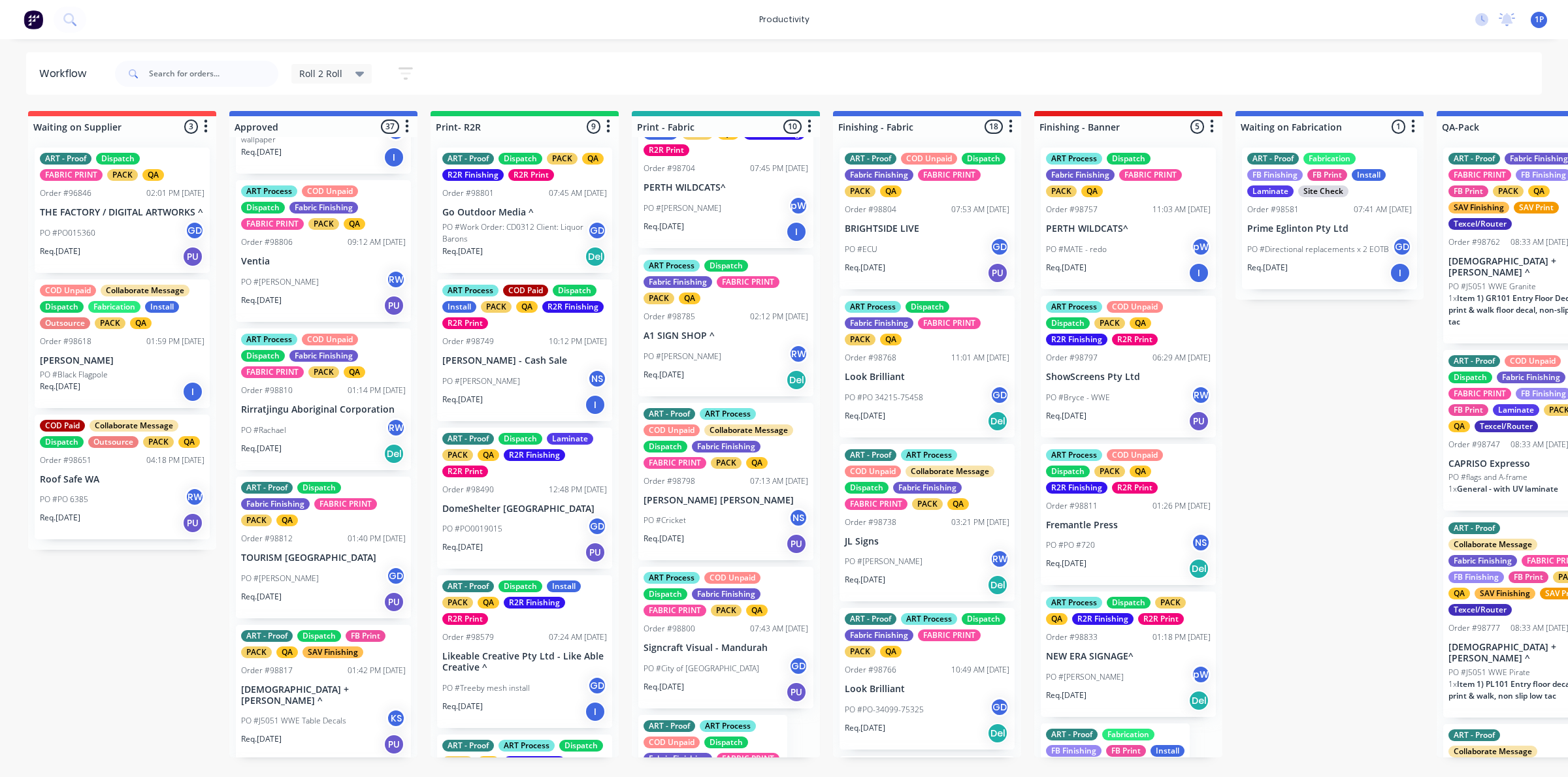
scroll to position [856, 0]
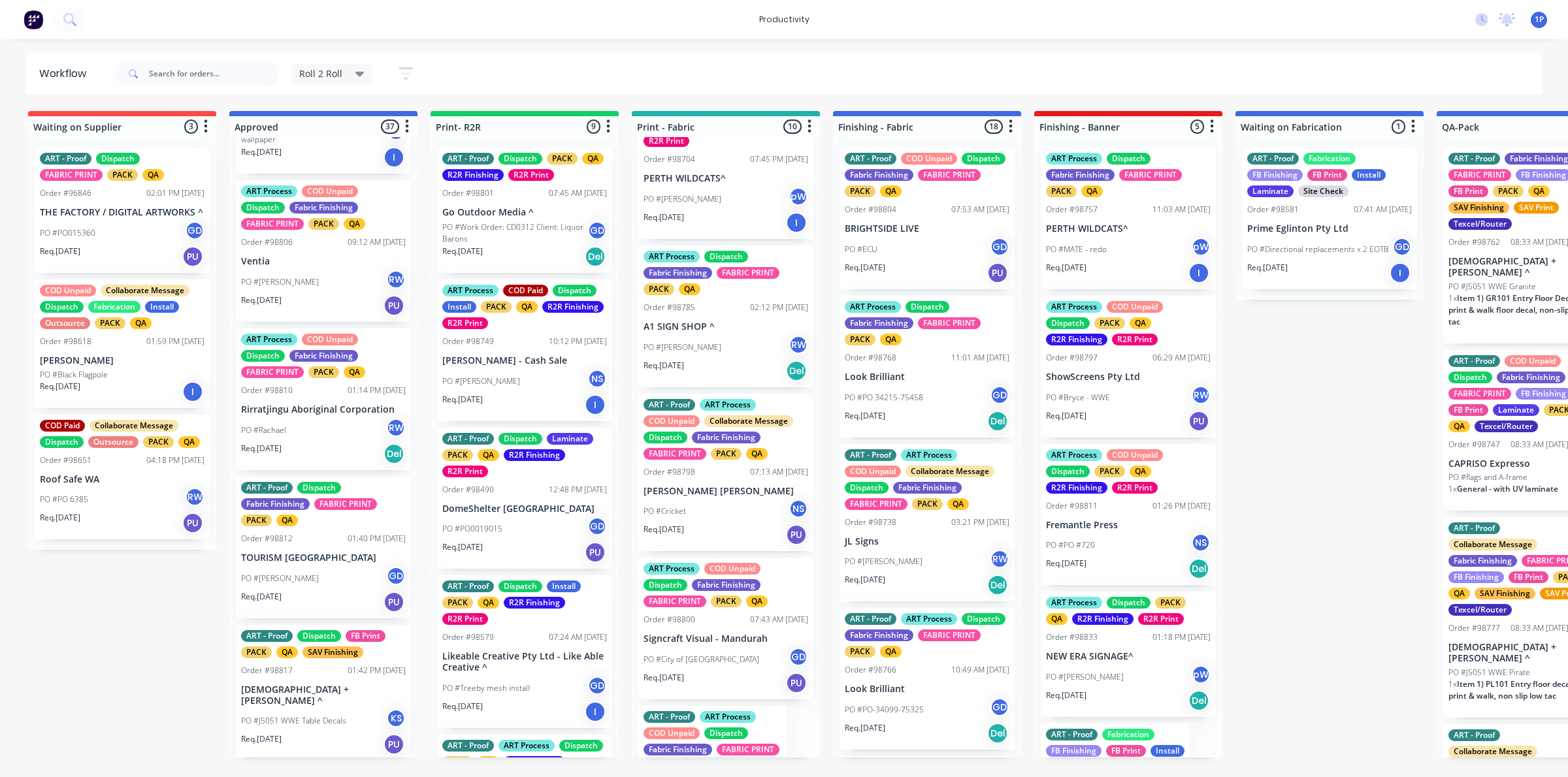
click at [738, 382] on div "Req. 08/10/25 Del" at bounding box center [725, 371] width 165 height 22
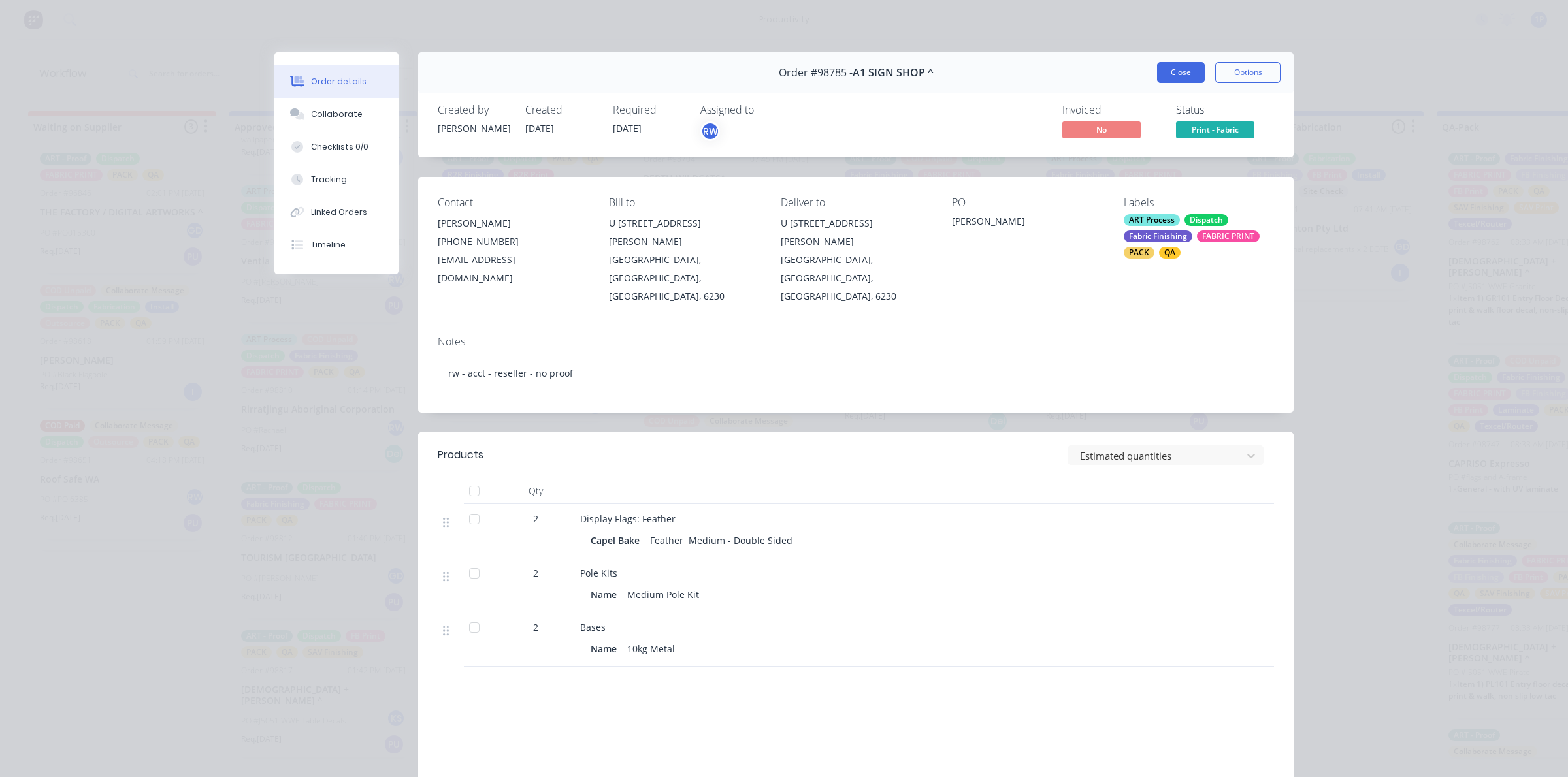
click at [1157, 76] on button "Close" at bounding box center [1181, 72] width 48 height 21
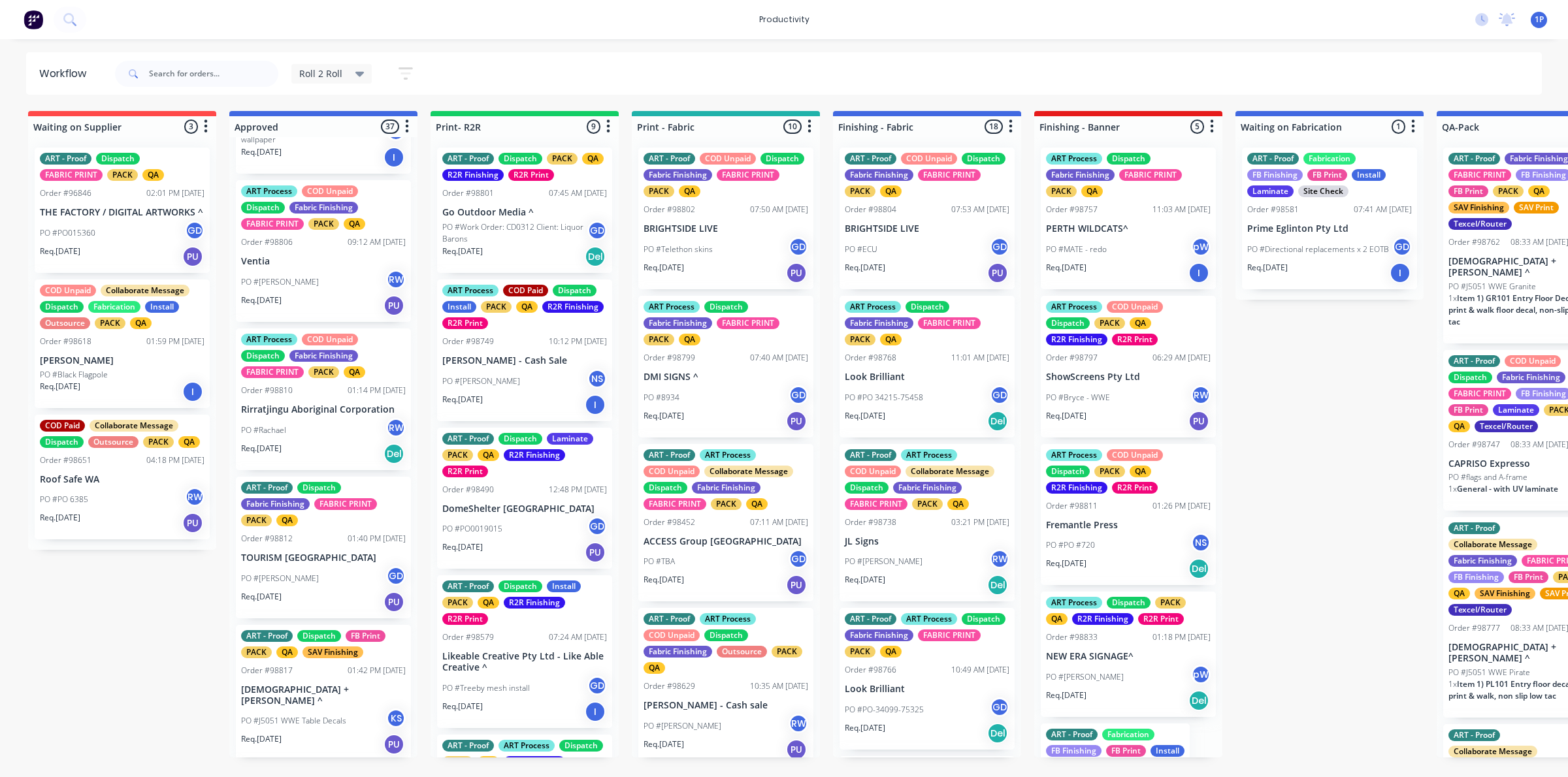
scroll to position [0, 0]
click at [769, 252] on div "PO #Telethon skins GD" at bounding box center [725, 249] width 165 height 25
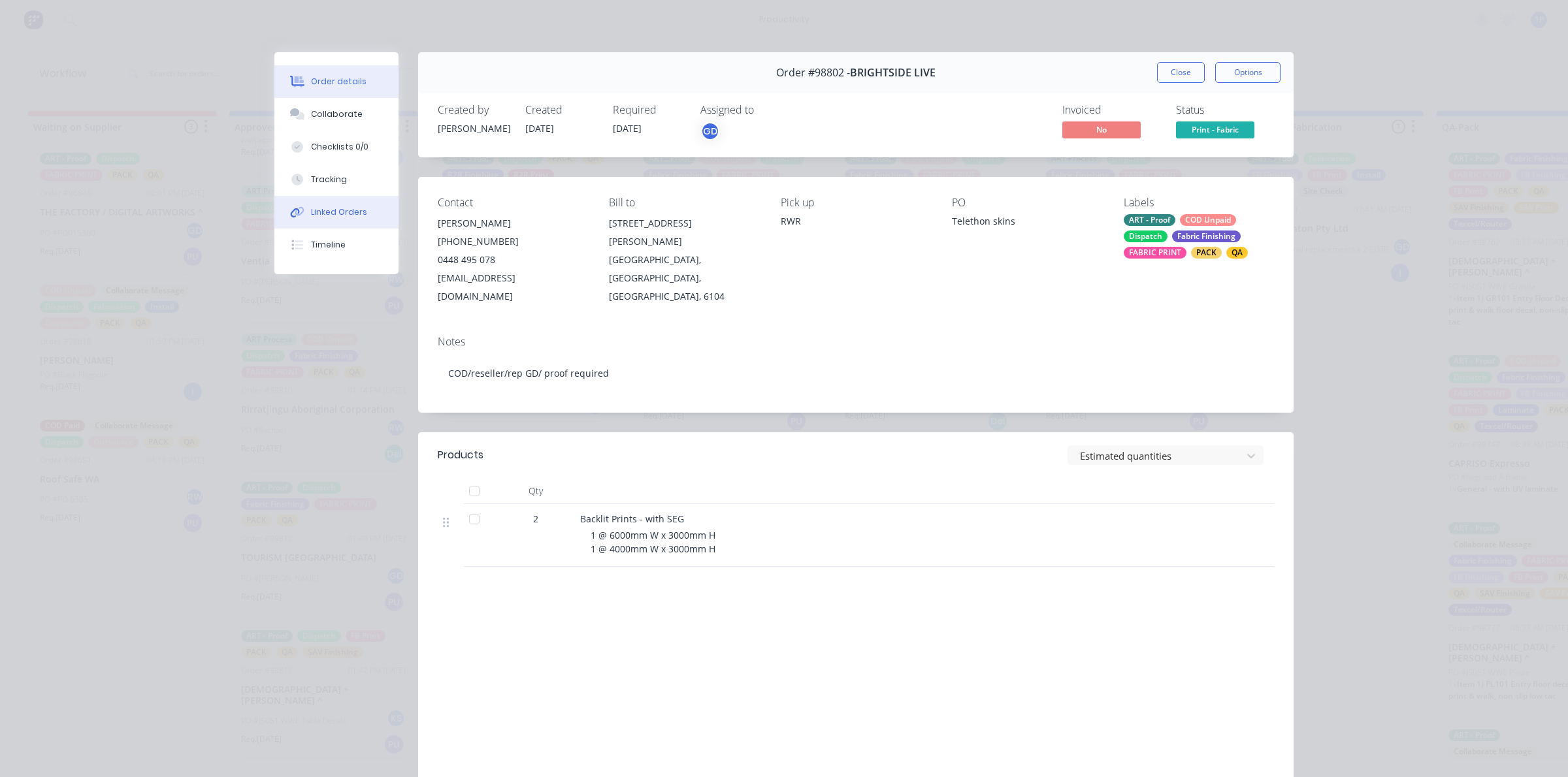
click at [343, 196] on button "Linked Orders" at bounding box center [336, 212] width 124 height 32
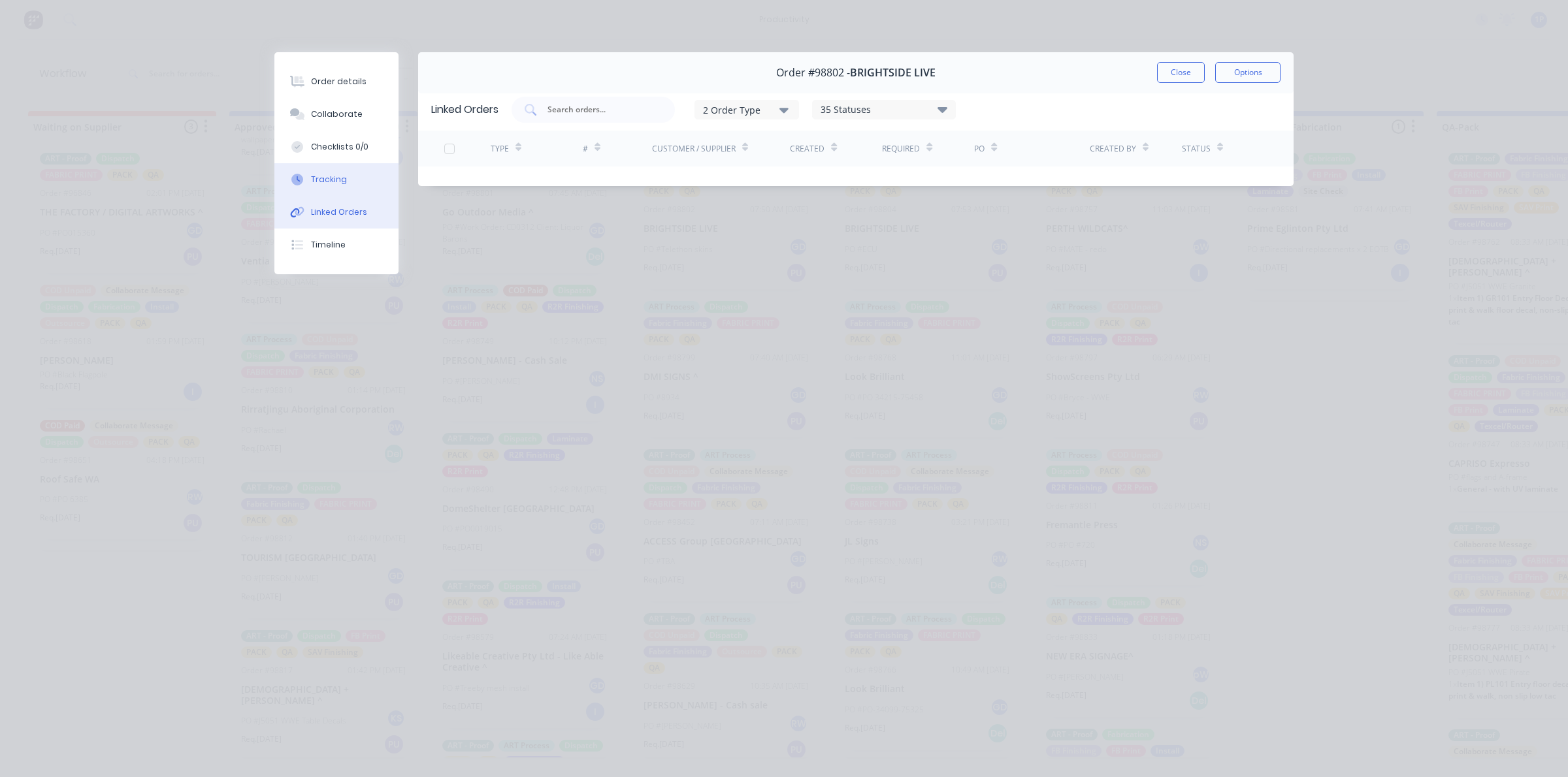
click at [349, 183] on button "Tracking" at bounding box center [336, 179] width 124 height 32
